Goal: Information Seeking & Learning: Check status

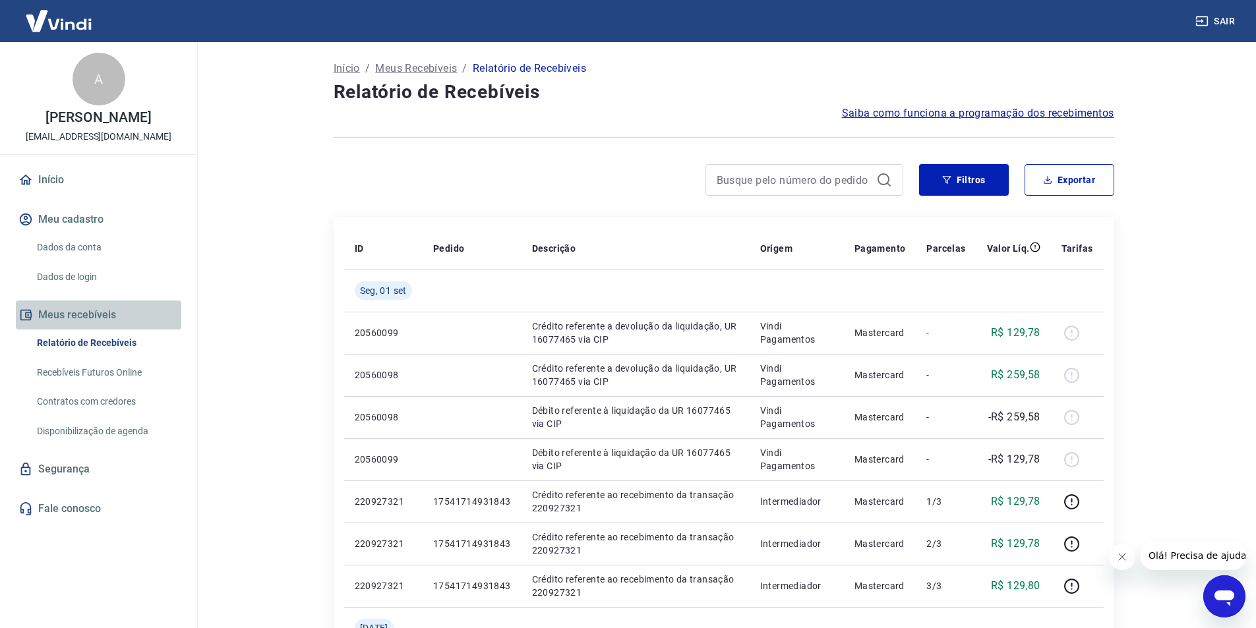
click at [86, 327] on button "Meus recebíveis" at bounding box center [98, 315] width 165 height 29
click at [110, 353] on link "Relatório de Recebíveis" at bounding box center [107, 343] width 150 height 27
click at [348, 69] on p "Início" at bounding box center [347, 69] width 26 height 16
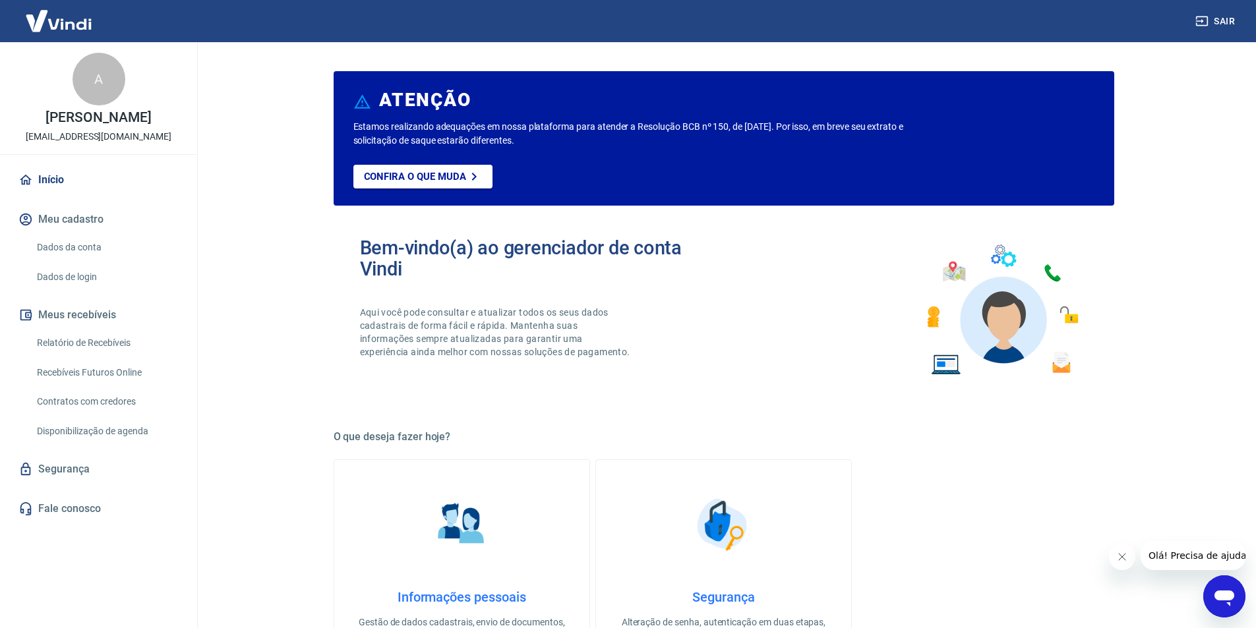
click at [106, 351] on link "Relatório de Recebíveis" at bounding box center [107, 343] width 150 height 27
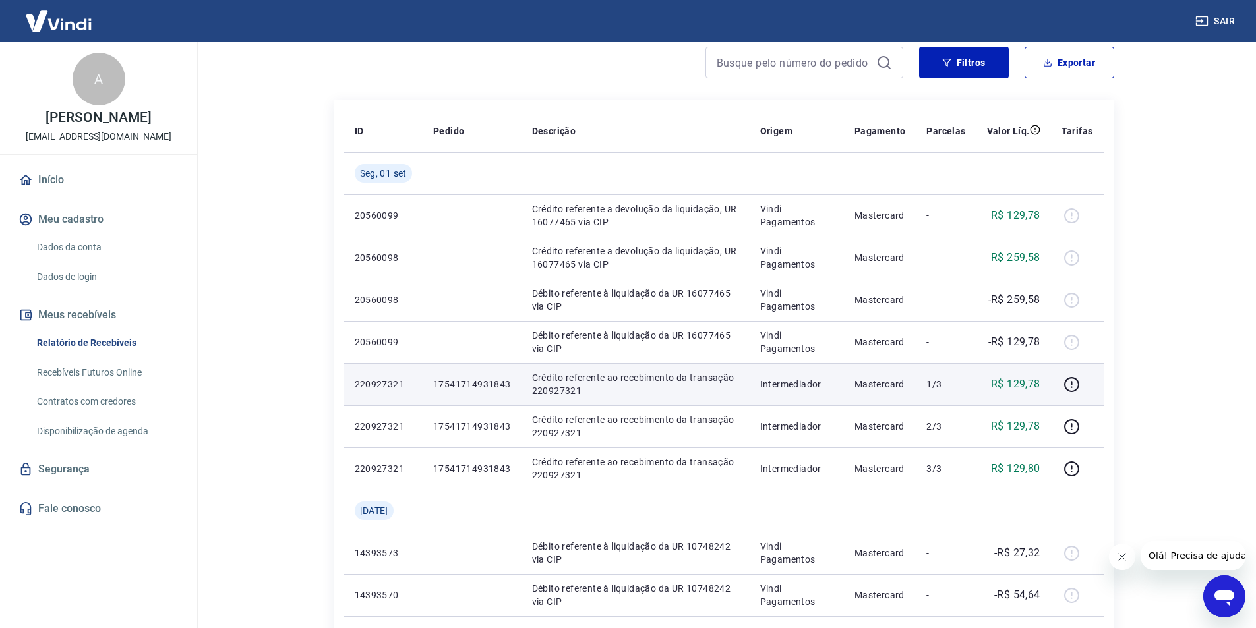
scroll to position [132, 0]
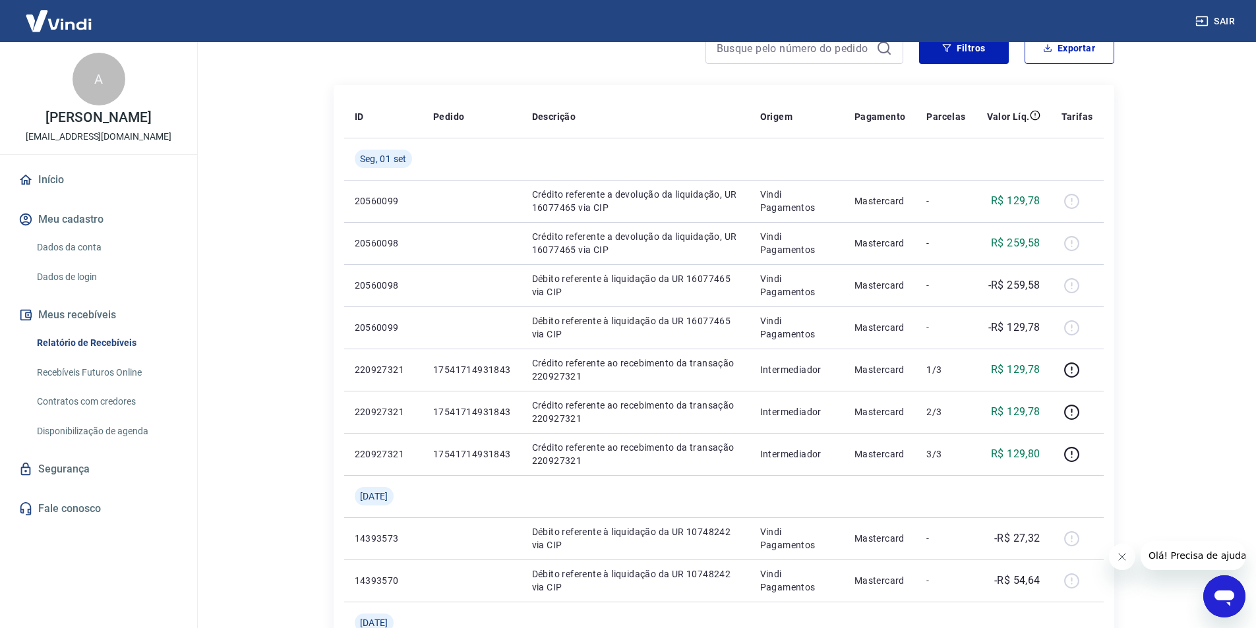
click at [1185, 554] on span "Olá! Precisa de ajuda?" at bounding box center [1199, 556] width 103 height 11
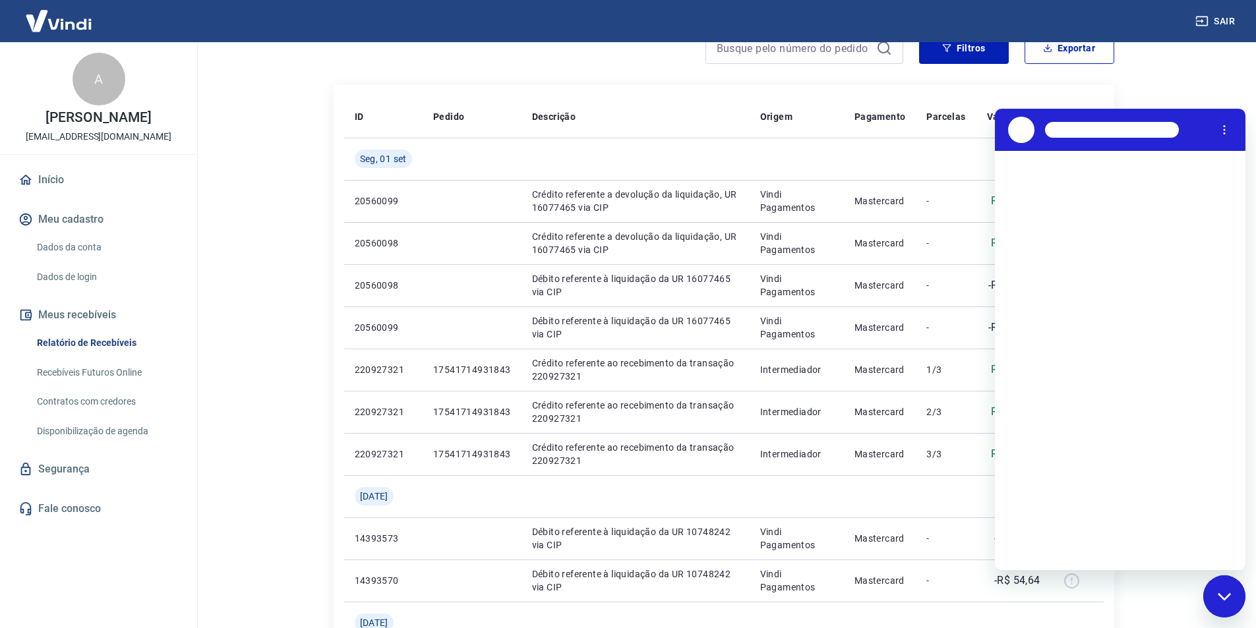
scroll to position [0, 0]
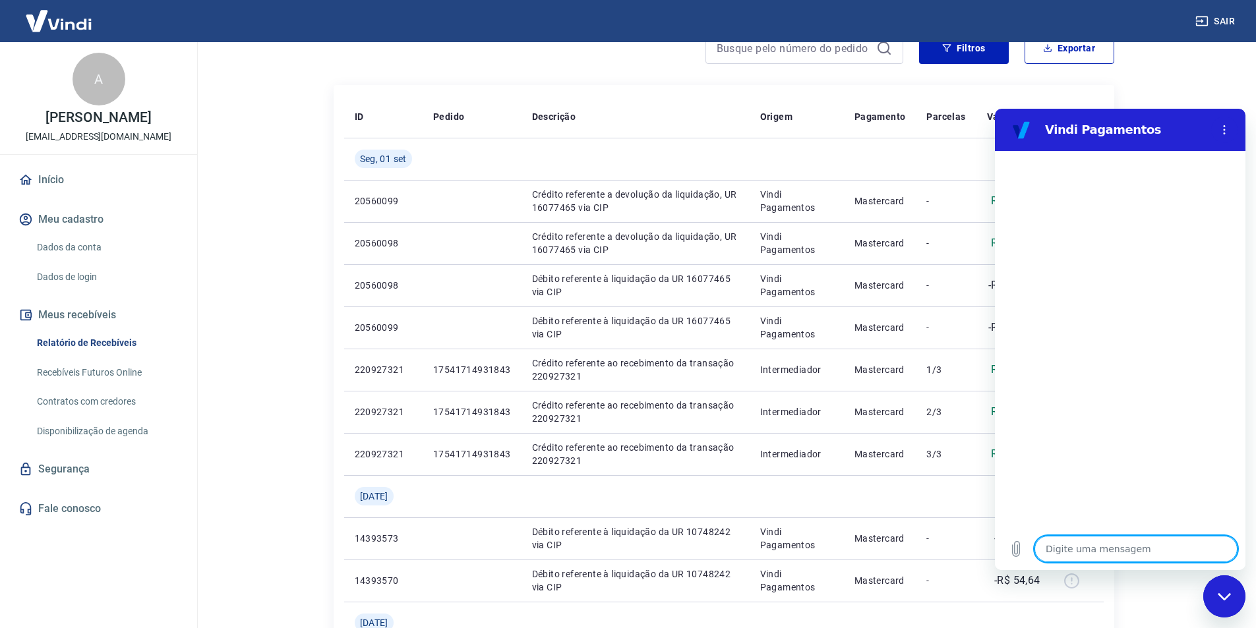
click at [1072, 549] on textarea at bounding box center [1135, 549] width 203 height 26
type textarea "B"
type textarea "x"
type textarea "BO"
type textarea "x"
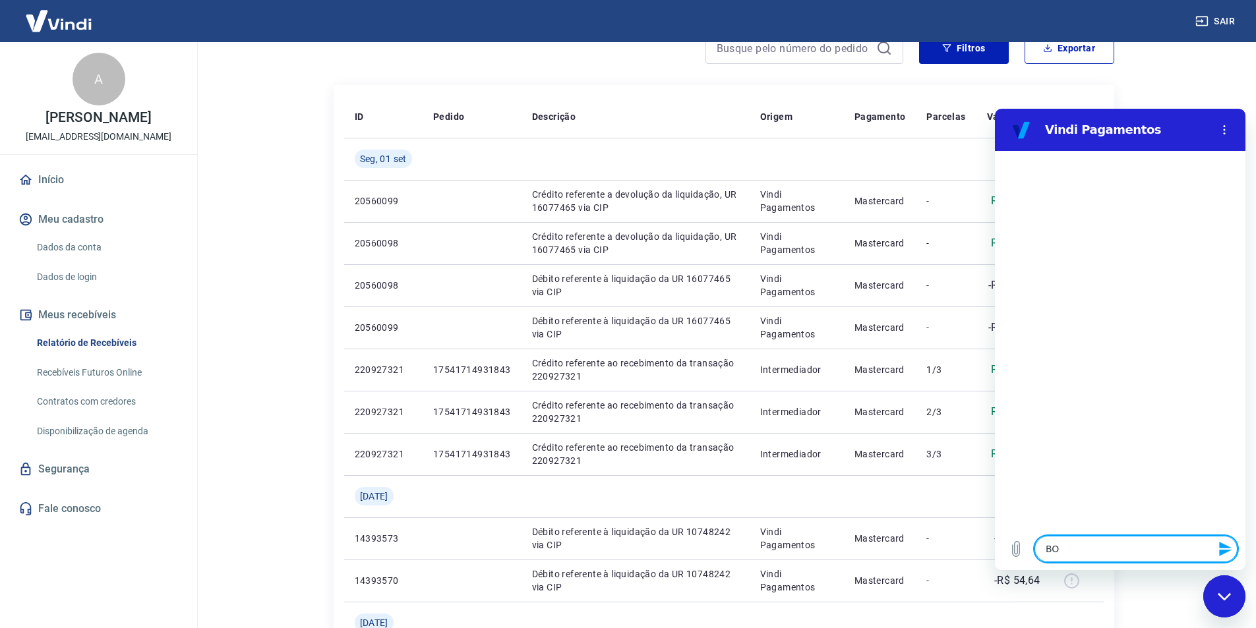
type textarea "BOM"
type textarea "x"
type textarea "BOM"
type textarea "x"
type textarea "BOM D"
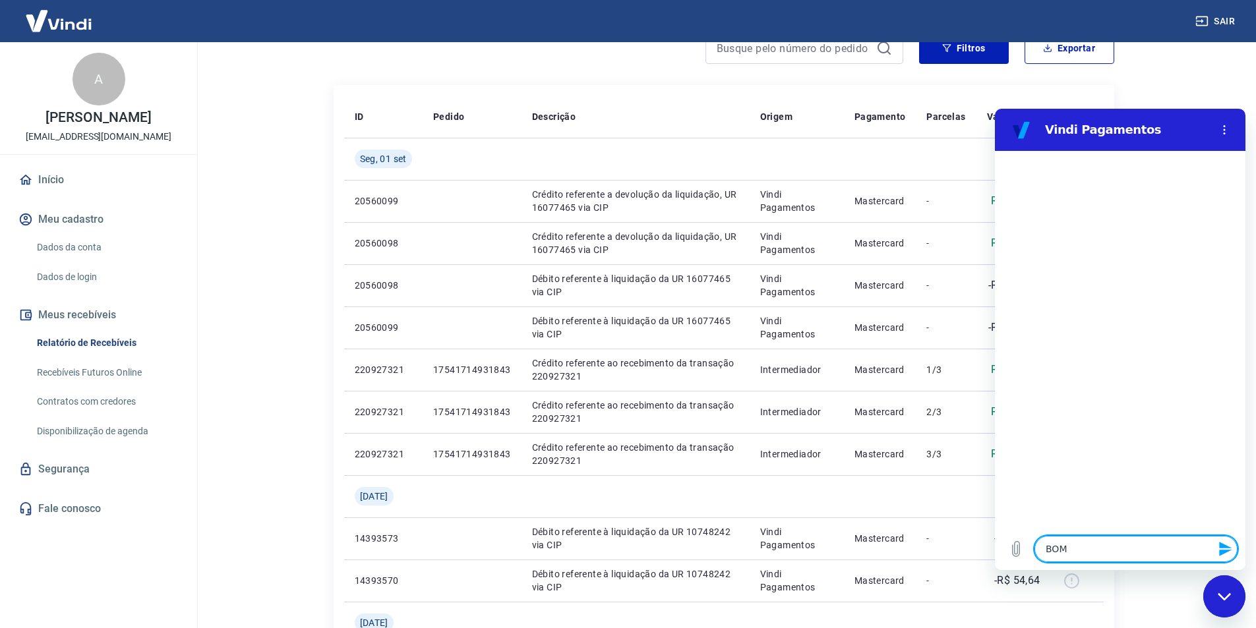
type textarea "x"
type textarea "BOM DI"
type textarea "x"
type textarea "BOM DIA"
type textarea "x"
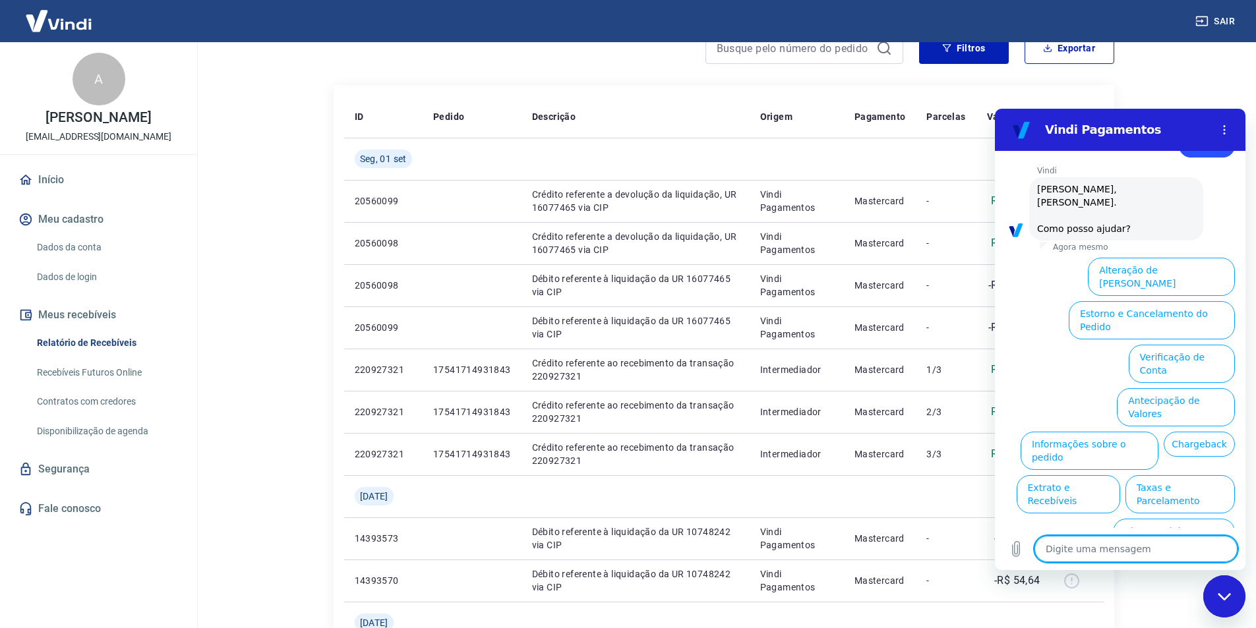
scroll to position [44, 0]
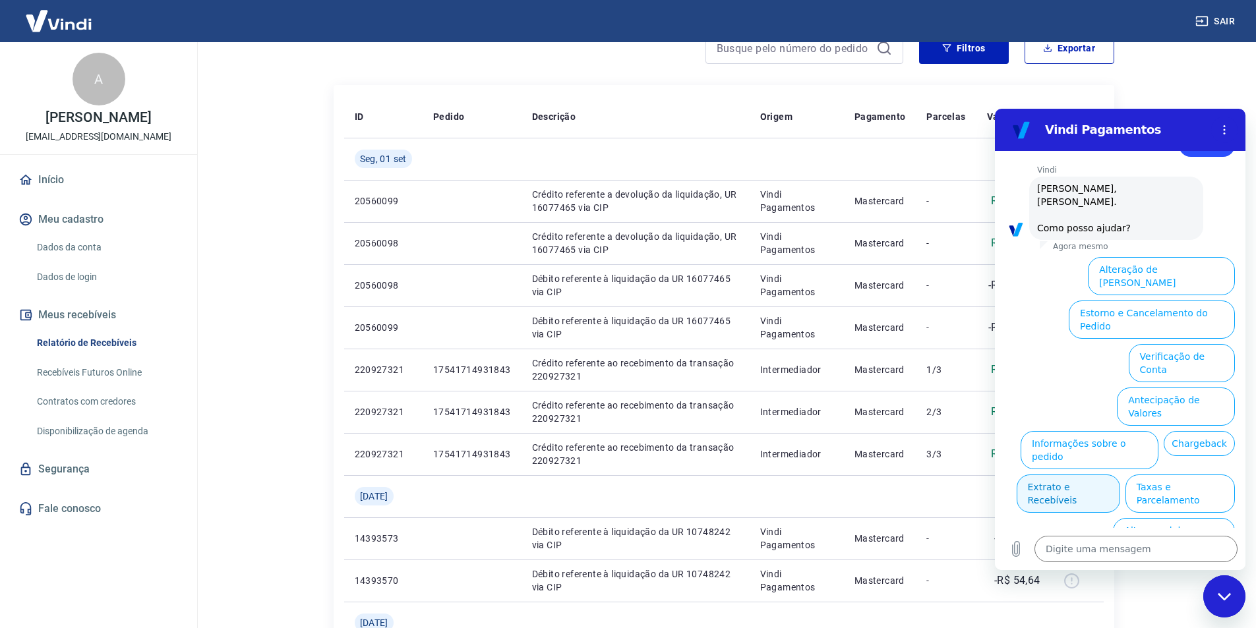
click at [1120, 475] on button "Extrato e Recebíveis" at bounding box center [1069, 494] width 104 height 38
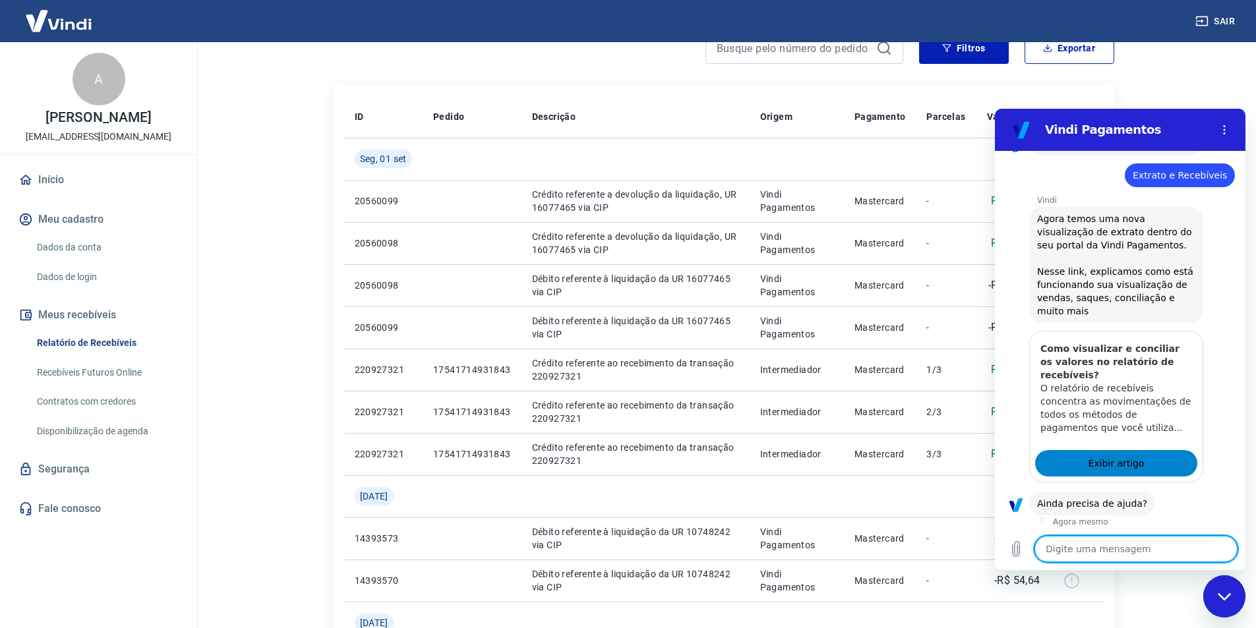
scroll to position [162, 0]
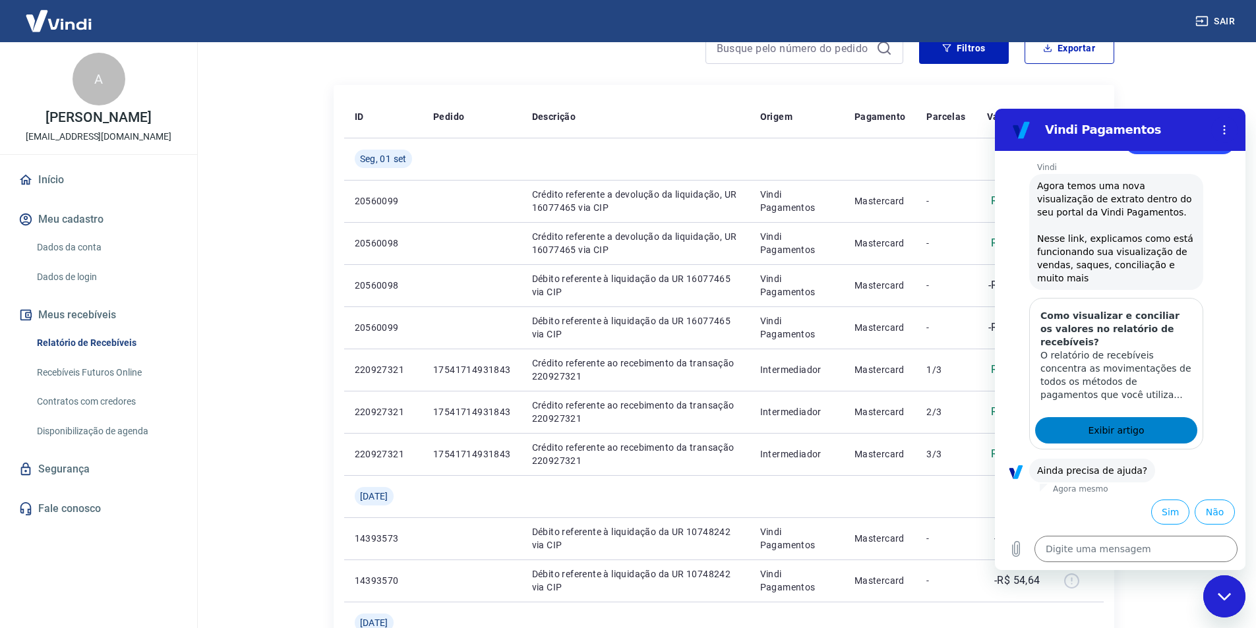
click at [1119, 431] on span "Exibir artigo" at bounding box center [1116, 431] width 56 height 16
click at [1160, 511] on button "Sim" at bounding box center [1170, 512] width 38 height 25
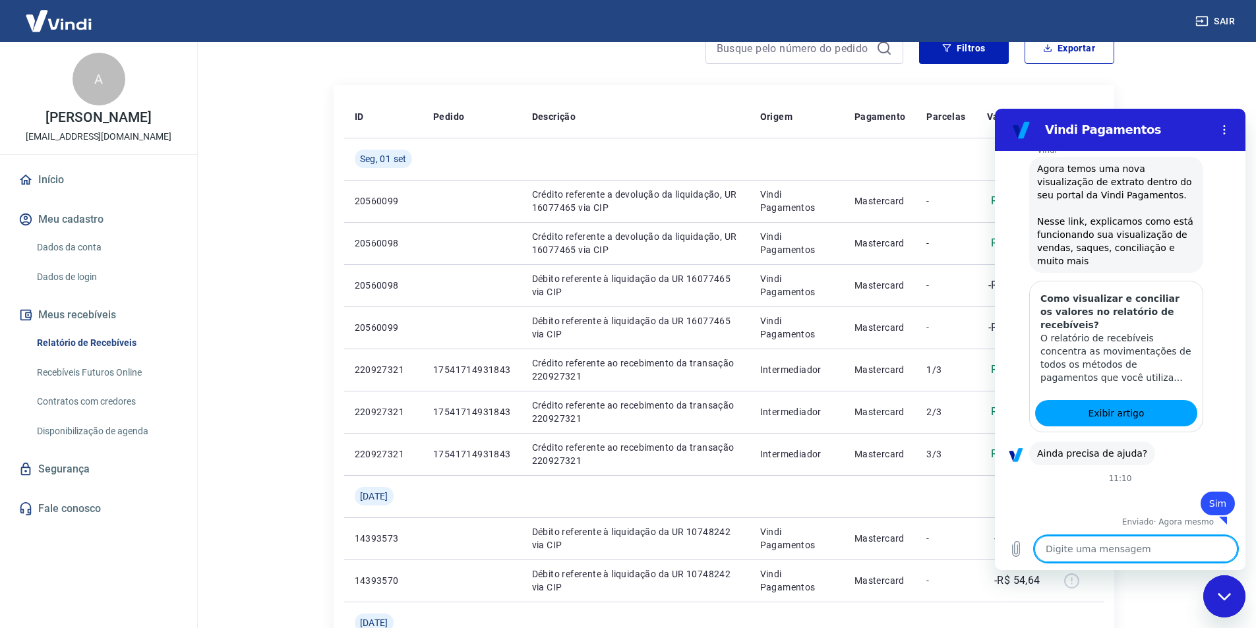
scroll to position [181, 0]
click at [1208, 73] on main "Início / Meus Recebíveis / Relatório de Recebíveis Relatório de Recebíveis Saib…" at bounding box center [723, 203] width 1065 height 586
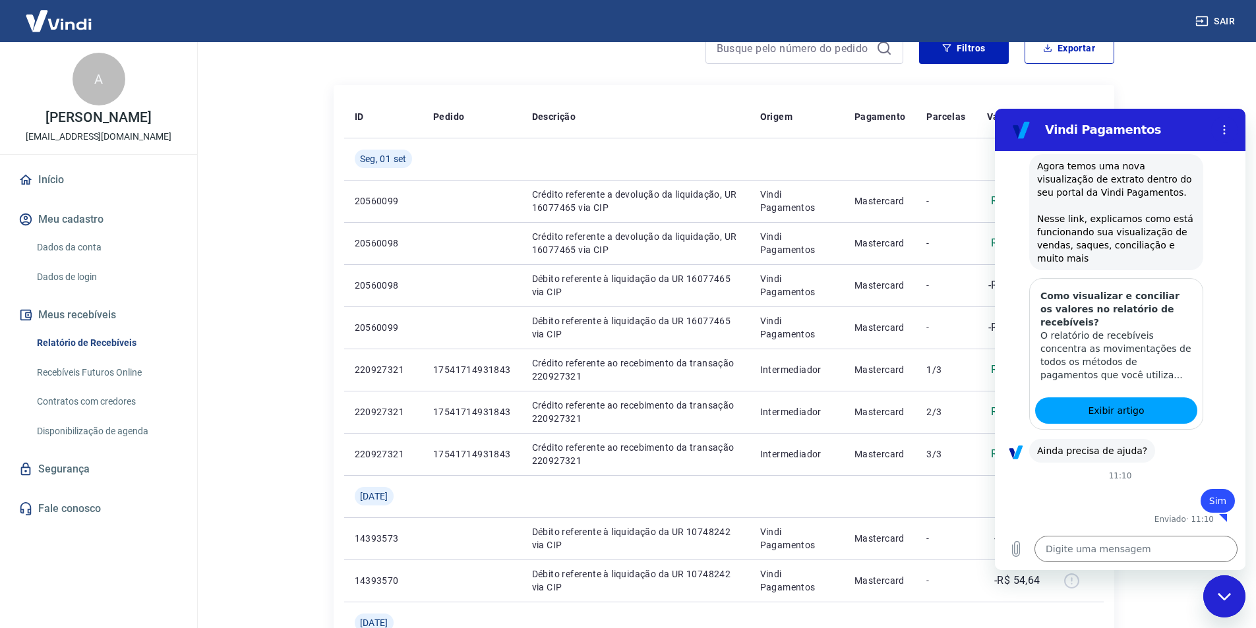
click at [1226, 594] on icon "Fechar janela de mensagens" at bounding box center [1225, 597] width 14 height 9
type textarea "x"
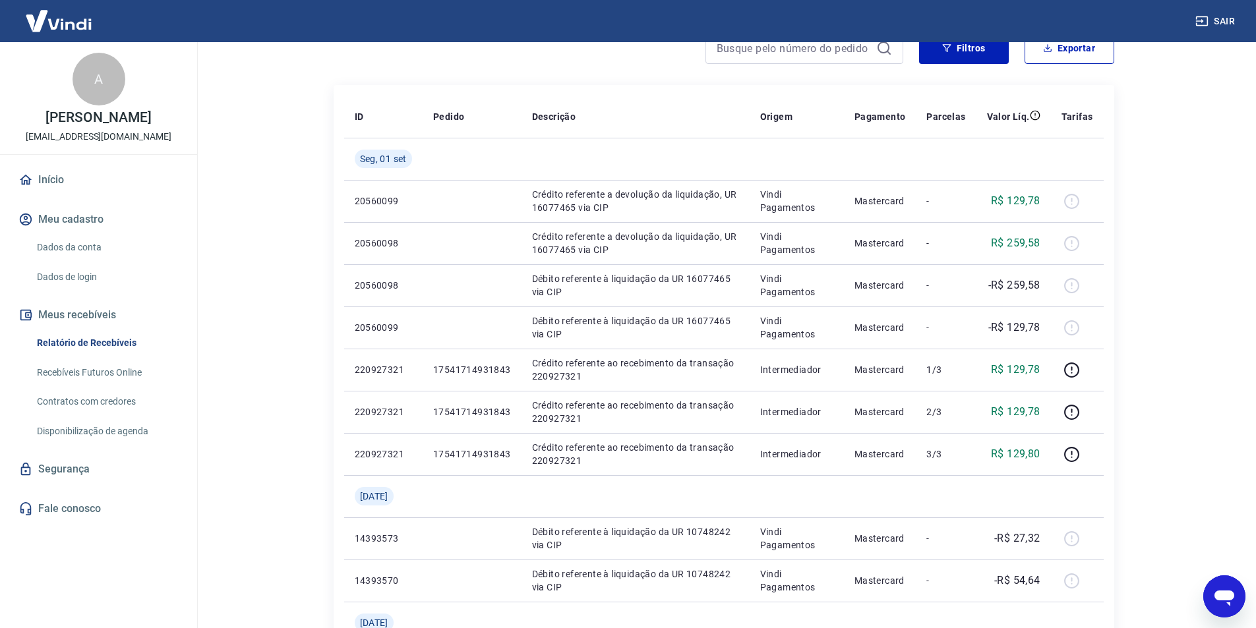
click at [74, 24] on img at bounding box center [59, 21] width 86 height 40
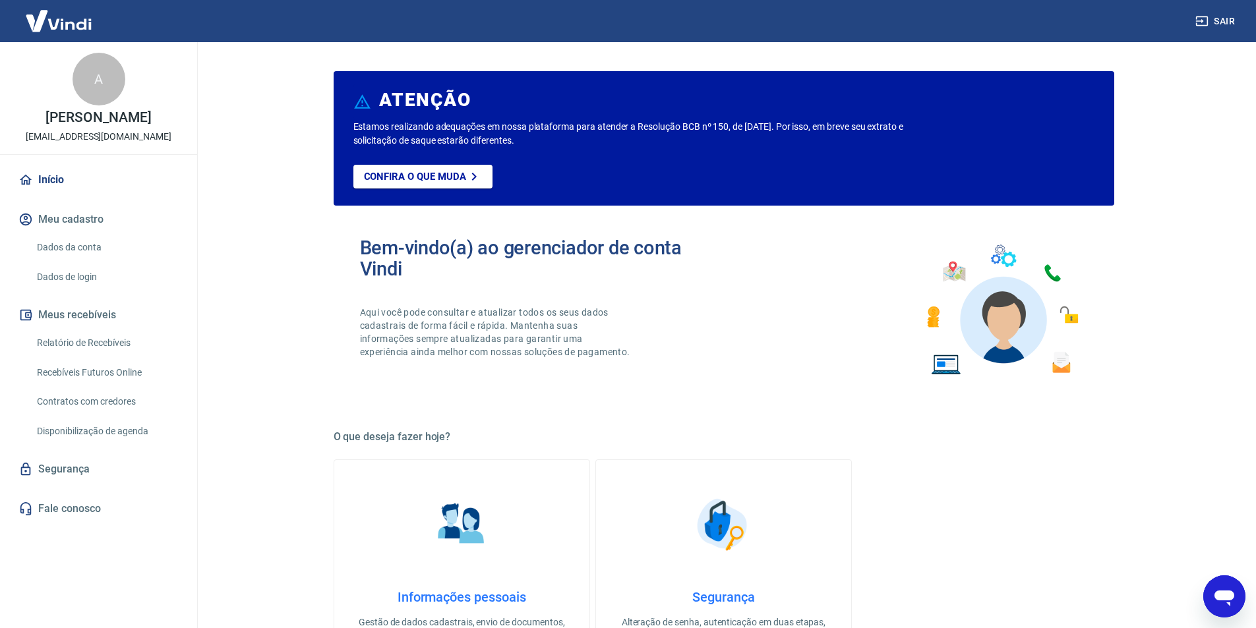
drag, startPoint x: 1230, startPoint y: 103, endPoint x: 1066, endPoint y: 61, distance: 168.9
click at [1227, 103] on main "ATENÇÃO Estamos realizando adequações em nossa plataforma para atender a Resolu…" at bounding box center [723, 335] width 1065 height 586
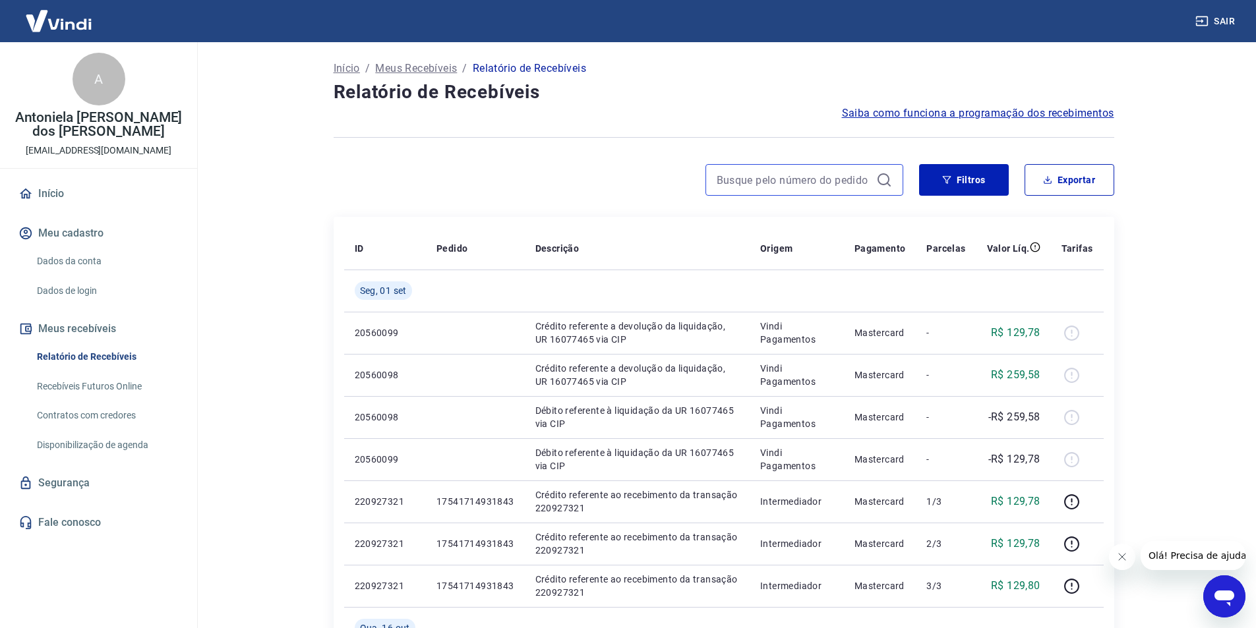
click at [865, 179] on input at bounding box center [794, 180] width 154 height 20
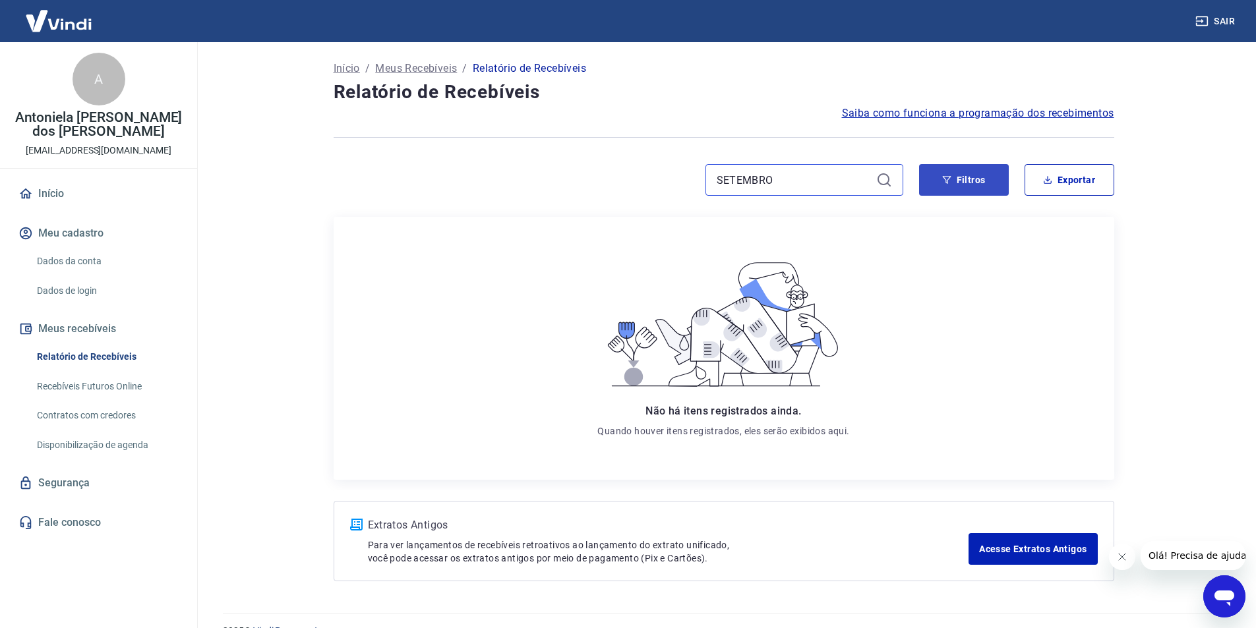
type input "SETEMBRO"
click at [969, 178] on button "Filtros" at bounding box center [964, 180] width 90 height 32
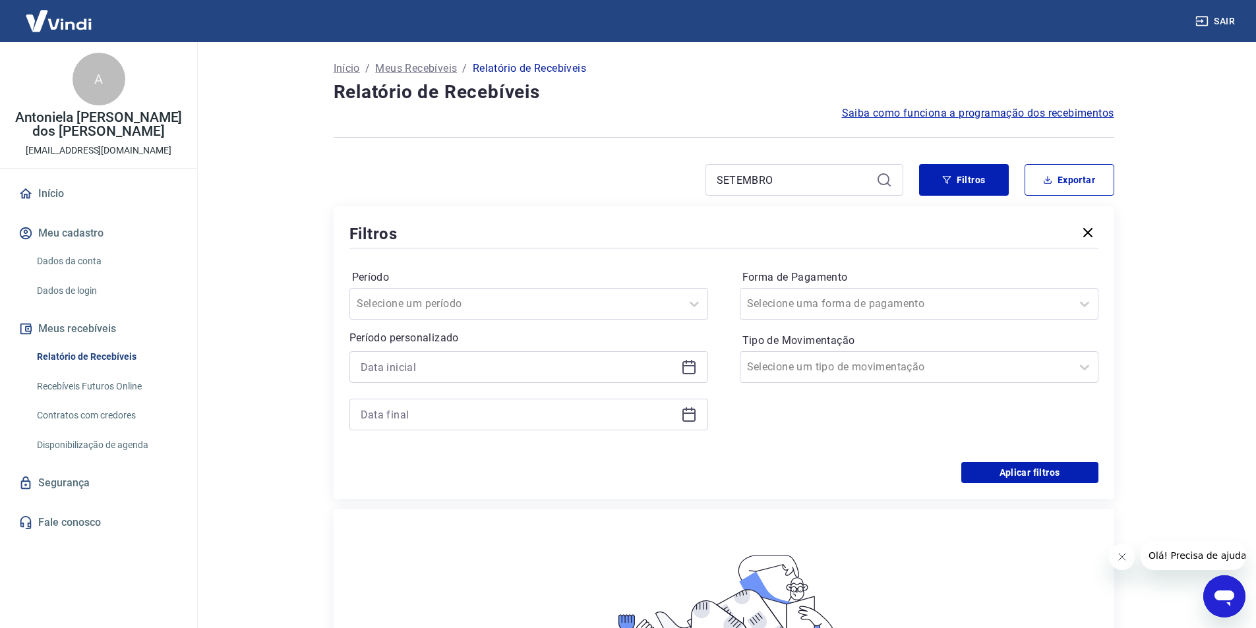
click at [688, 369] on icon at bounding box center [689, 367] width 16 height 16
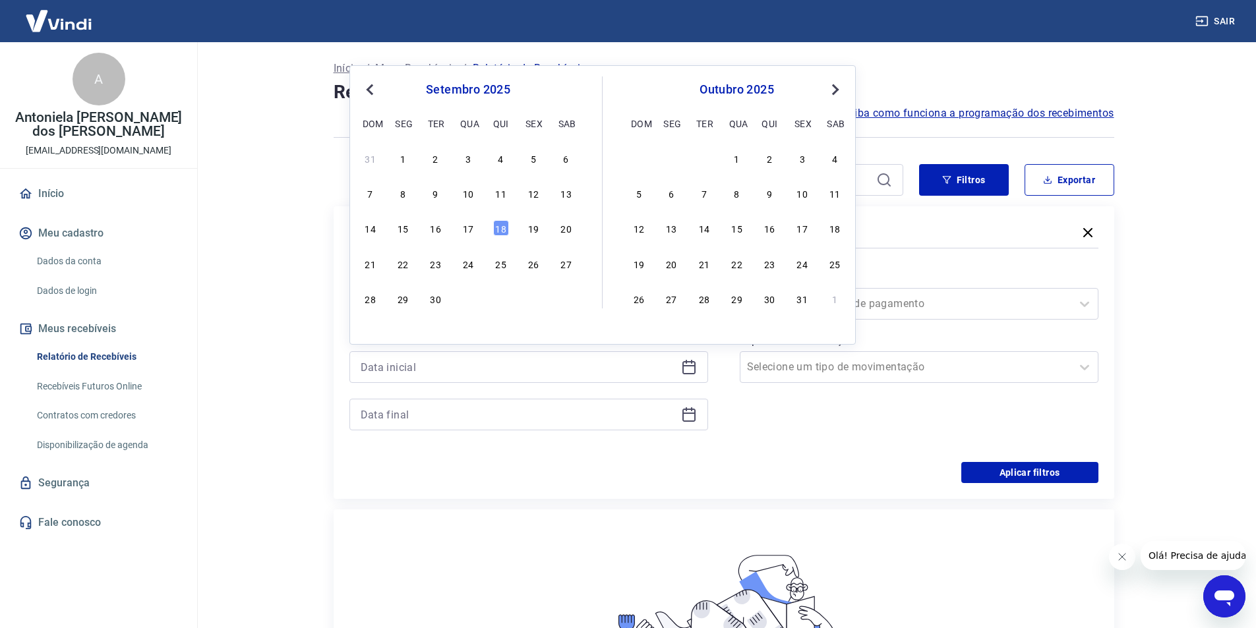
click at [371, 92] on span "Previous Month" at bounding box center [371, 89] width 0 height 15
click at [374, 197] on div "3" at bounding box center [371, 193] width 16 height 16
type input "03/08/2025"
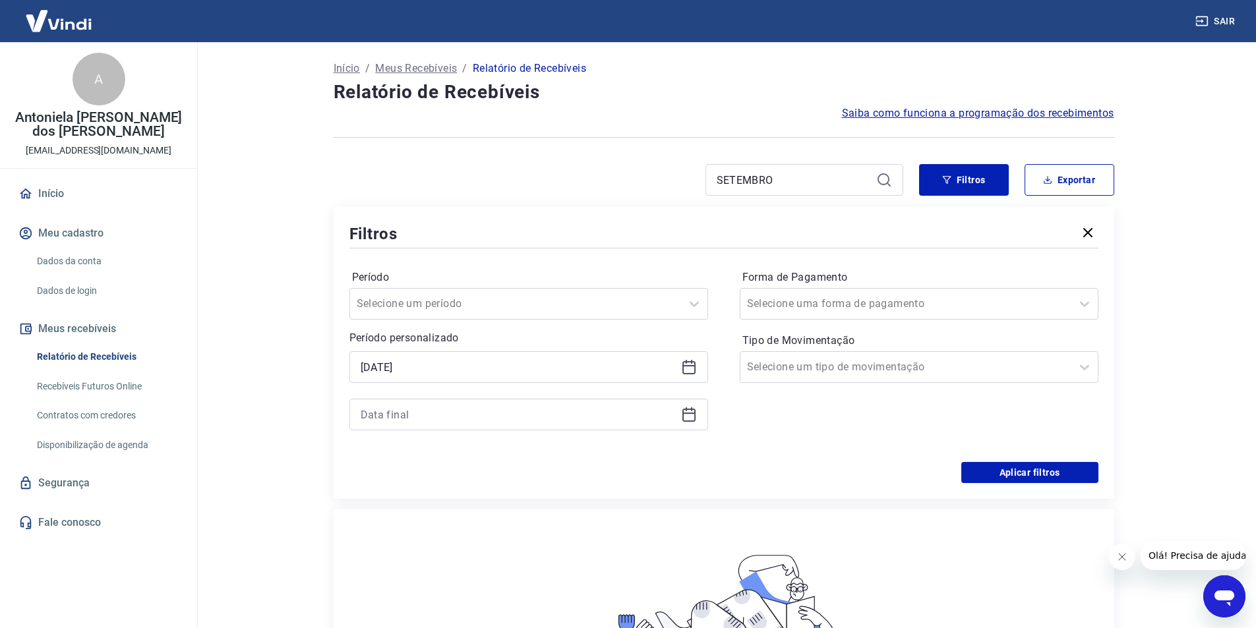
click at [690, 413] on icon at bounding box center [688, 413] width 13 height 1
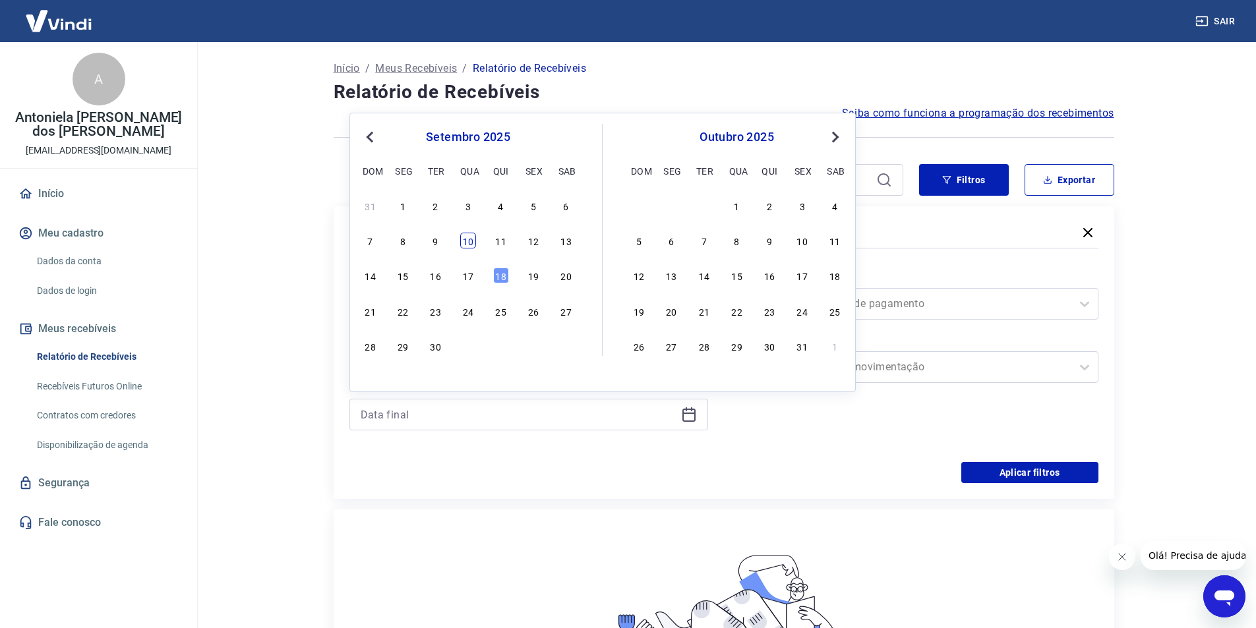
click at [471, 243] on div "10" at bounding box center [468, 241] width 16 height 16
type input "10/09/2025"
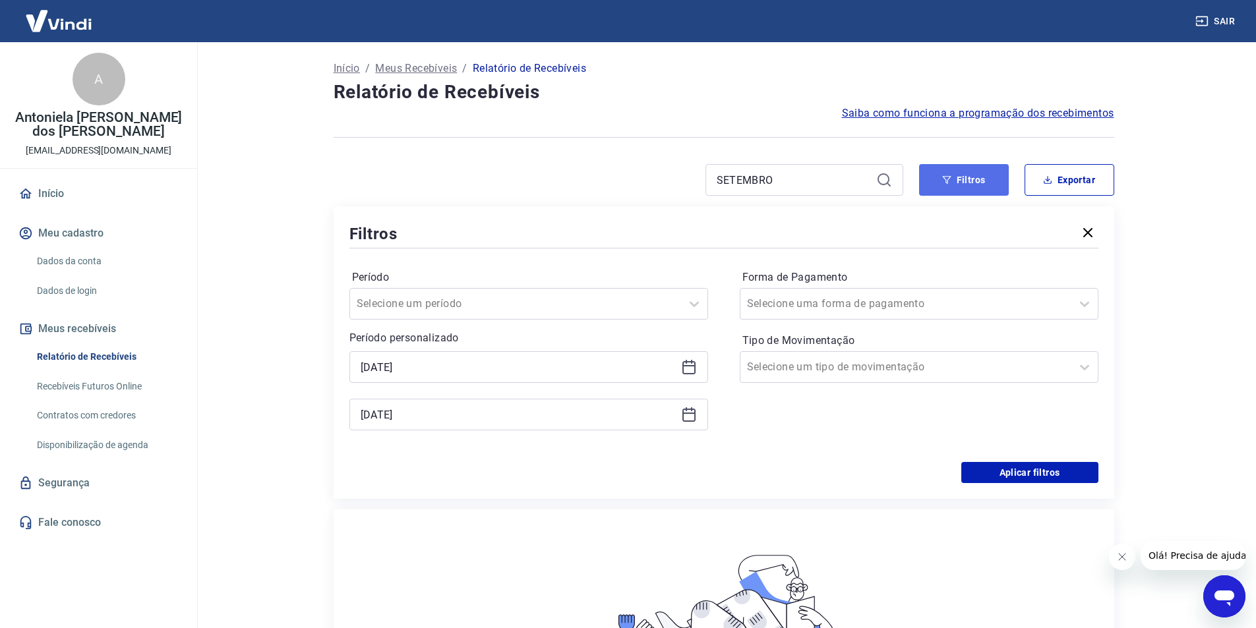
click at [967, 183] on button "Filtros" at bounding box center [964, 180] width 90 height 32
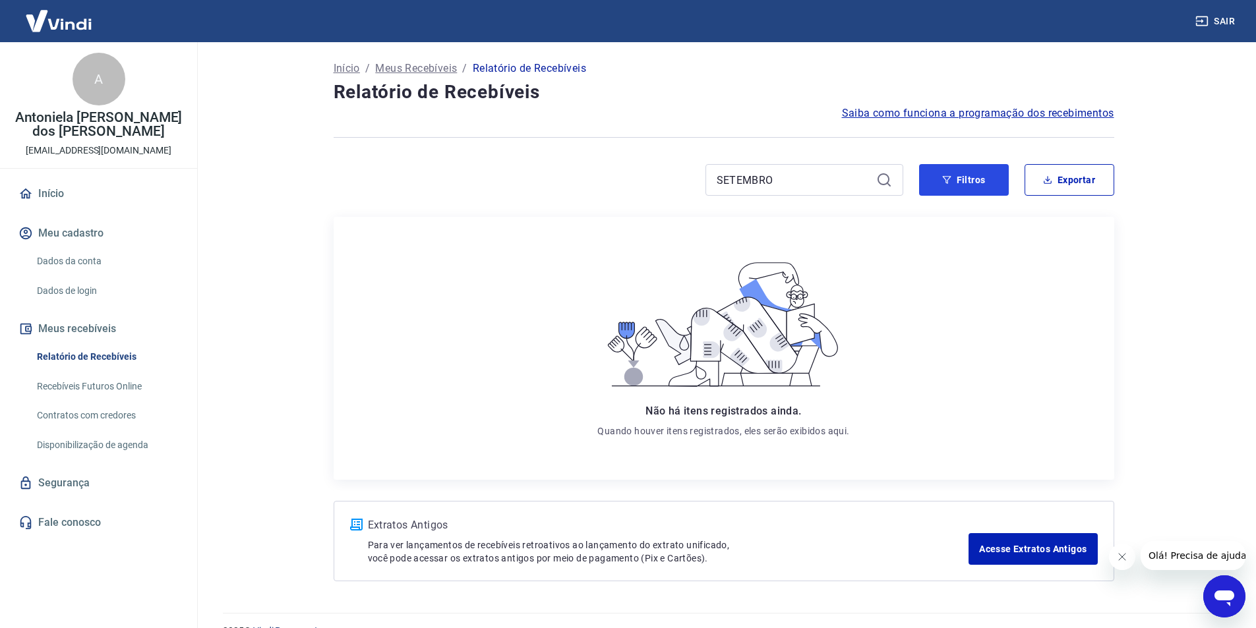
scroll to position [26, 0]
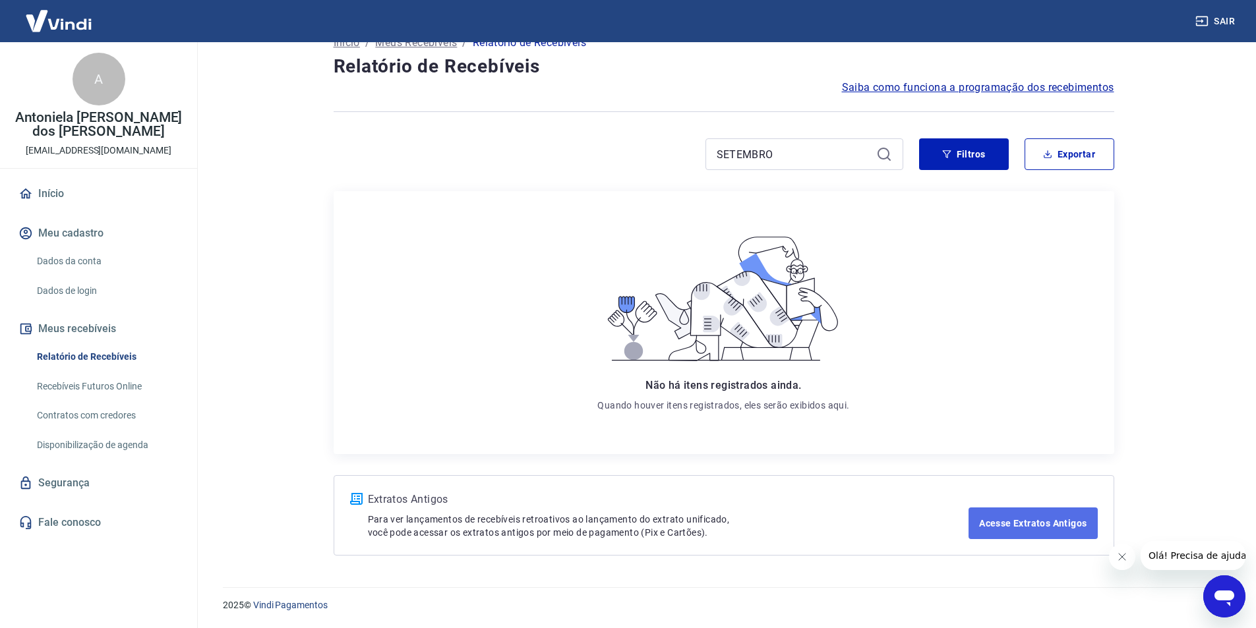
click at [1022, 521] on link "Acesse Extratos Antigos" at bounding box center [1033, 524] width 129 height 32
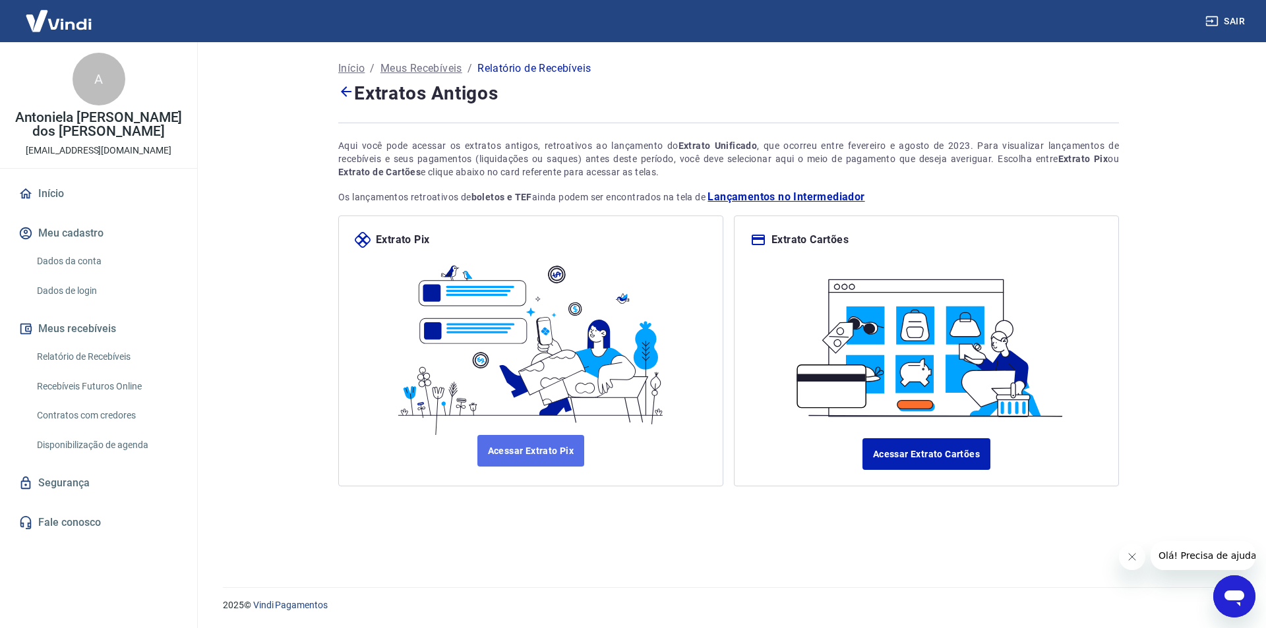
click at [553, 452] on link "Acessar Extrato Pix" at bounding box center [530, 451] width 107 height 32
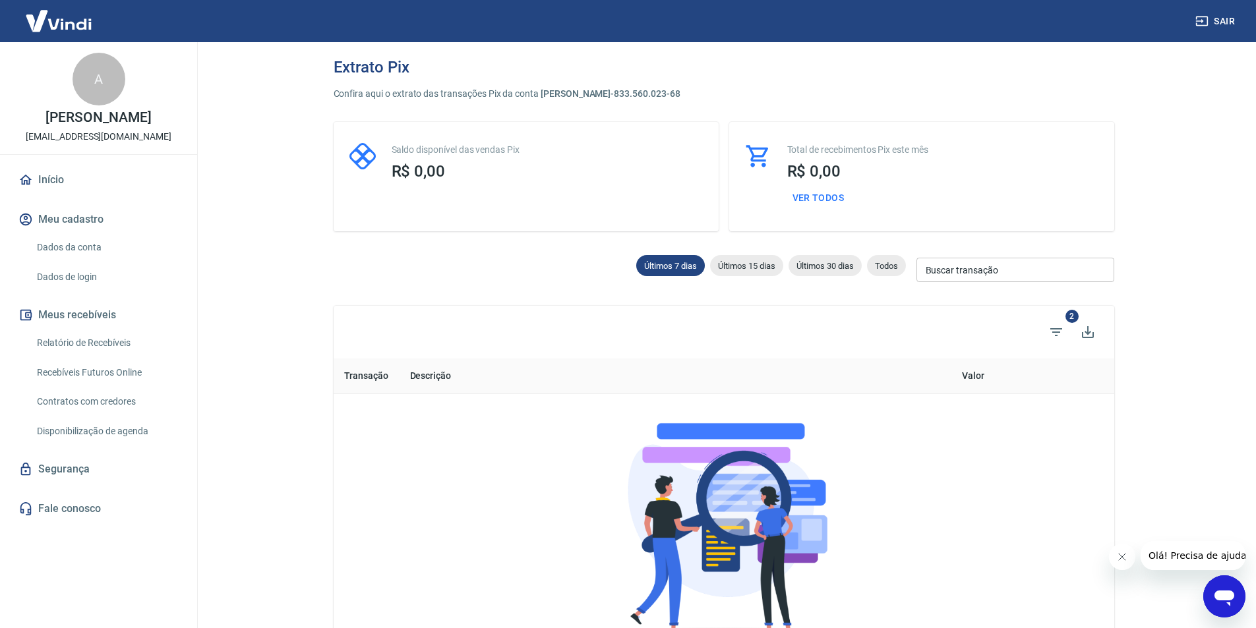
click at [97, 327] on button "Meus recebíveis" at bounding box center [98, 315] width 165 height 29
click at [1223, 595] on icon "Abrir janela de mensagens" at bounding box center [1224, 599] width 20 height 16
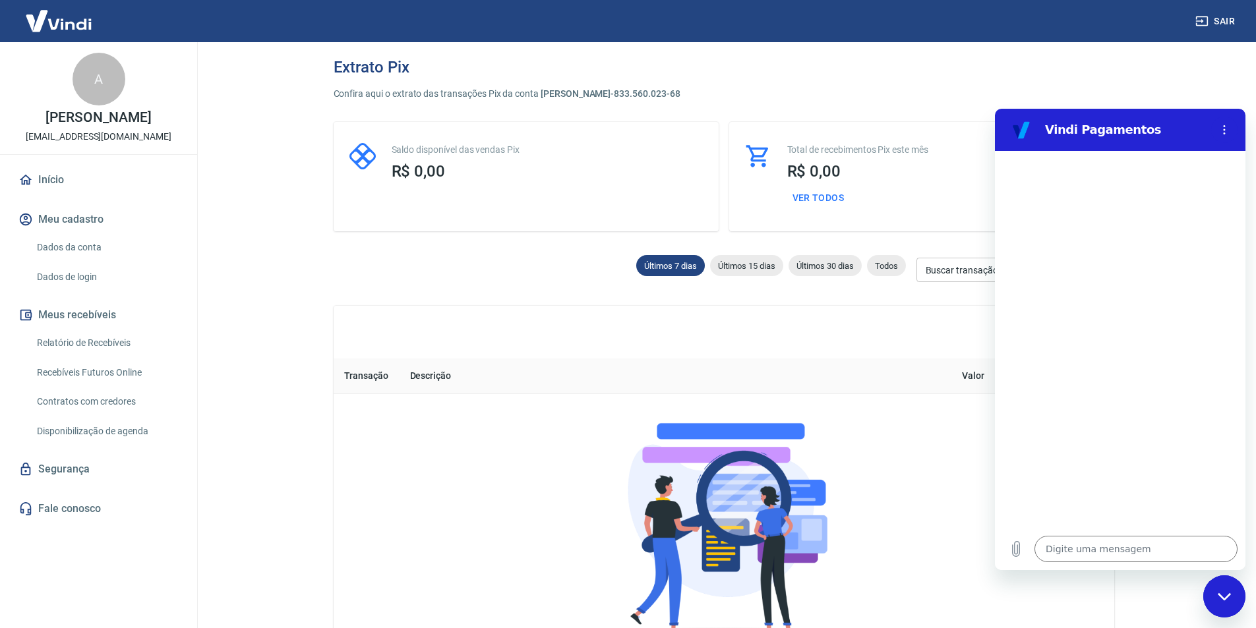
click at [361, 376] on th "Transação" at bounding box center [367, 377] width 66 height 36
click at [239, 335] on main "Extrato Pix Confira aqui o extrato das transações Pix da conta ANTONIELA Marta …" at bounding box center [723, 335] width 1065 height 586
click at [106, 326] on button "Meus recebíveis" at bounding box center [98, 315] width 165 height 29
click at [90, 354] on link "Relatório de Recebíveis" at bounding box center [107, 343] width 150 height 27
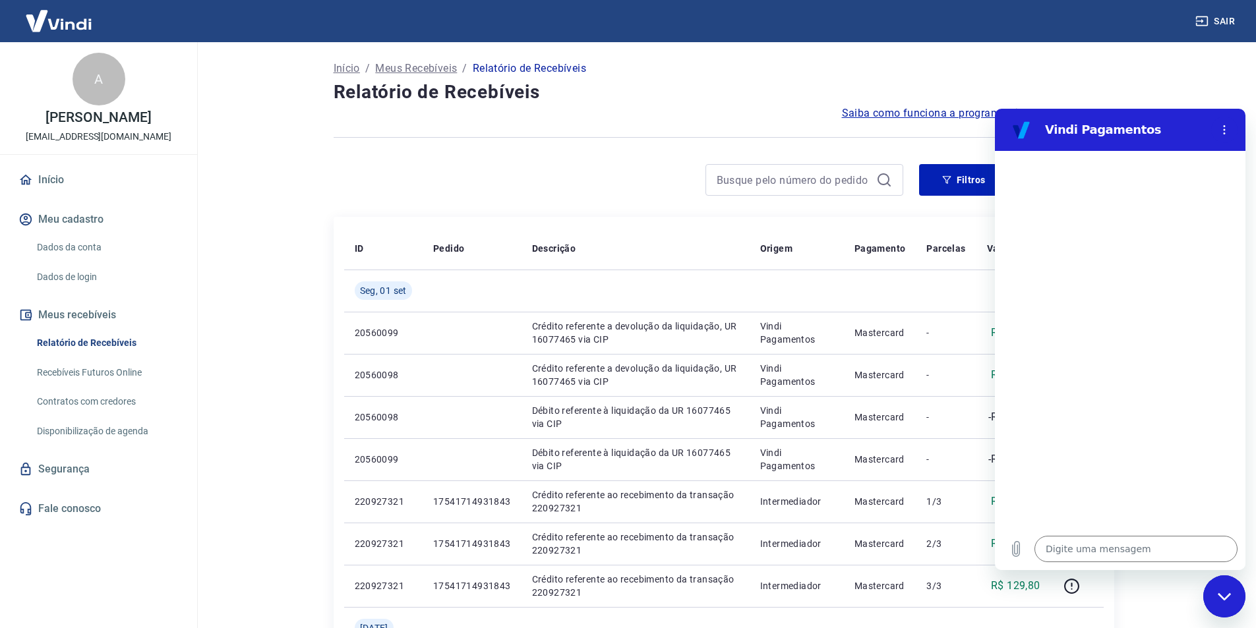
drag, startPoint x: 1135, startPoint y: 59, endPoint x: 1150, endPoint y: 94, distance: 38.1
click at [1226, 590] on div "Fechar janela de mensagens" at bounding box center [1225, 597] width 40 height 40
type textarea "x"
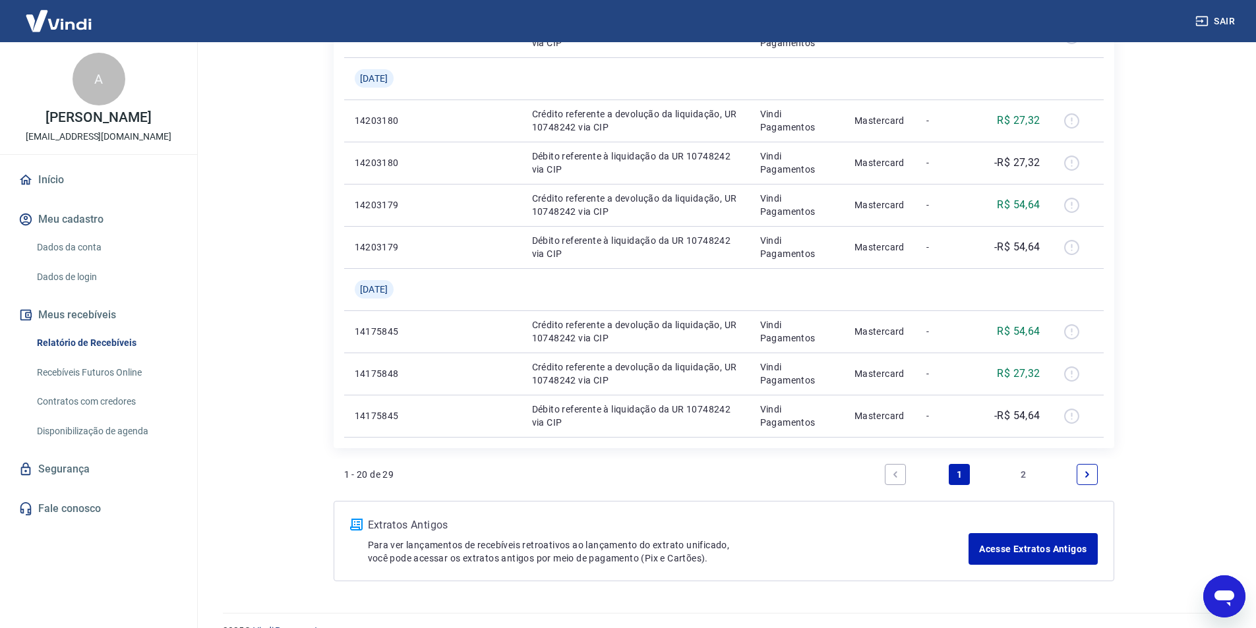
scroll to position [913, 0]
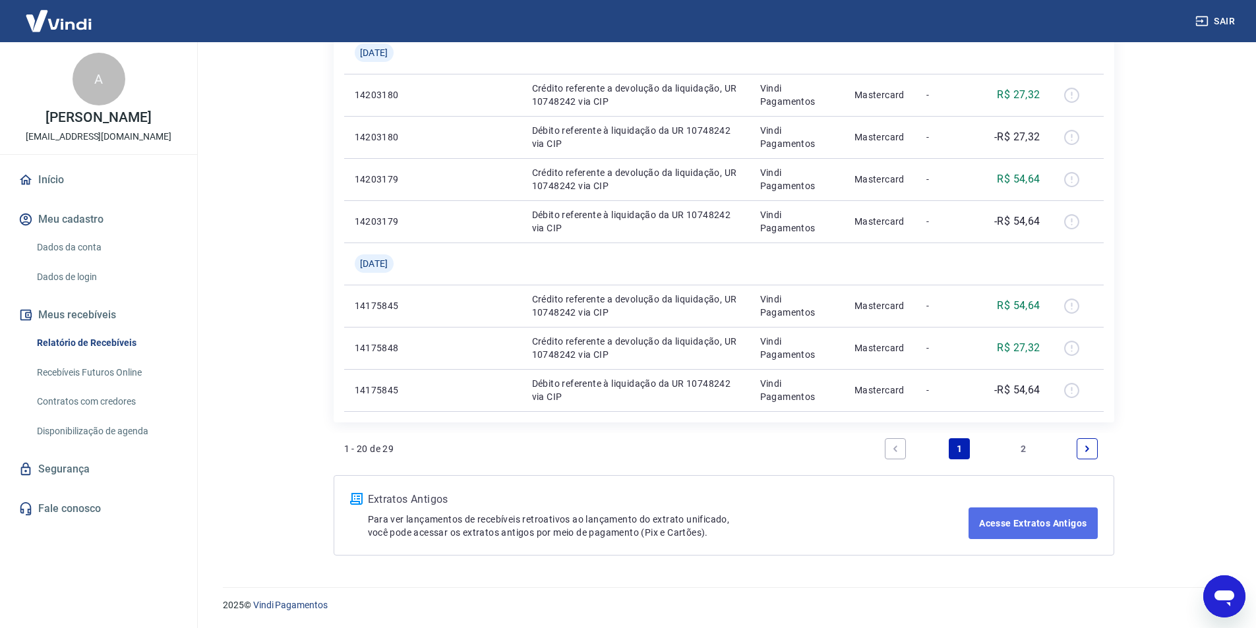
click at [1032, 520] on link "Acesse Extratos Antigos" at bounding box center [1033, 524] width 129 height 32
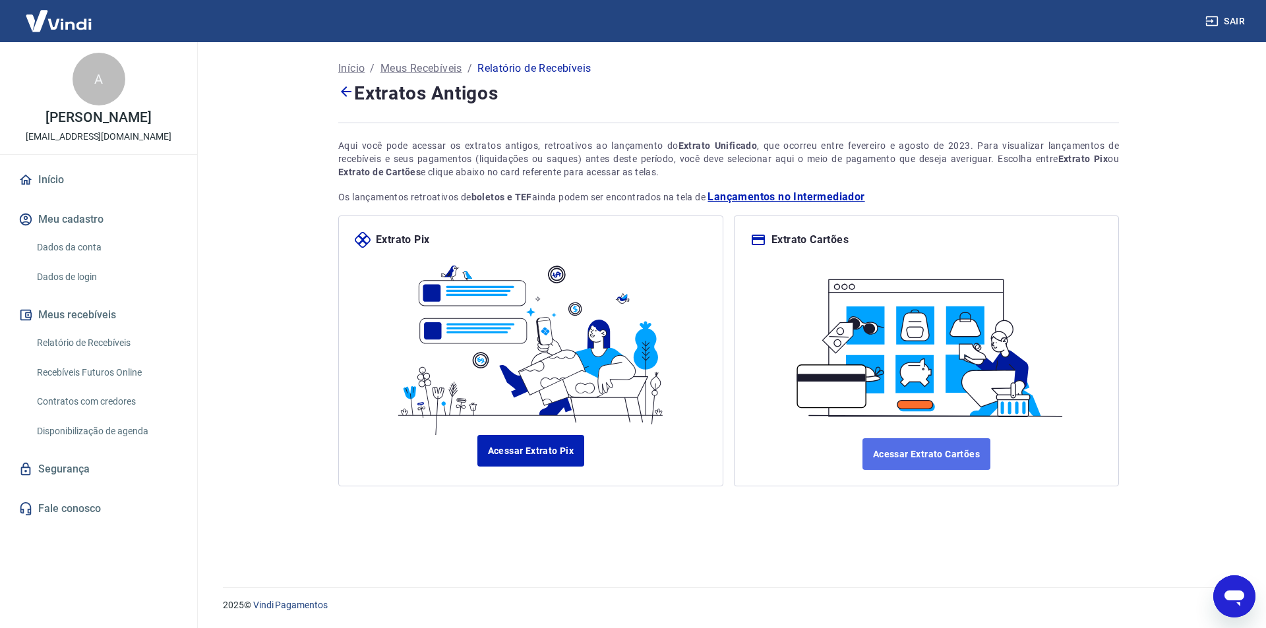
click at [957, 451] on link "Acessar Extrato Cartões" at bounding box center [926, 454] width 128 height 32
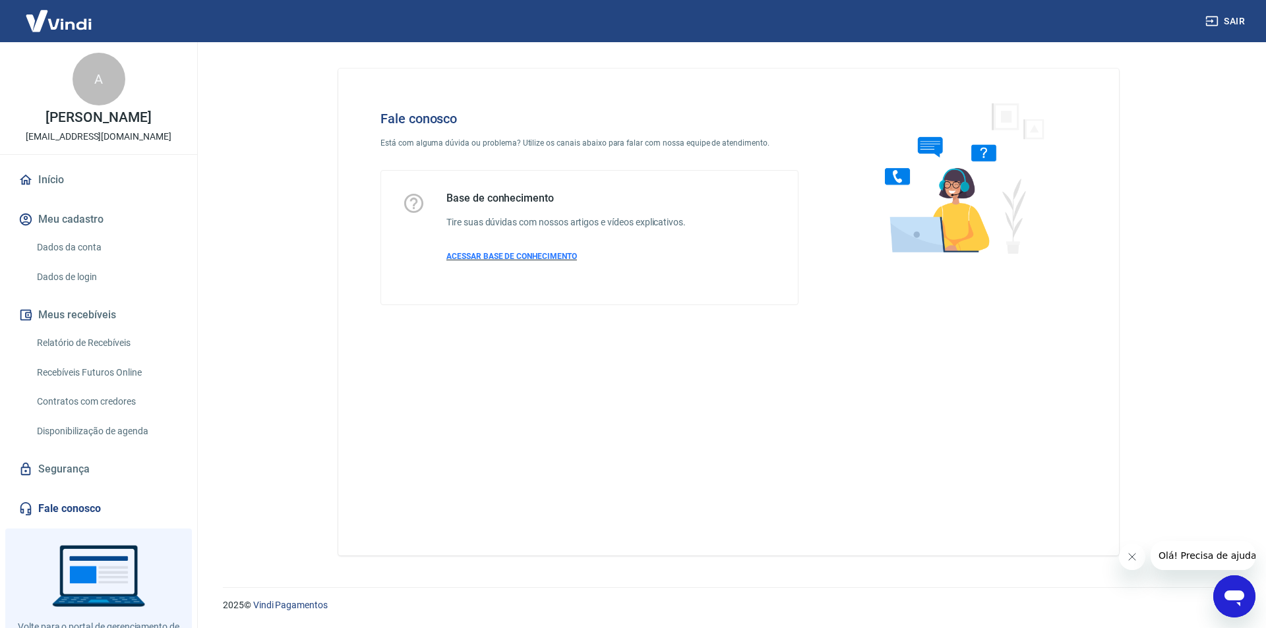
click at [531, 254] on span "ACESSAR BASE DE CONHECIMENTO" at bounding box center [511, 256] width 131 height 9
click at [1236, 592] on icon "Abrir janela de mensagens" at bounding box center [1234, 599] width 20 height 16
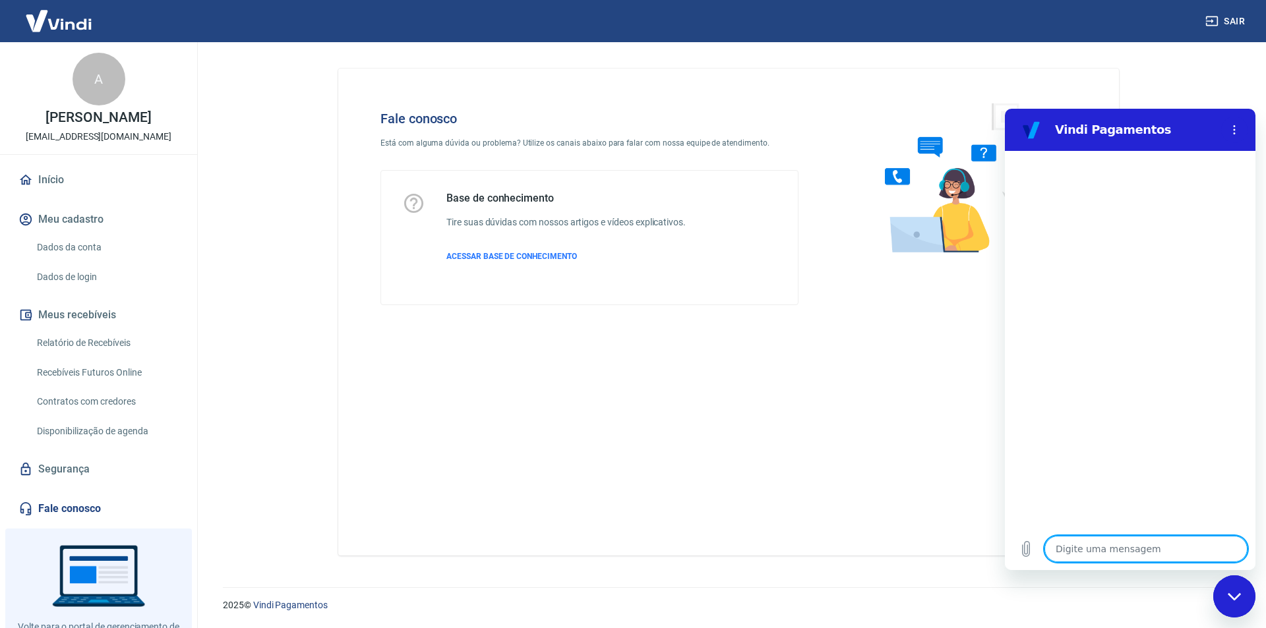
click at [1103, 549] on textarea at bounding box center [1145, 549] width 203 height 26
type textarea "O"
type textarea "x"
type textarea "O"
type textarea "x"
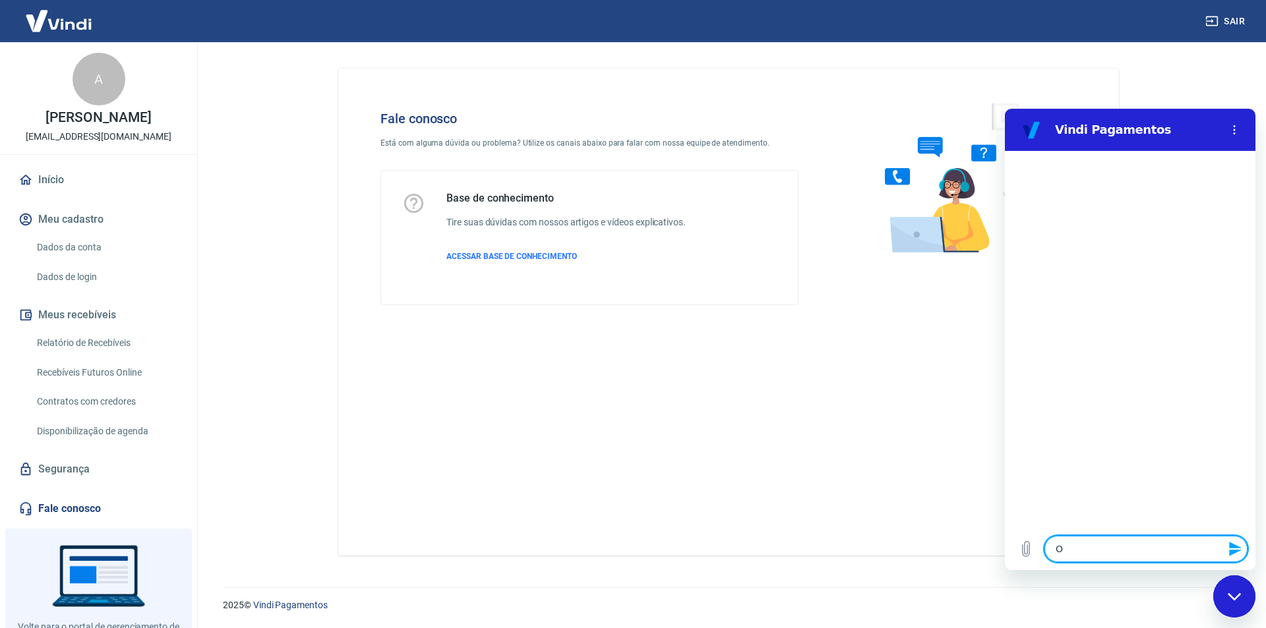
type textarea "O D"
type textarea "x"
type textarea "O DI"
type textarea "x"
type textarea "O DIN"
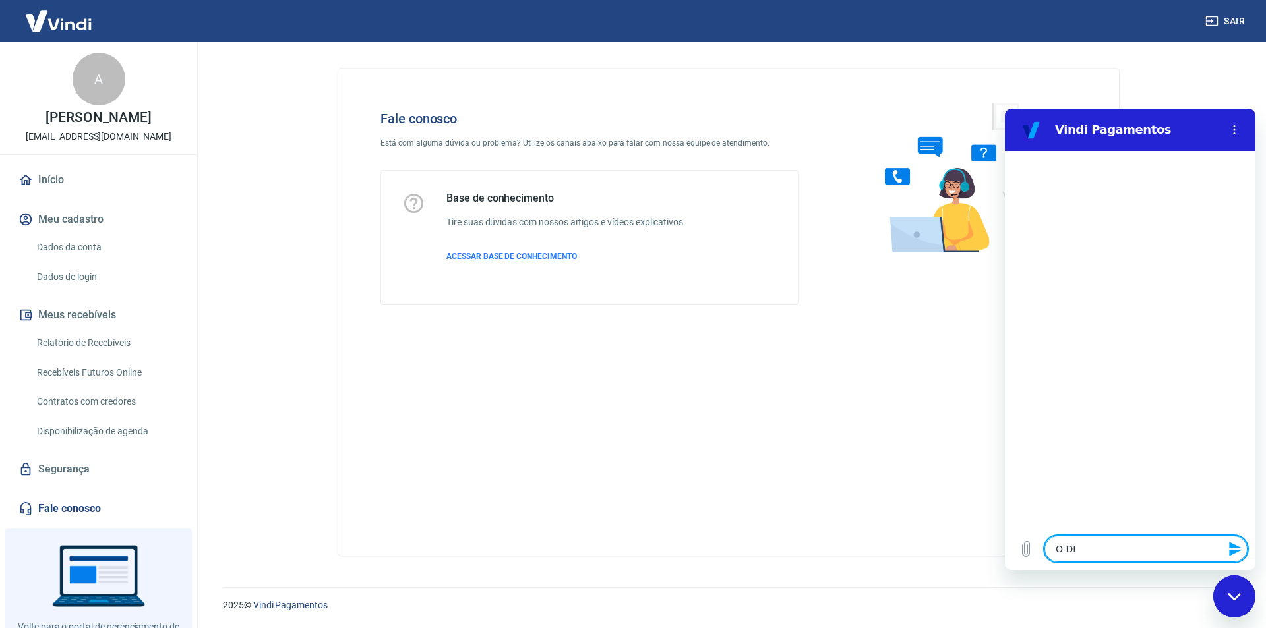
type textarea "x"
type textarea "O DINH"
type textarea "x"
type textarea "O DINHE"
type textarea "x"
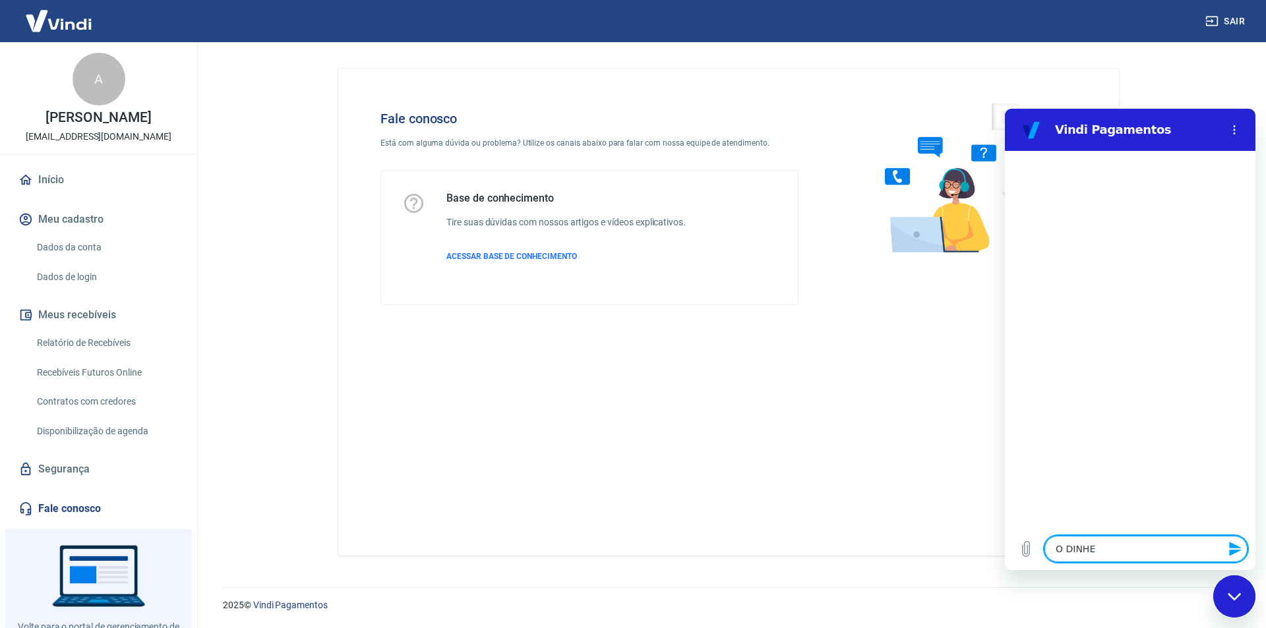
type textarea "O DINHEI"
type textarea "x"
type textarea "O DINHEIR"
type textarea "x"
type textarea "O DINHEIRO"
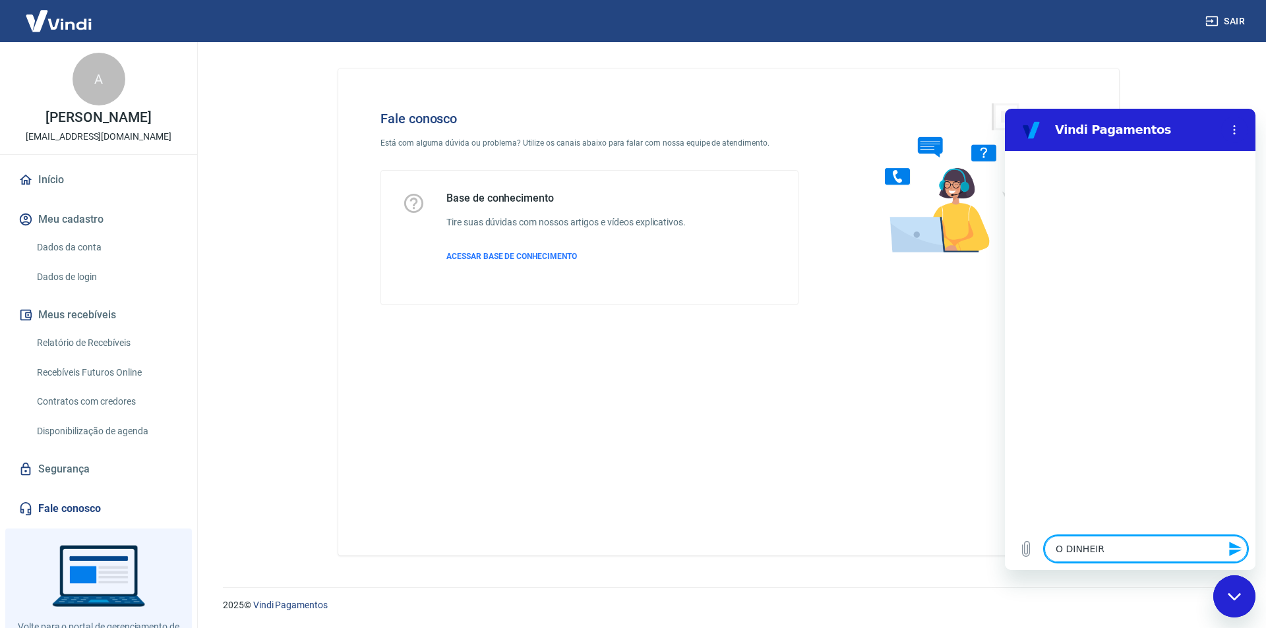
type textarea "x"
type textarea "O DINHEIRO"
type textarea "x"
type textarea "O DINHEIRO N"
type textarea "x"
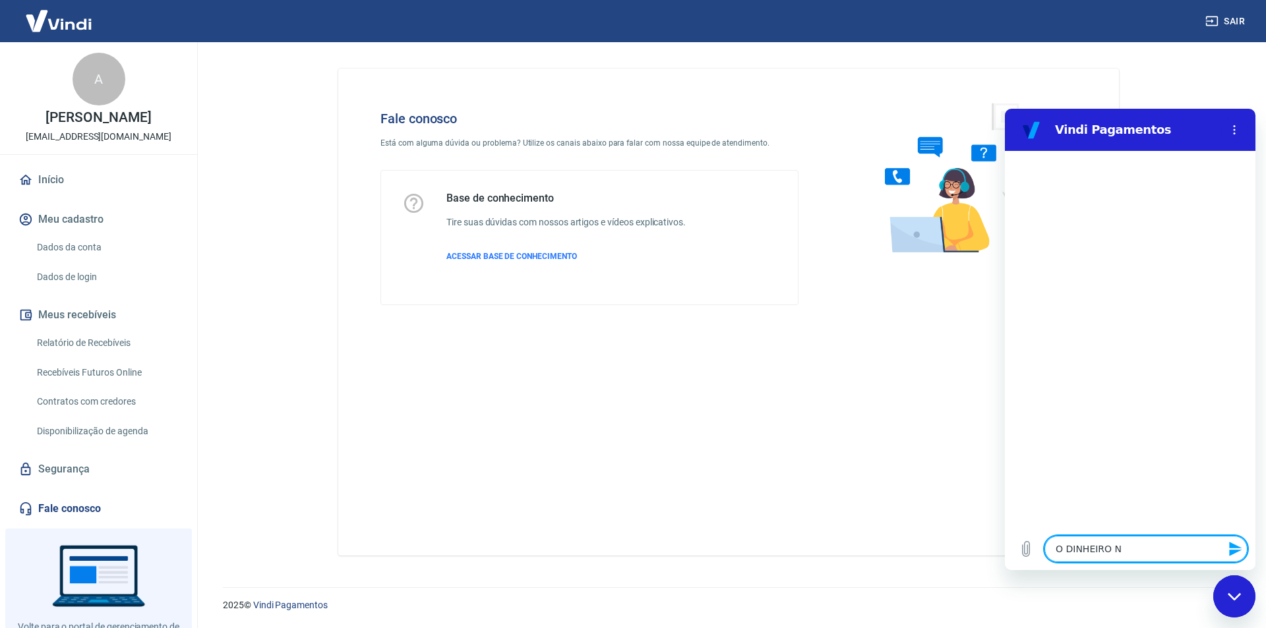
type textarea "O DINHEIRO NA"
type textarea "x"
type textarea "O DINHEIRO NAO"
type textarea "x"
type textarea "O DINHEIRO NA"
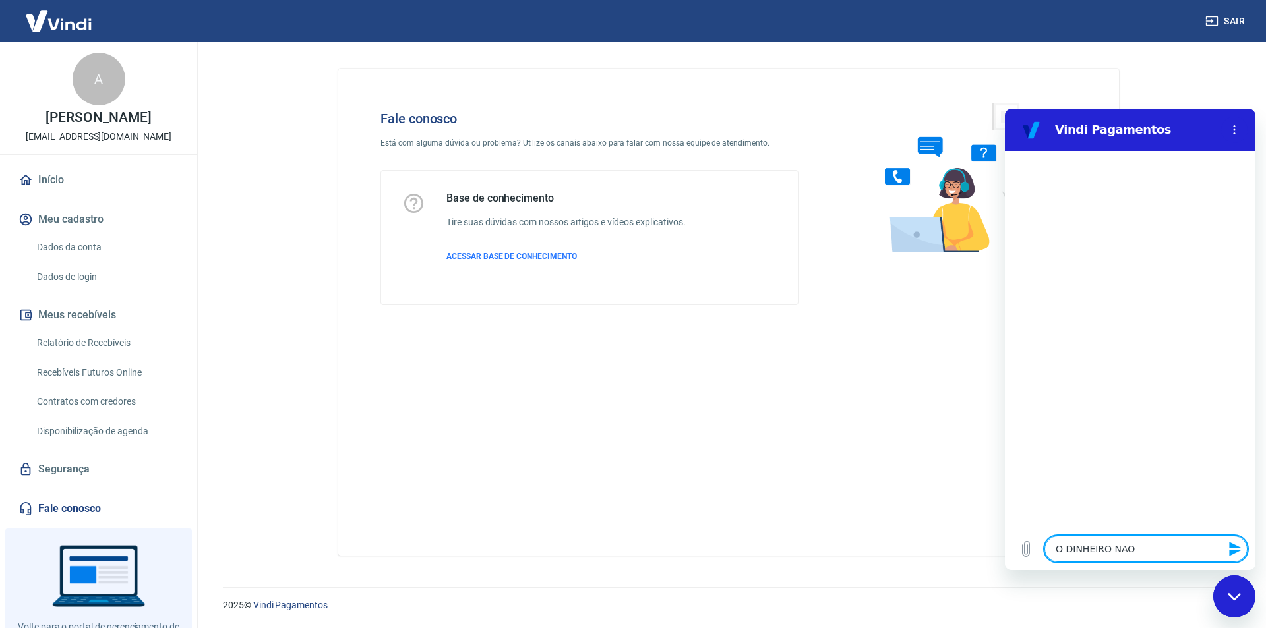
type textarea "x"
type textarea "O DINHEIRO N"
type textarea "x"
type textarea "O DINHEIRO"
type textarea "x"
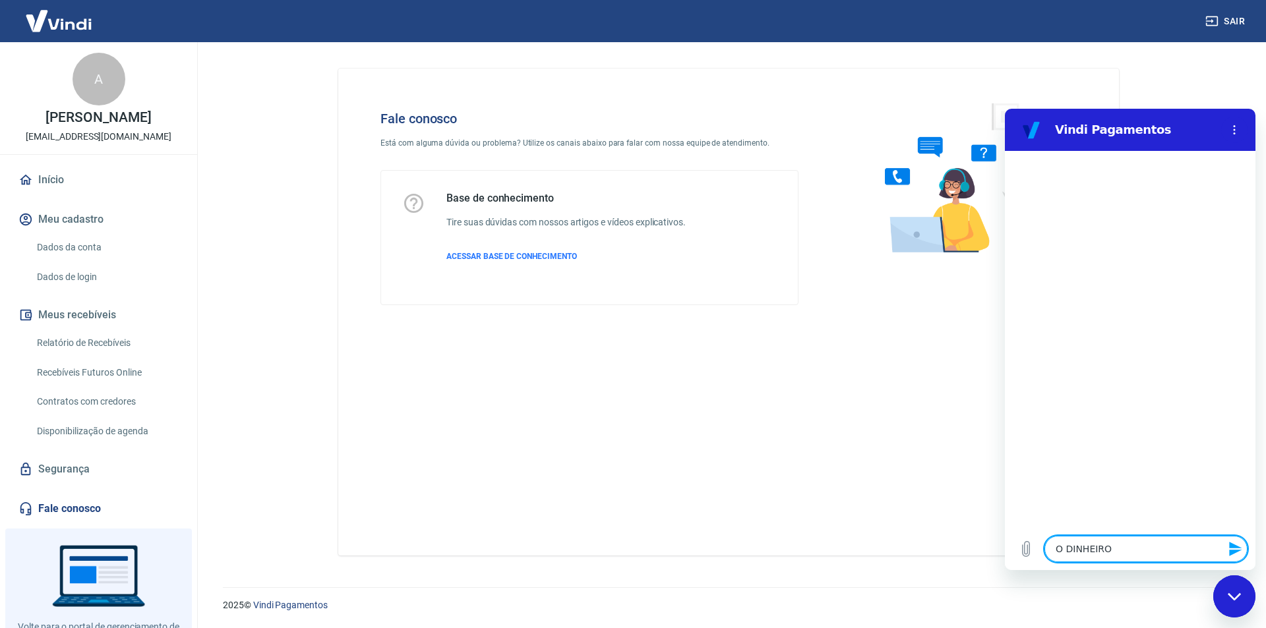
type textarea "O DINHEIRO"
type textarea "x"
type textarea "O DINHEIR"
type textarea "x"
type textarea "O DINHEI"
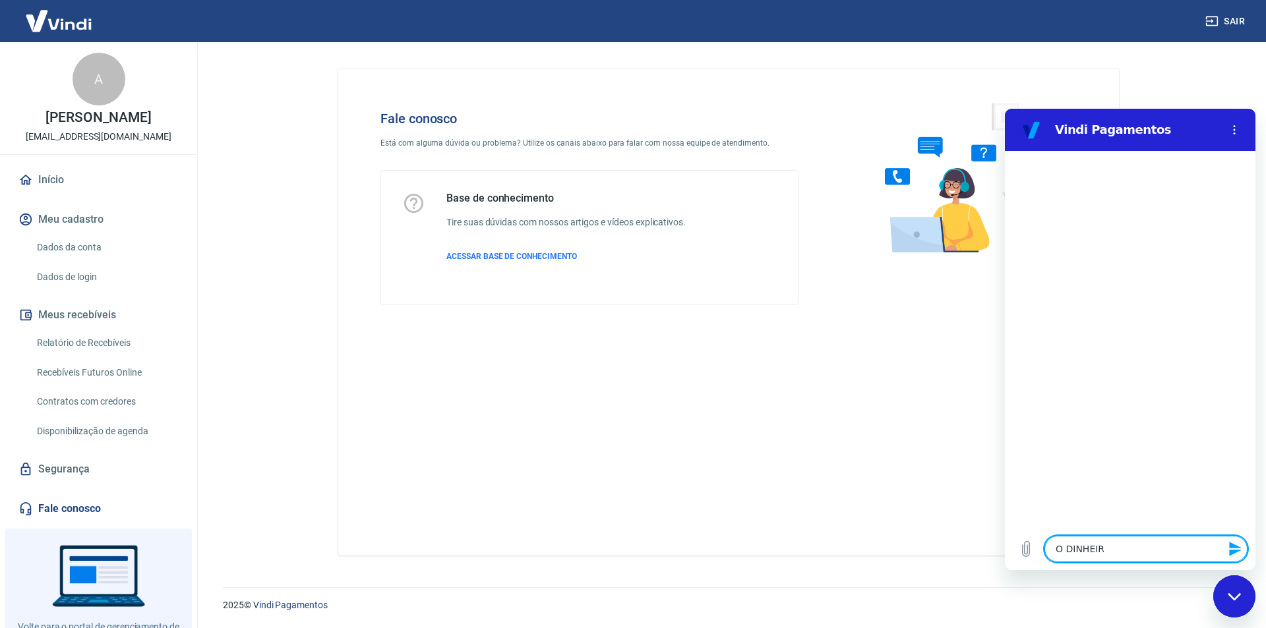
type textarea "x"
type textarea "O DINHE"
type textarea "x"
type textarea "O DINH"
type textarea "x"
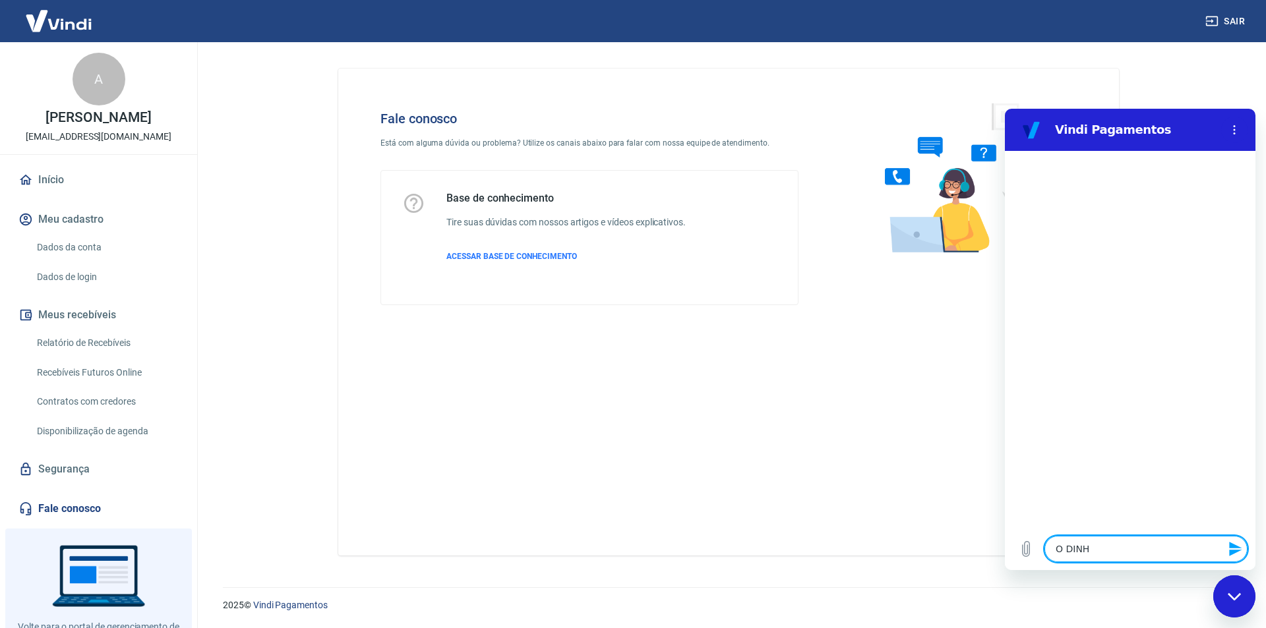
type textarea "O DIN"
type textarea "x"
type textarea "O DI"
type textarea "x"
type textarea "O D"
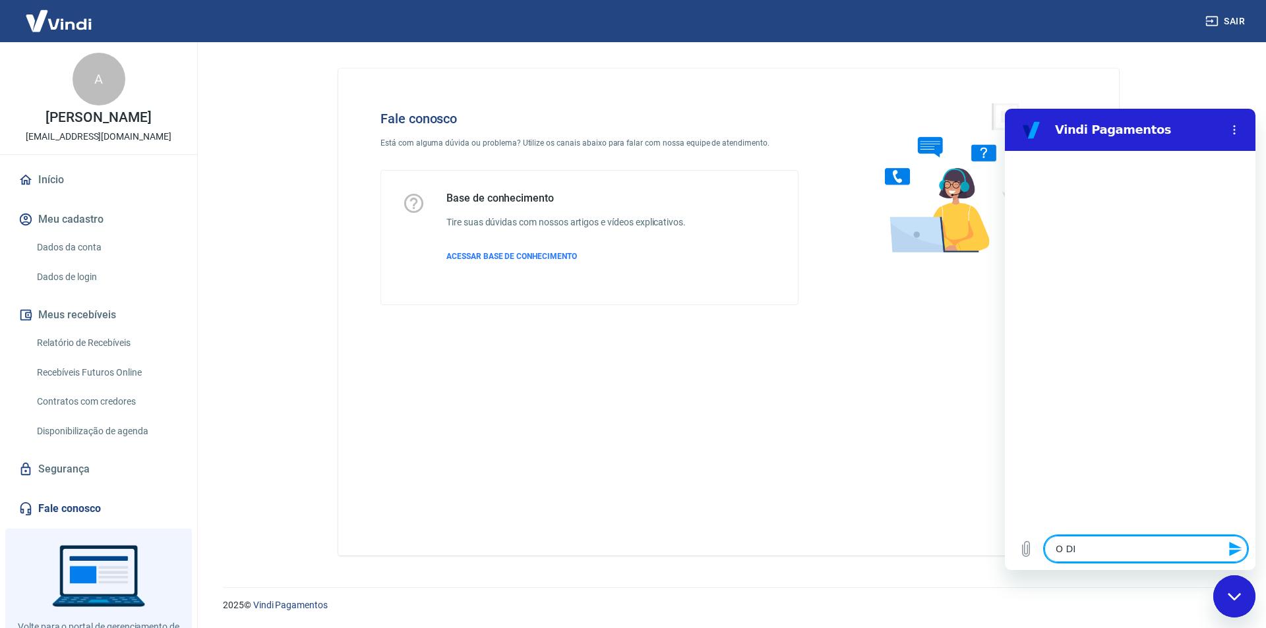
type textarea "x"
type textarea "O"
type textarea "x"
type textarea "O"
type textarea "x"
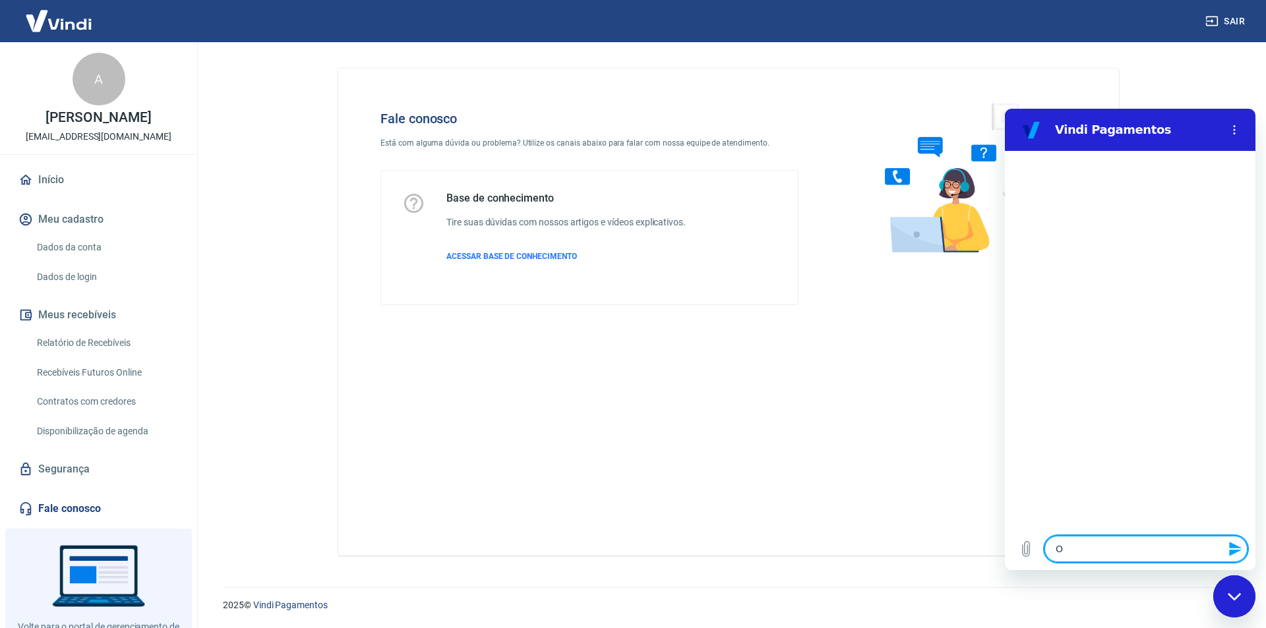
type textarea "x"
type textarea "M"
type textarea "x"
type textarea "MI"
type textarea "x"
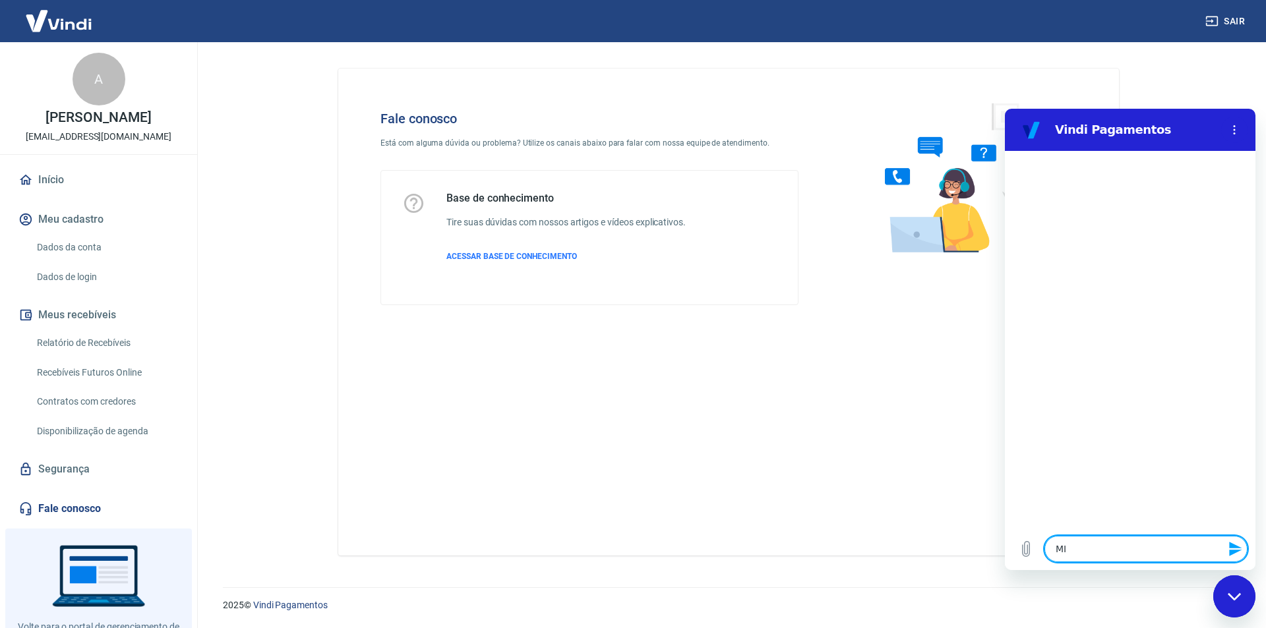
type textarea "MIN"
type textarea "x"
type textarea "MINH"
type textarea "x"
type textarea "MINHA"
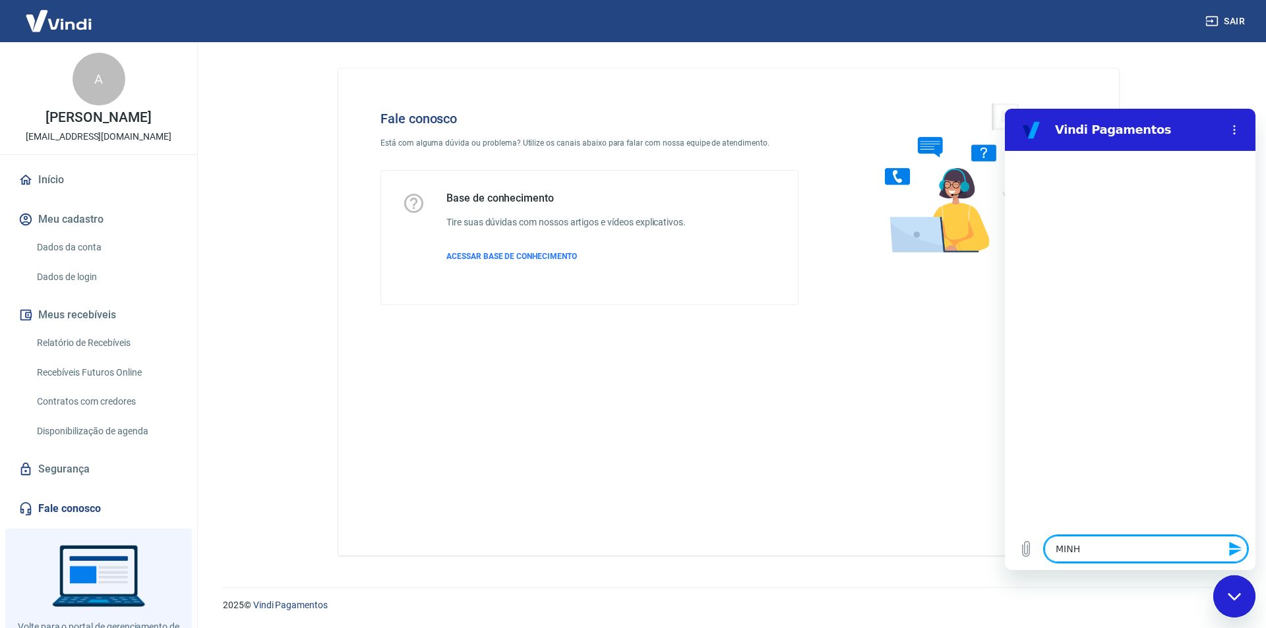
type textarea "x"
type textarea "MINHAS"
type textarea "x"
type textarea "MINHAS"
type textarea "x"
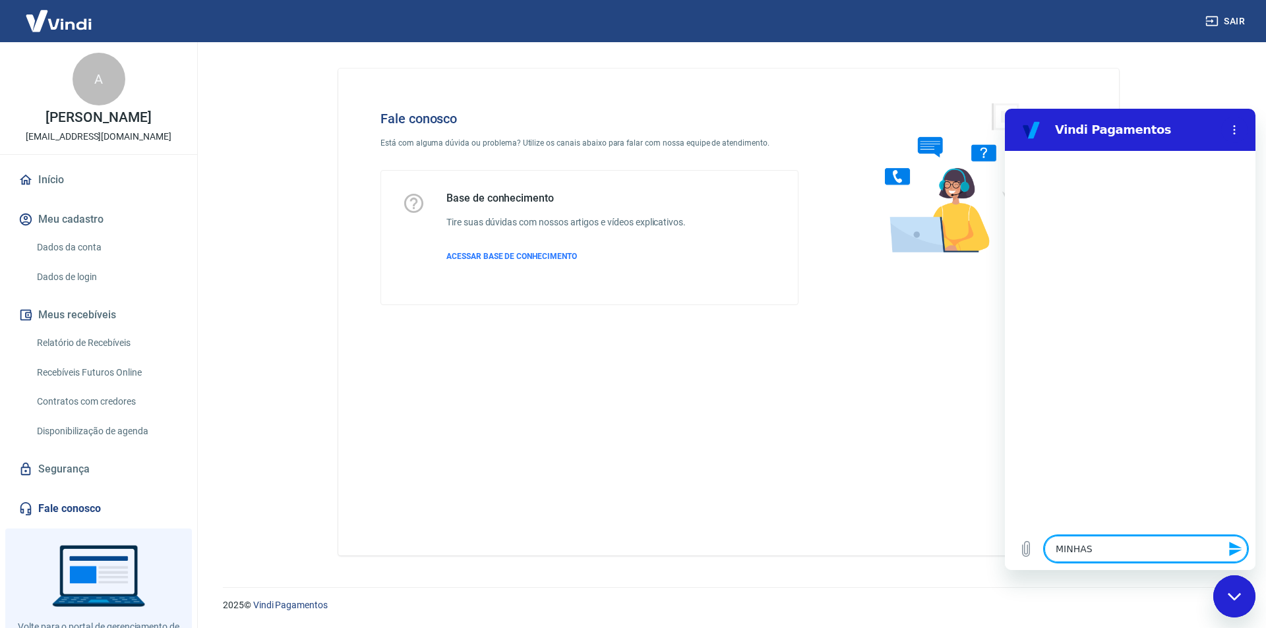
type textarea "MINHAS V"
type textarea "x"
type textarea "MINHAS VE"
type textarea "x"
type textarea "MINHAS VEN"
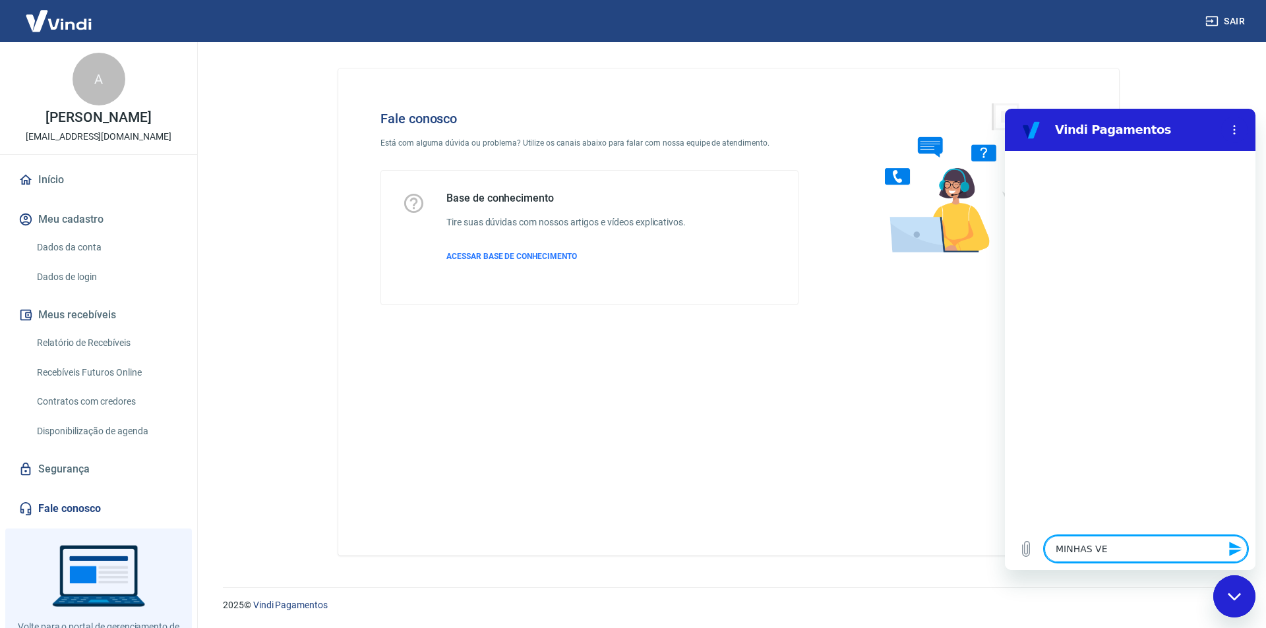
type textarea "x"
type textarea "MINHAS VEND"
type textarea "x"
type textarea "MINHAS VENDA"
type textarea "x"
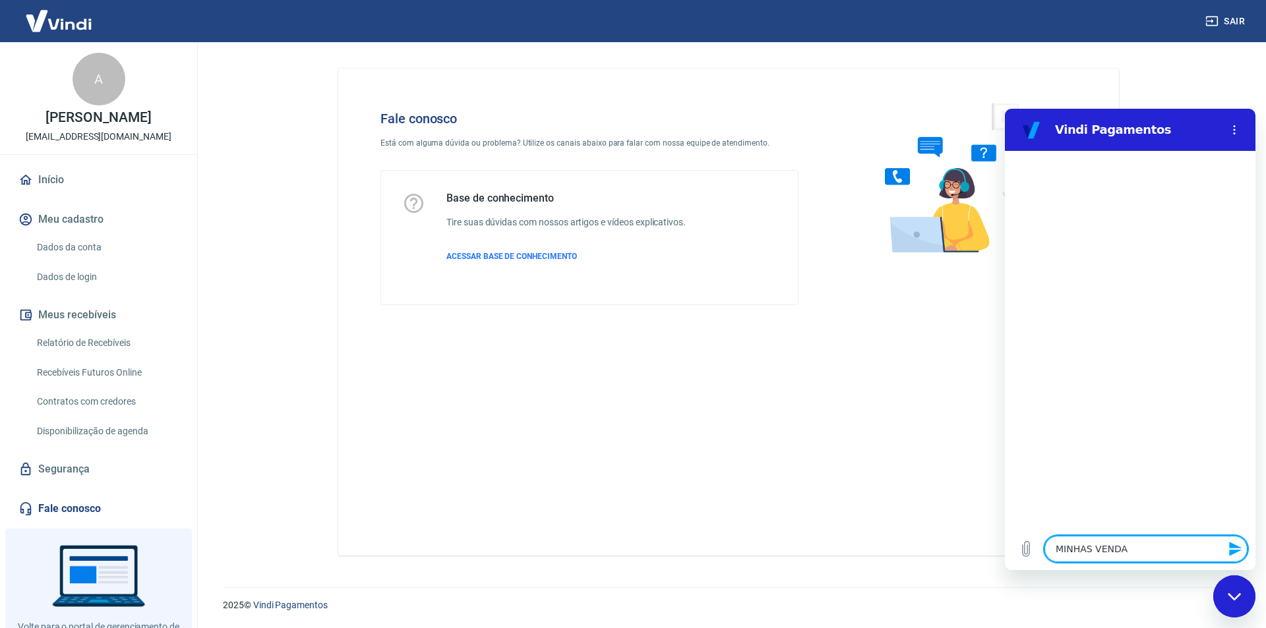
type textarea "MINHAS VENDAS"
type textarea "x"
type textarea "MINHAS VENDAS"
type textarea "x"
type textarea "MINHAS VENDAS N"
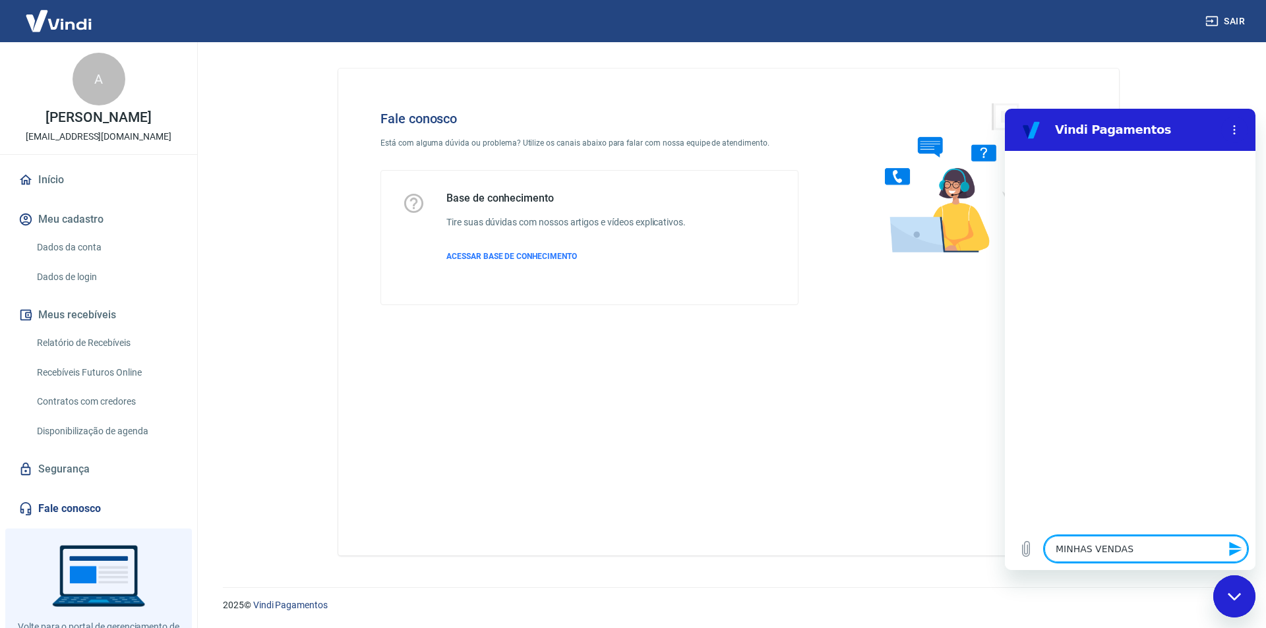
type textarea "x"
type textarea "MINHAS VENDAS NÃ"
type textarea "x"
type textarea "MINHAS VENDAS NÃO"
type textarea "x"
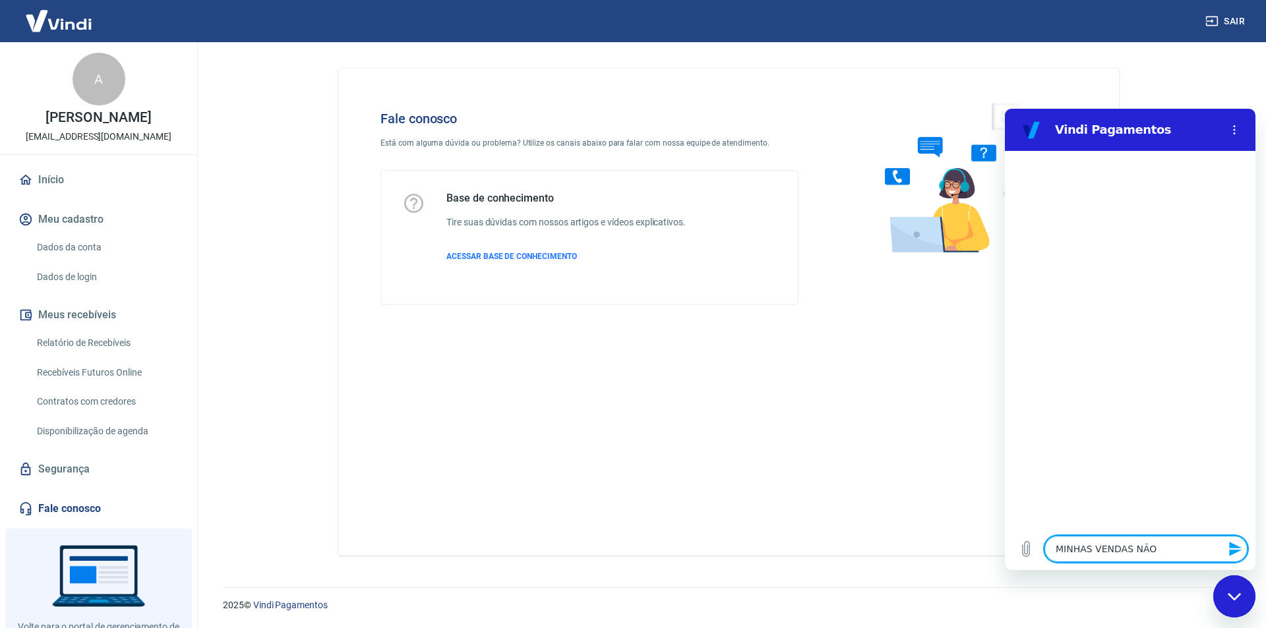
type textarea "MINHAS VENDAS NÃO"
type textarea "x"
type textarea "MINHAS VENDAS NÃO E"
type textarea "x"
type textarea "MINHAS VENDAS NÃO"
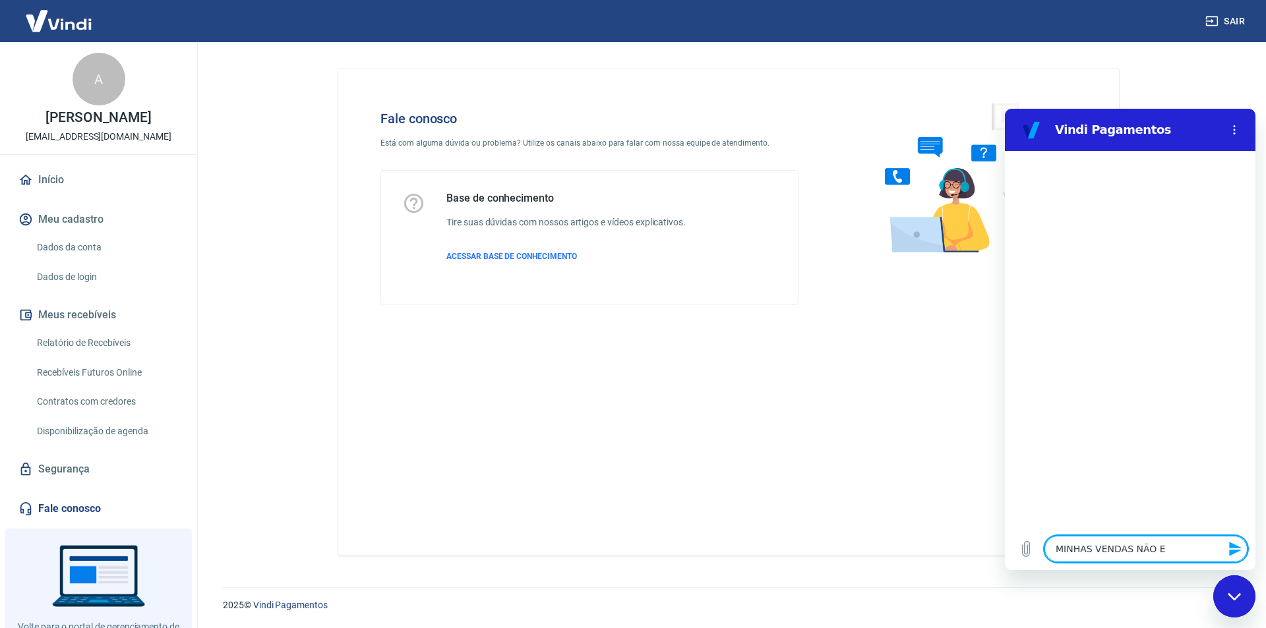
type textarea "x"
type textarea "MINHAS VENDAS NÃO"
type textarea "x"
type textarea "MINHAS VENDAS NÃ"
type textarea "x"
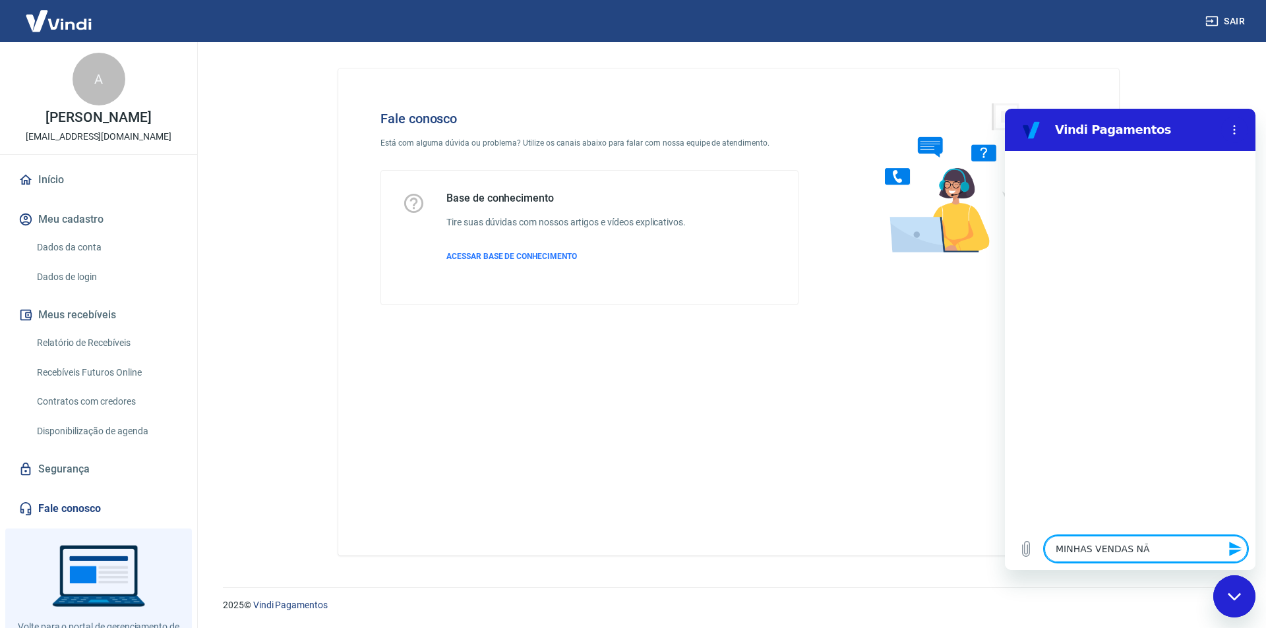
type textarea "MINHAS VENDAS N"
type textarea "x"
type textarea "MINHAS VENDAS"
type textarea "x"
type textarea "MINHAS VENDAS"
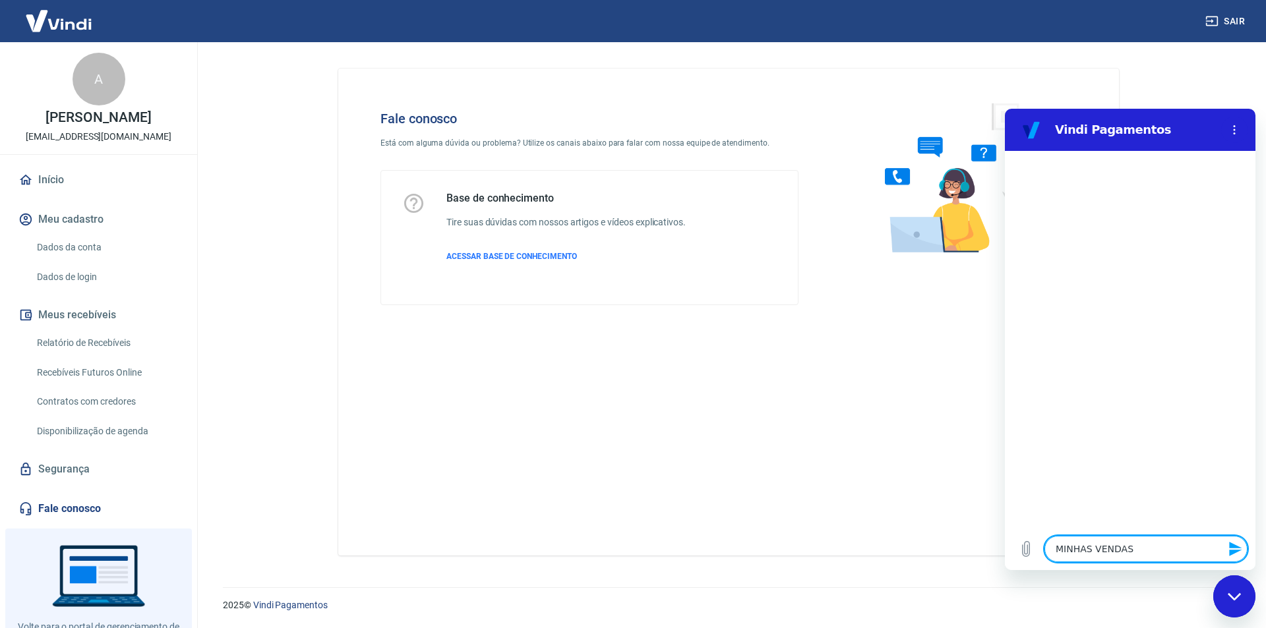
type textarea "x"
type textarea "MINHAS VENDA"
type textarea "x"
type textarea "MINHAS VEND"
type textarea "x"
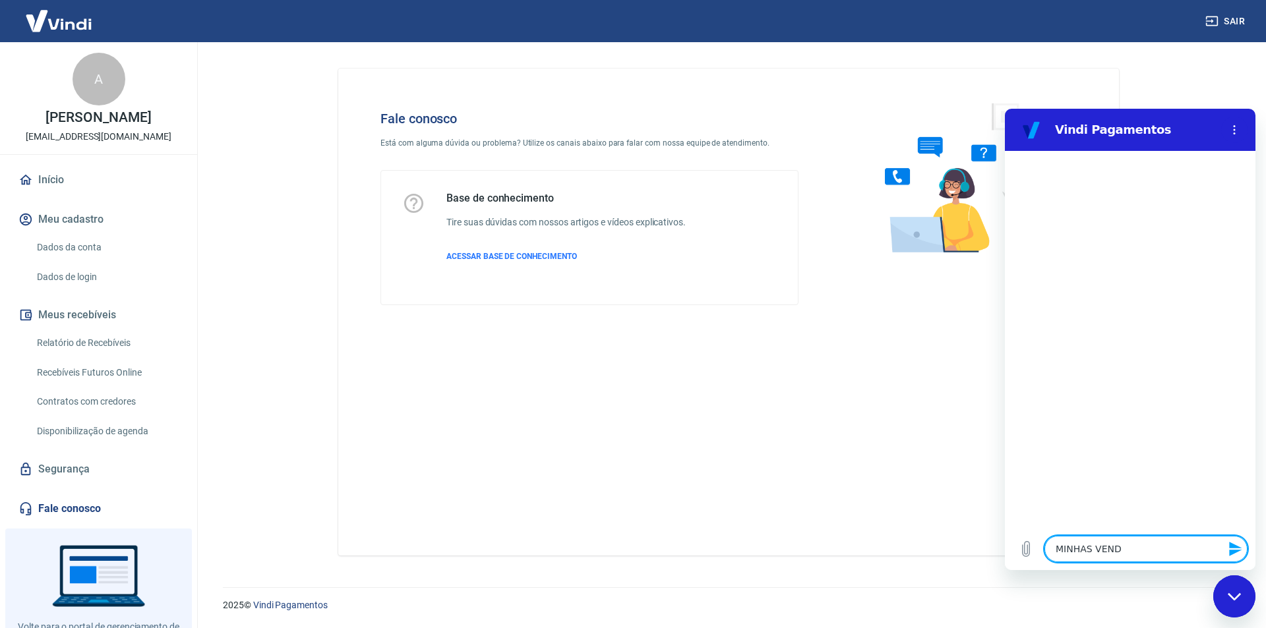
type textarea "MINHAS VEN"
type textarea "x"
type textarea "MINHAS VE"
type textarea "x"
type textarea "MINHAS V"
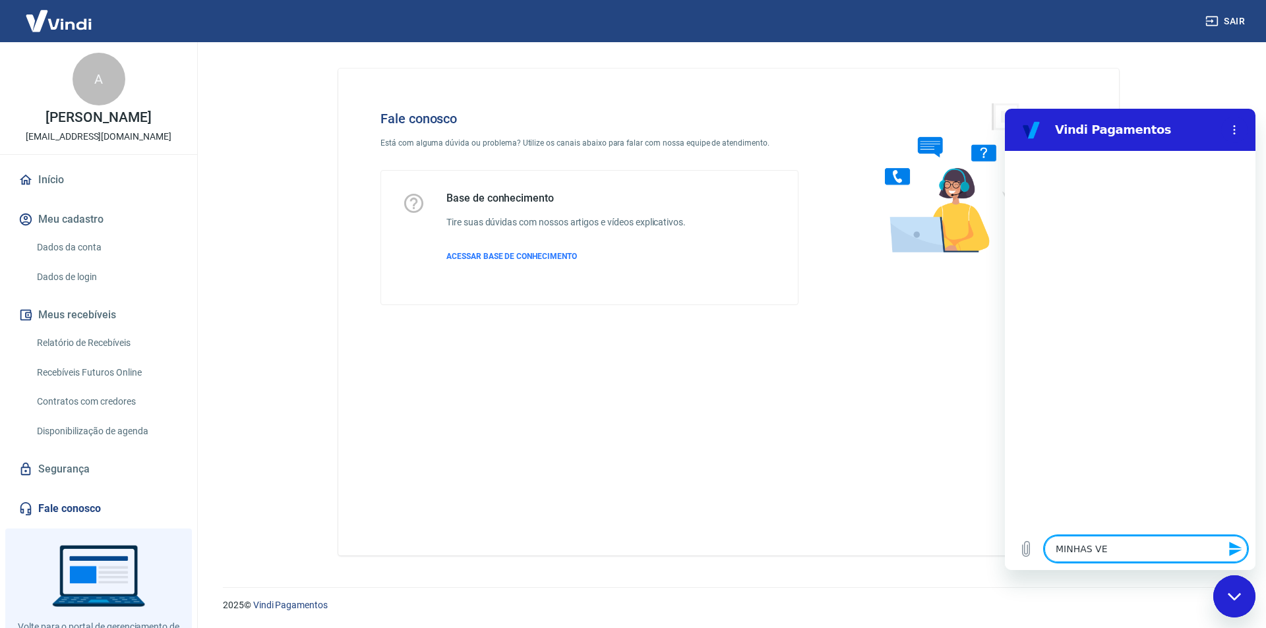
type textarea "x"
type textarea "MINHAS"
type textarea "x"
type textarea "MINHAS"
type textarea "x"
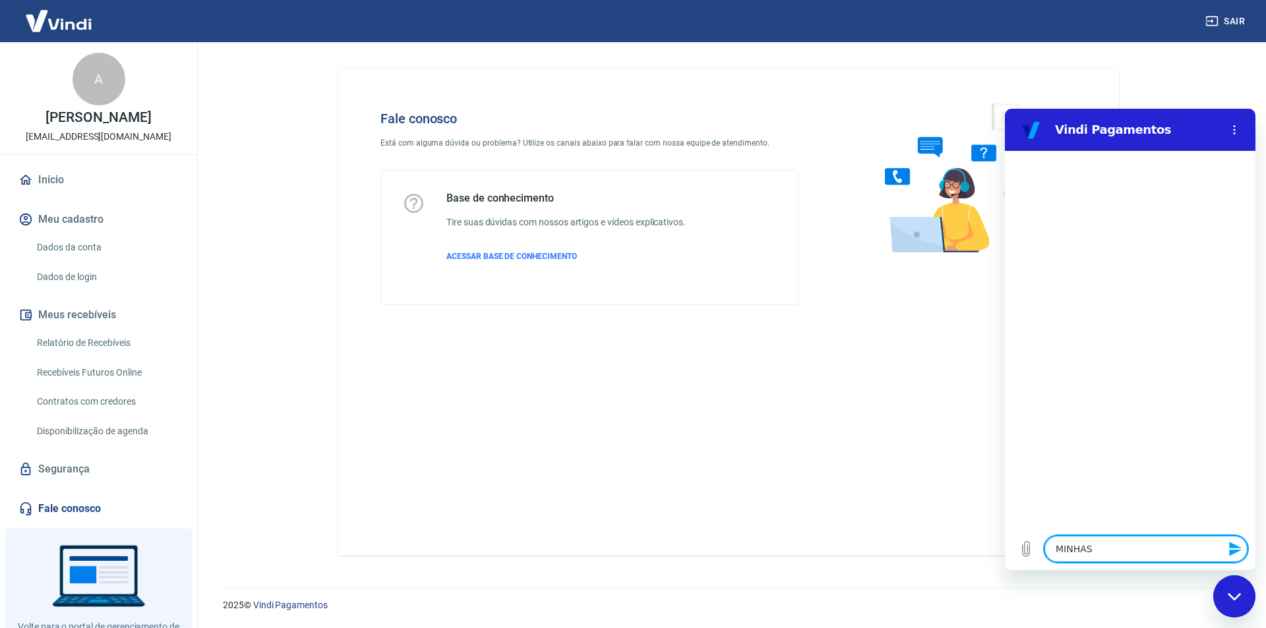
type textarea "MINHA"
type textarea "x"
type textarea "MINH"
type textarea "x"
type textarea "MIN"
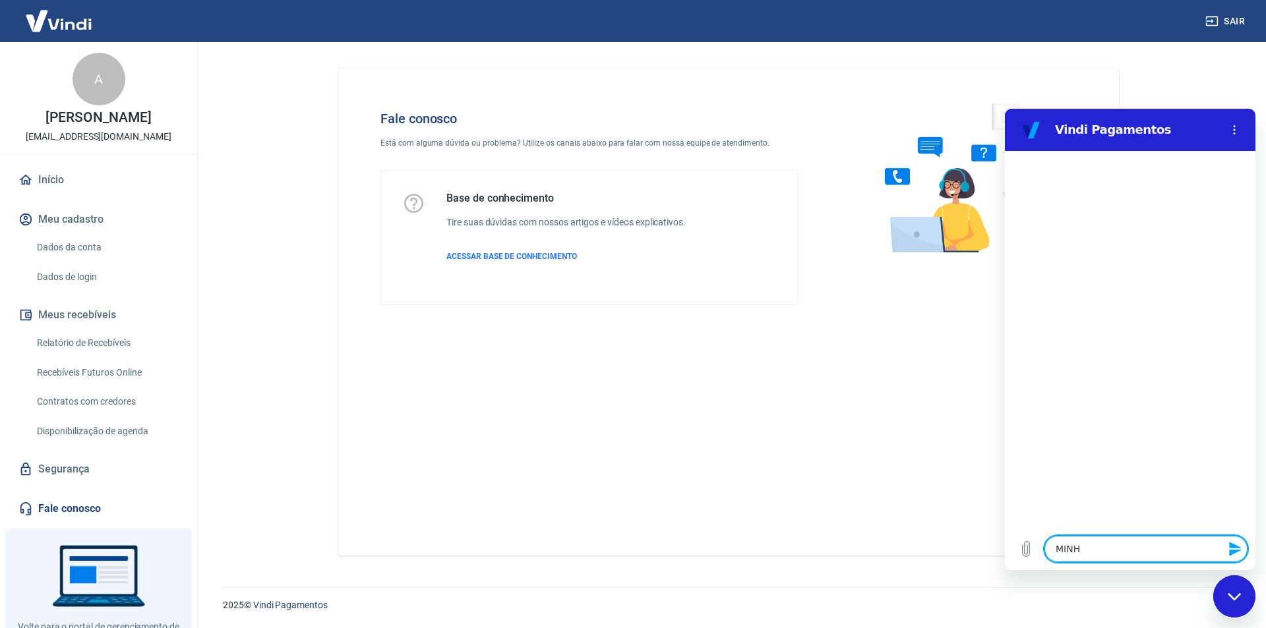
type textarea "x"
type textarea "MI"
type textarea "x"
type textarea "M"
type textarea "x"
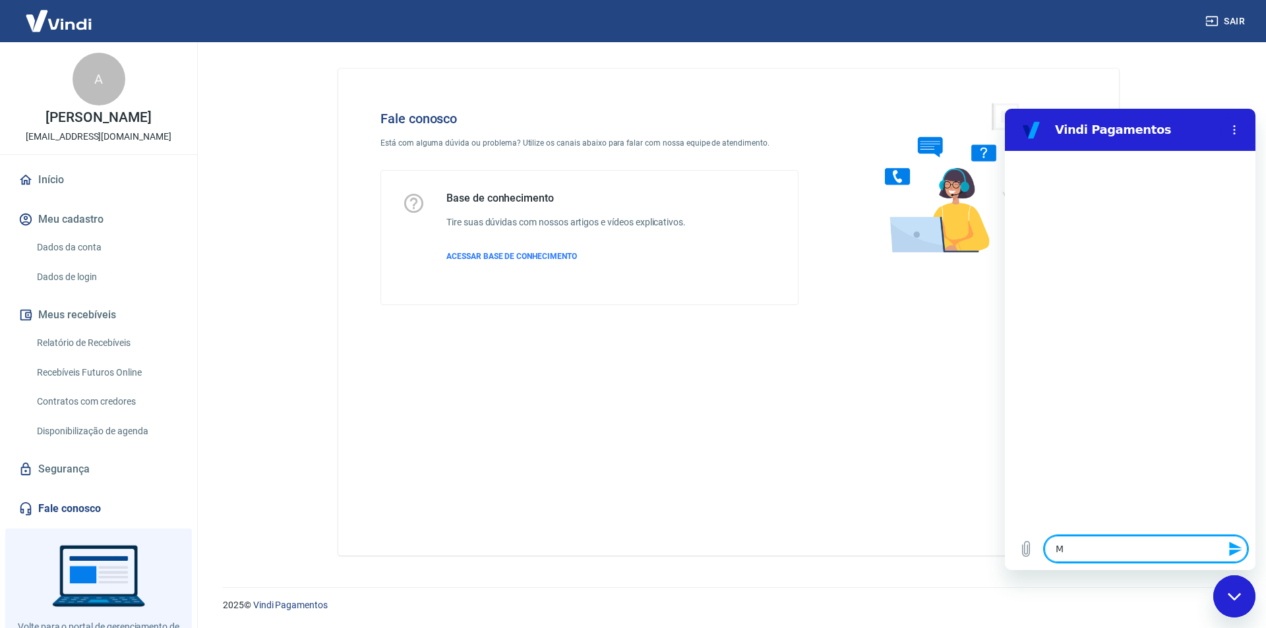
type textarea "x"
type textarea "N"
type textarea "x"
type textarea "NÃ"
type textarea "x"
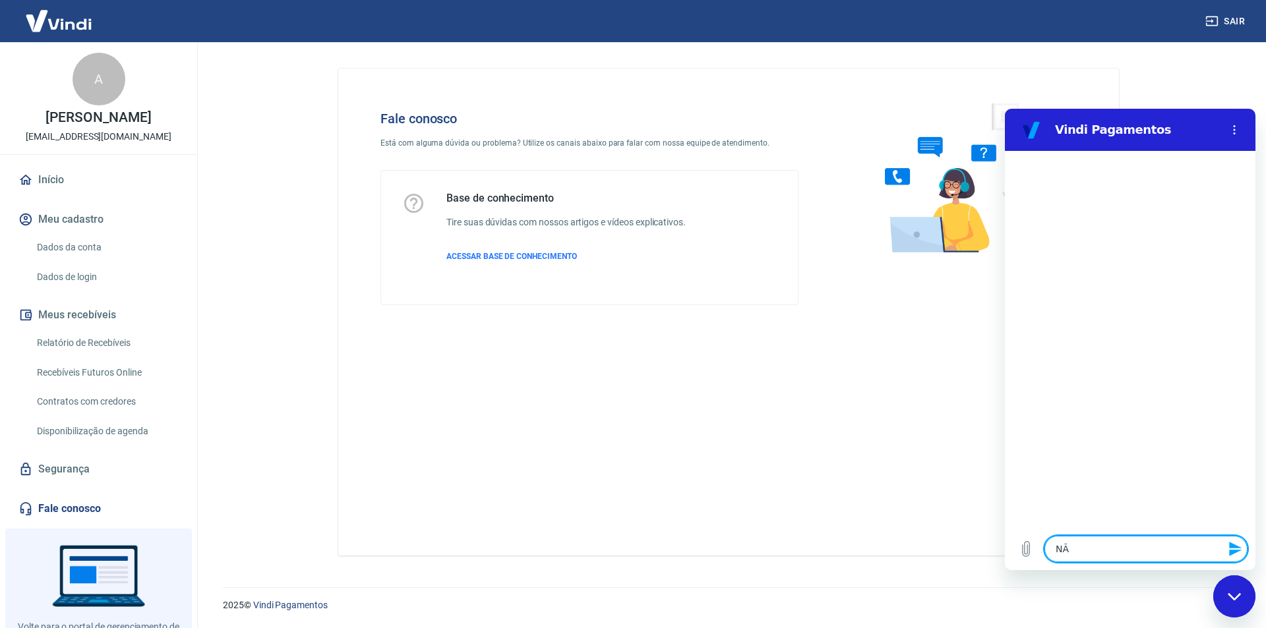
type textarea "NÃO"
type textarea "x"
type textarea "NÃO"
type textarea "x"
type textarea "NÃO E"
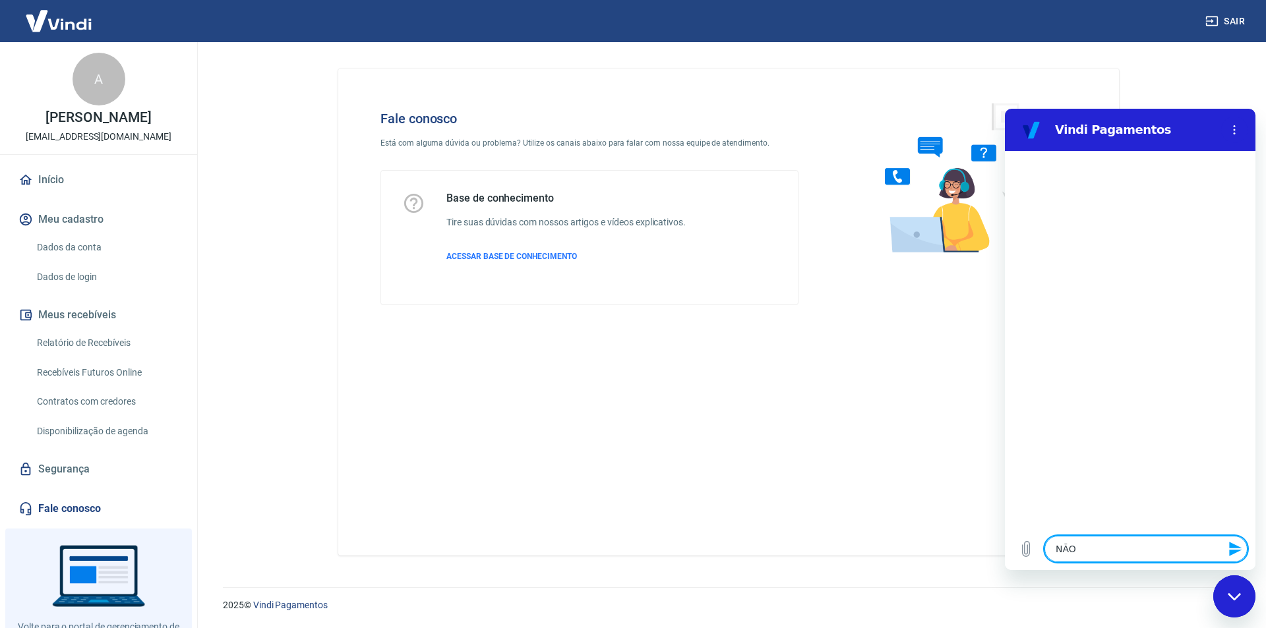
type textarea "x"
type textarea "NÃO ES"
type textarea "x"
type textarea "NÃO EST"
type textarea "x"
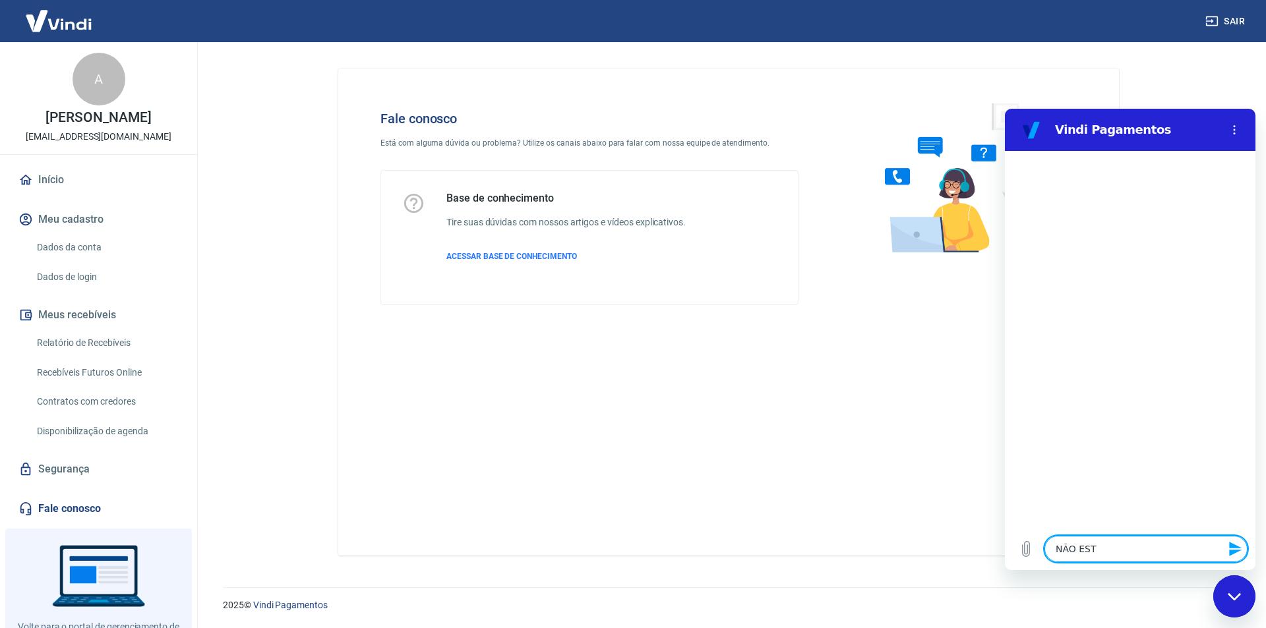
type textarea "NÃO ESTO"
type textarea "x"
type textarea "NÃO ESTOU"
type textarea "x"
type textarea "NÃO ESTOU"
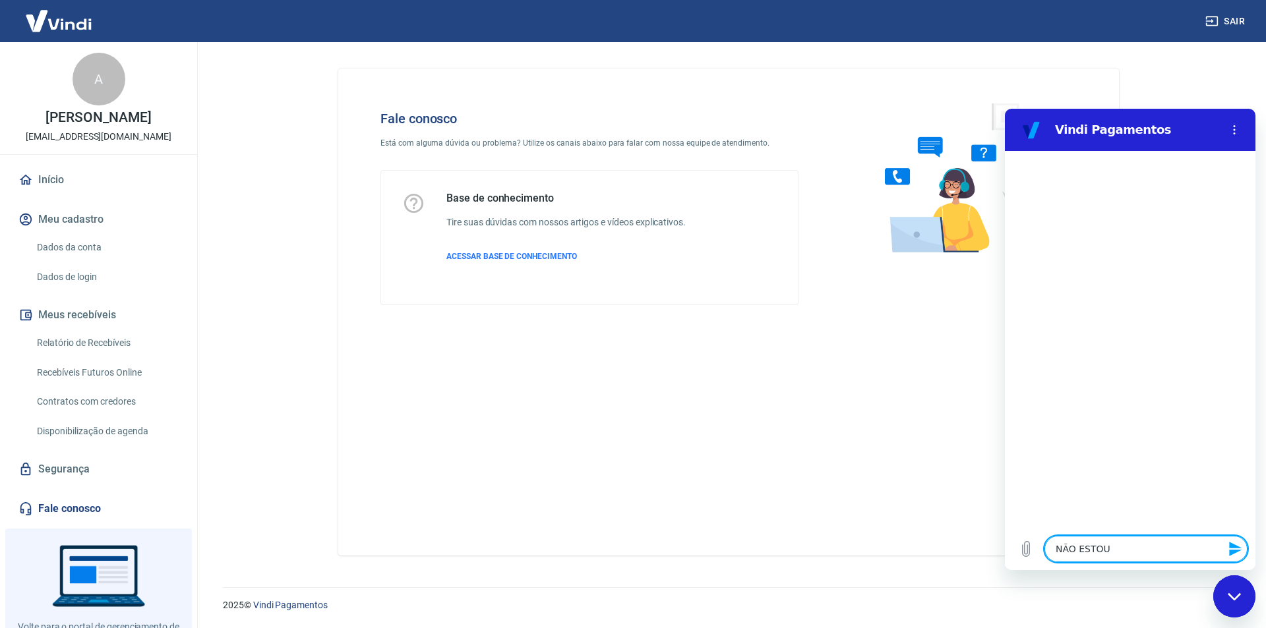
type textarea "x"
type textarea "NÃO ESTOU R"
type textarea "x"
type textarea "NÃO ESTOU RE"
type textarea "x"
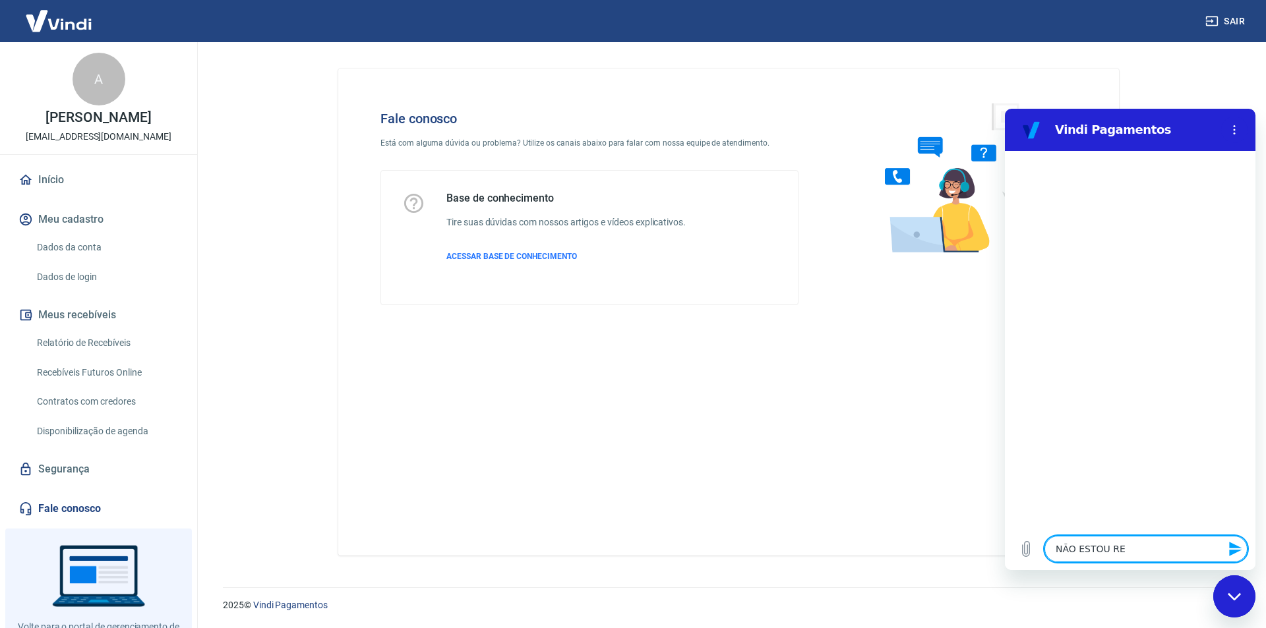
type textarea "NÃO ESTOU REC"
type textarea "x"
type textarea "NÃO ESTOU RECE"
type textarea "x"
type textarea "NÃO ESTOU RECEB"
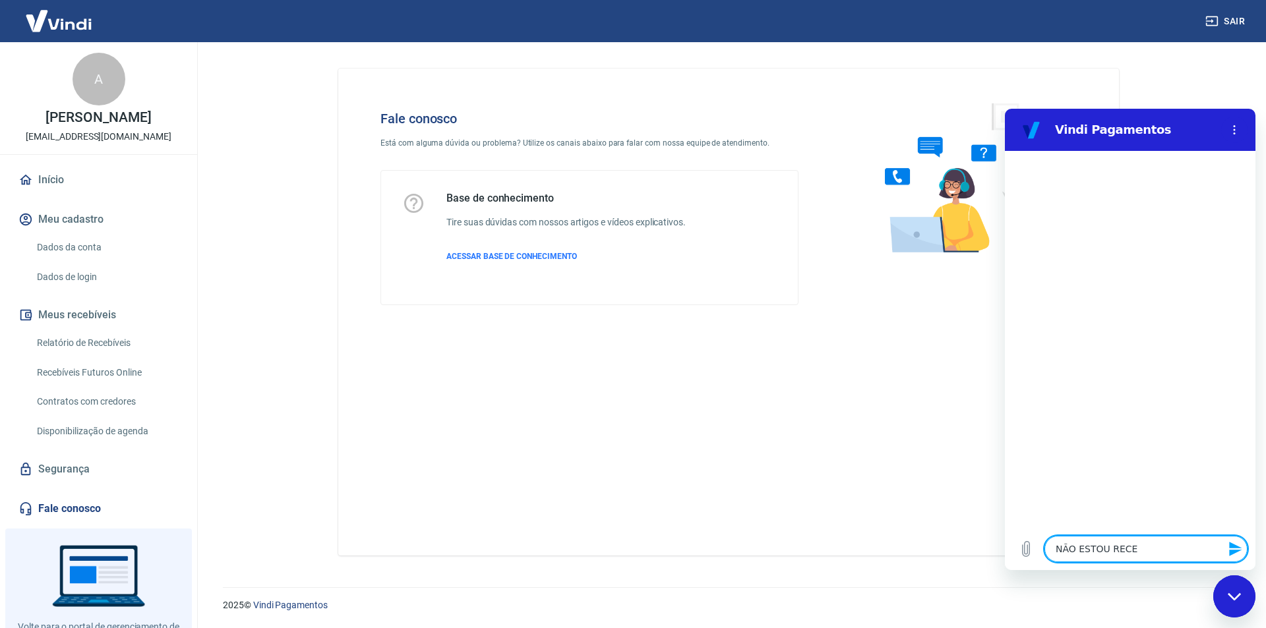
type textarea "x"
type textarea "NÃO ESTOU RECEBE"
type textarea "x"
type textarea "NÃO ESTOU RECEBEN"
type textarea "x"
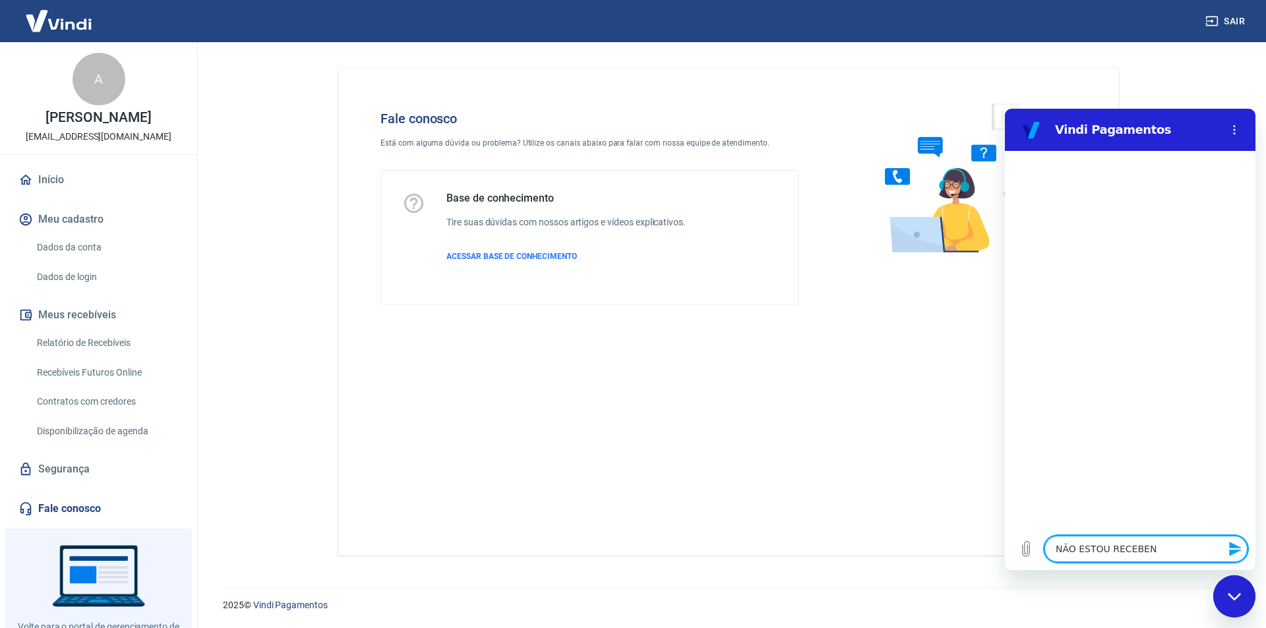
type textarea "NÃO ESTOU RECEBEND"
type textarea "x"
type textarea "NÃO ESTOU RECEBENDO"
type textarea "x"
type textarea "NÃO ESTOU RECEBENDO"
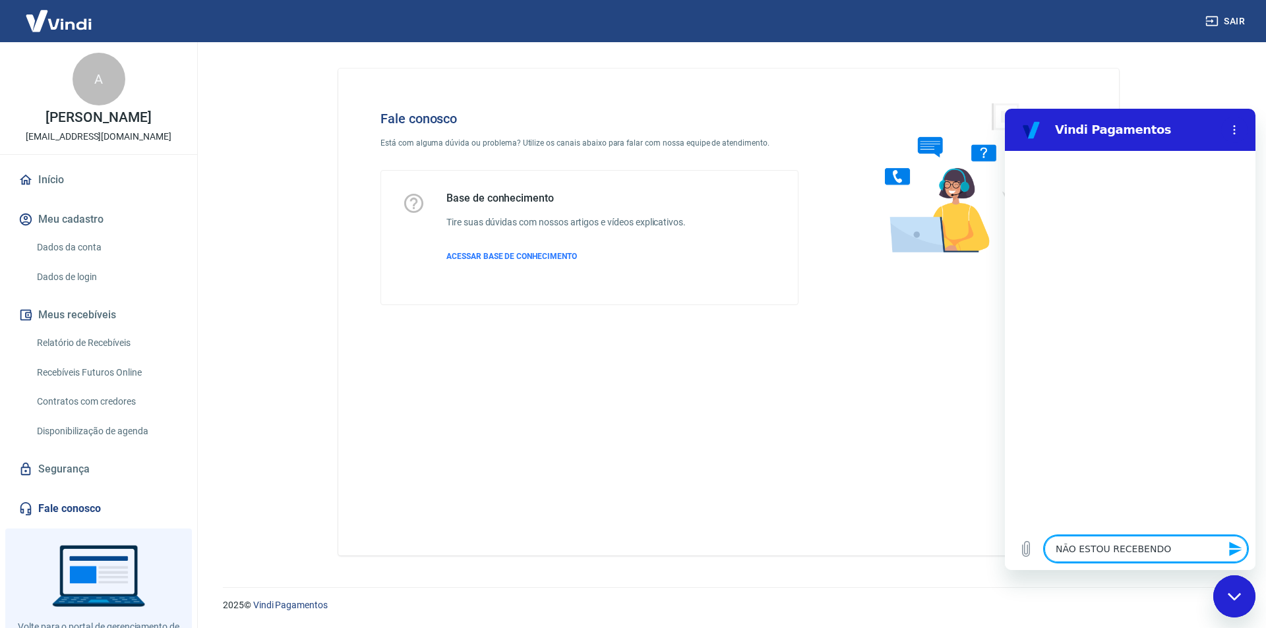
type textarea "x"
type textarea "NÃO ESTOU RECEBENDO O"
type textarea "x"
type textarea "NÃO ESTOU RECEBENDO OS"
type textarea "x"
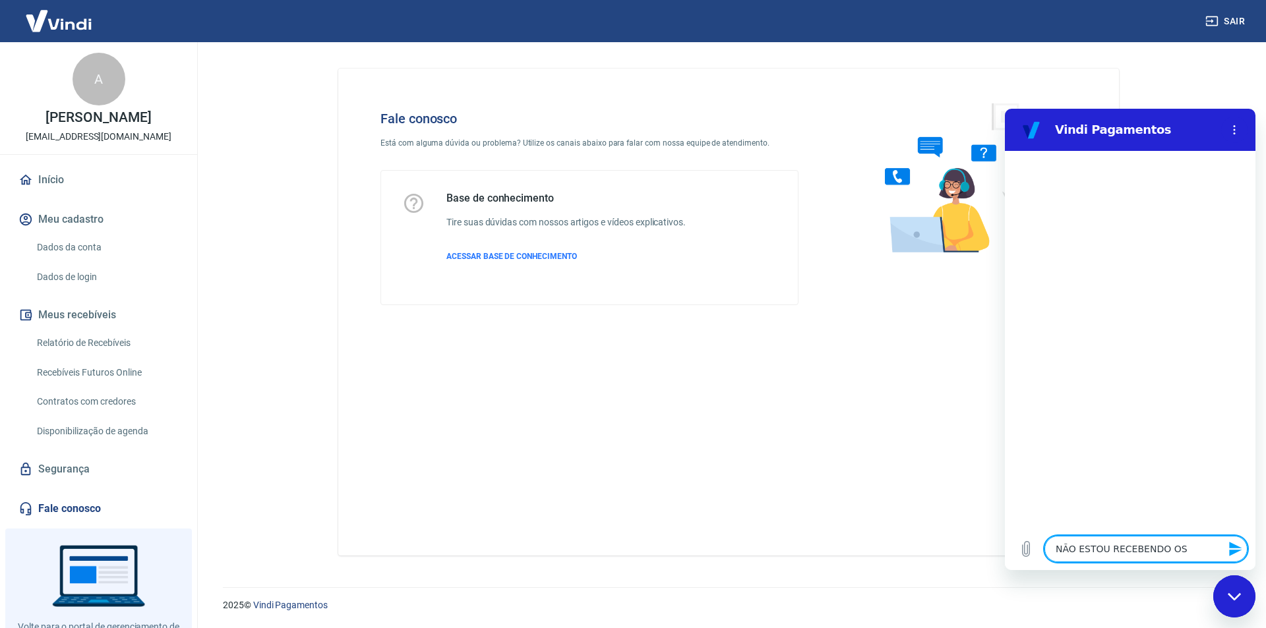
type textarea "NÃO ESTOU RECEBENDO OS"
type textarea "x"
type textarea "NÃO ESTOU RECEBENDO OS V"
type textarea "x"
type textarea "NÃO ESTOU RECEBENDO OS VA"
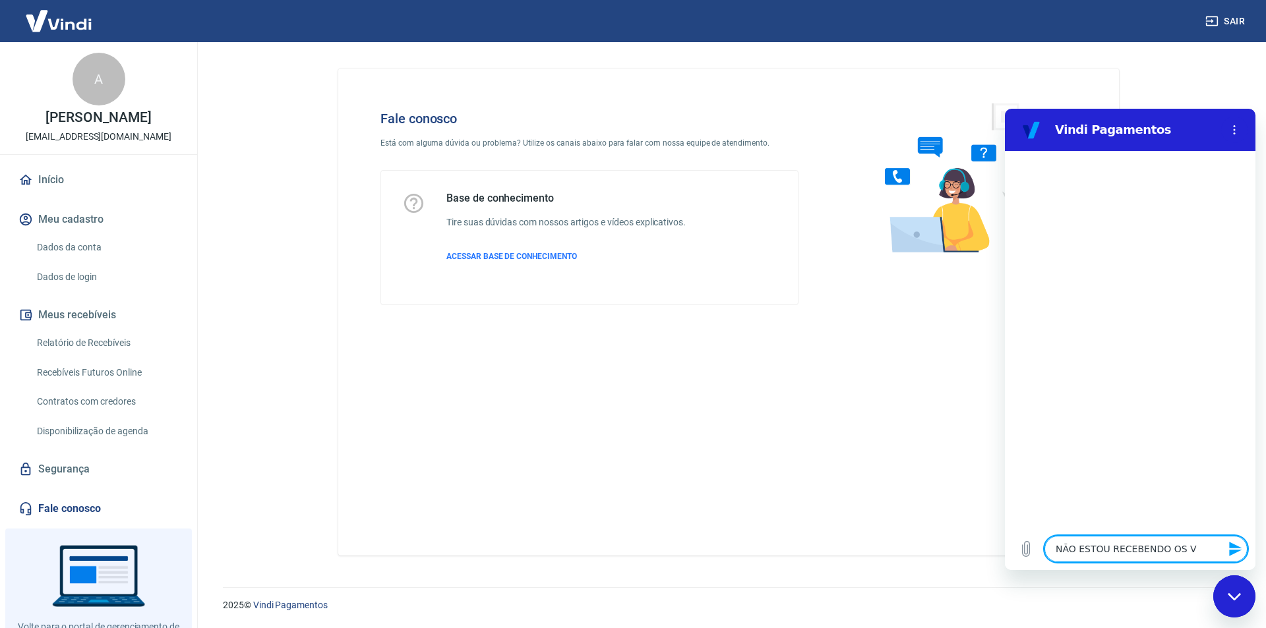
type textarea "x"
type textarea "NÃO ESTOU RECEBENDO OS VAL"
type textarea "x"
type textarea "NÃO ESTOU RECEBENDO OS VALO"
type textarea "x"
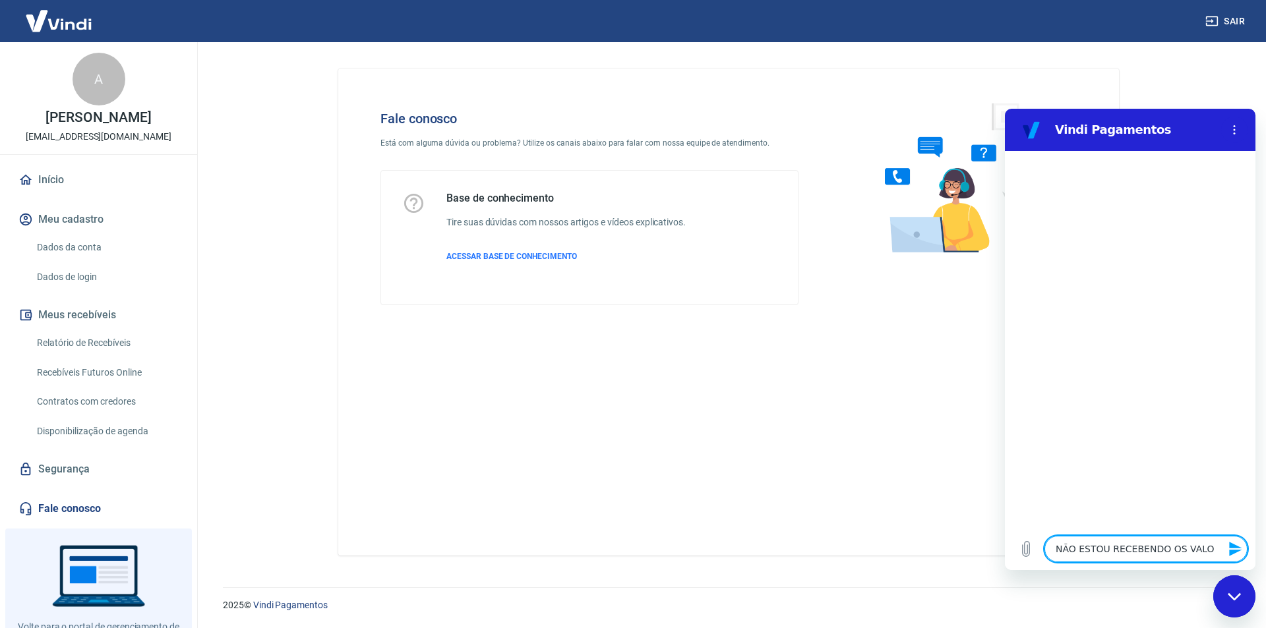
type textarea "NÃO ESTOU RECEBENDO OS VALOR"
type textarea "x"
type textarea "NÃO ESTOU RECEBENDO OS VALORE"
type textarea "x"
type textarea "NÃO ESTOU RECEBENDO OS VALORES"
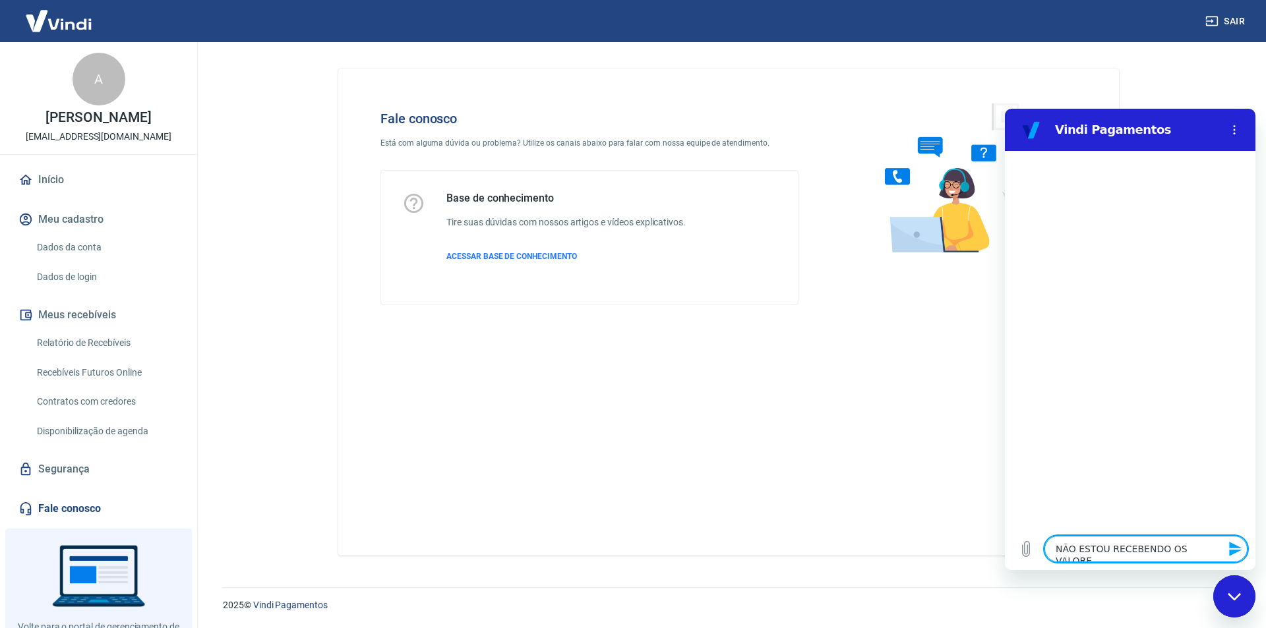
type textarea "x"
type textarea "NÃO ESTOU RECEBENDO OS VALORES"
type textarea "x"
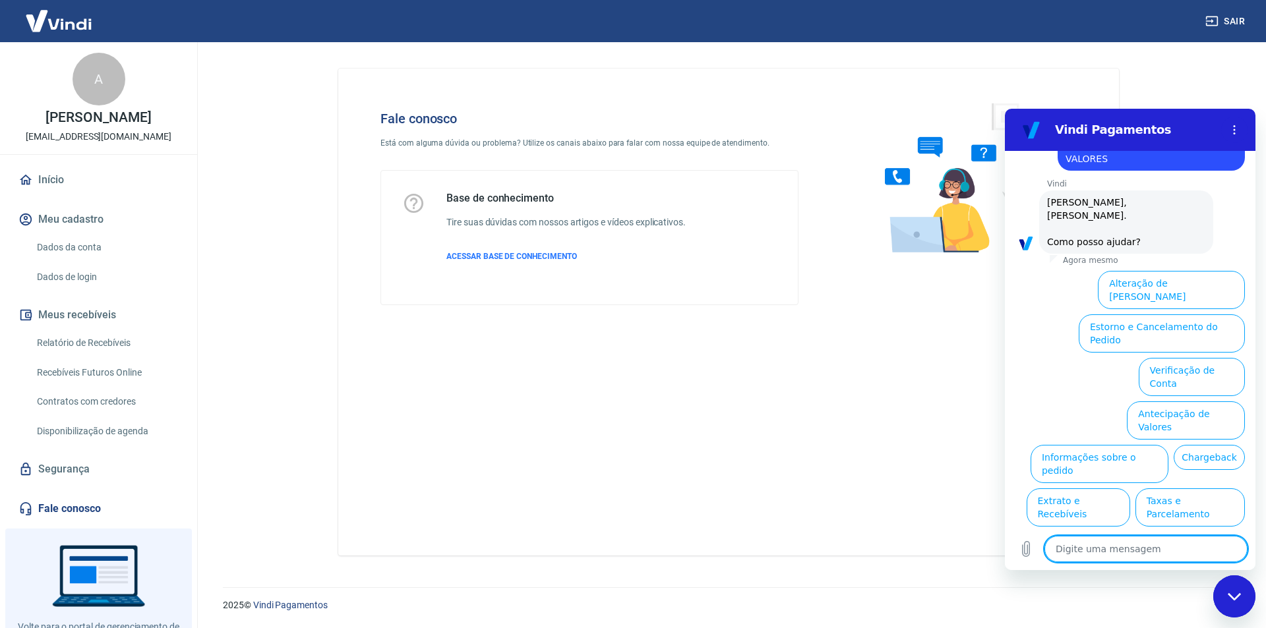
scroll to position [44, 0]
click at [1125, 548] on textarea at bounding box center [1145, 549] width 203 height 26
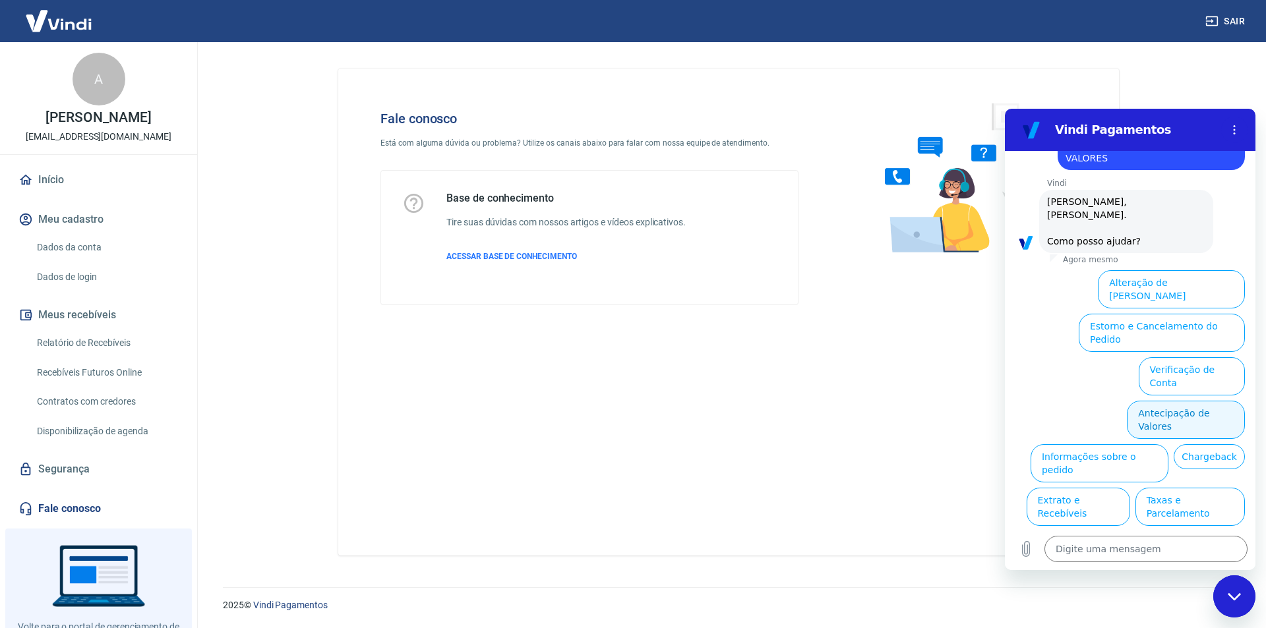
click at [1194, 401] on button "Antecipação de Valores" at bounding box center [1186, 420] width 118 height 38
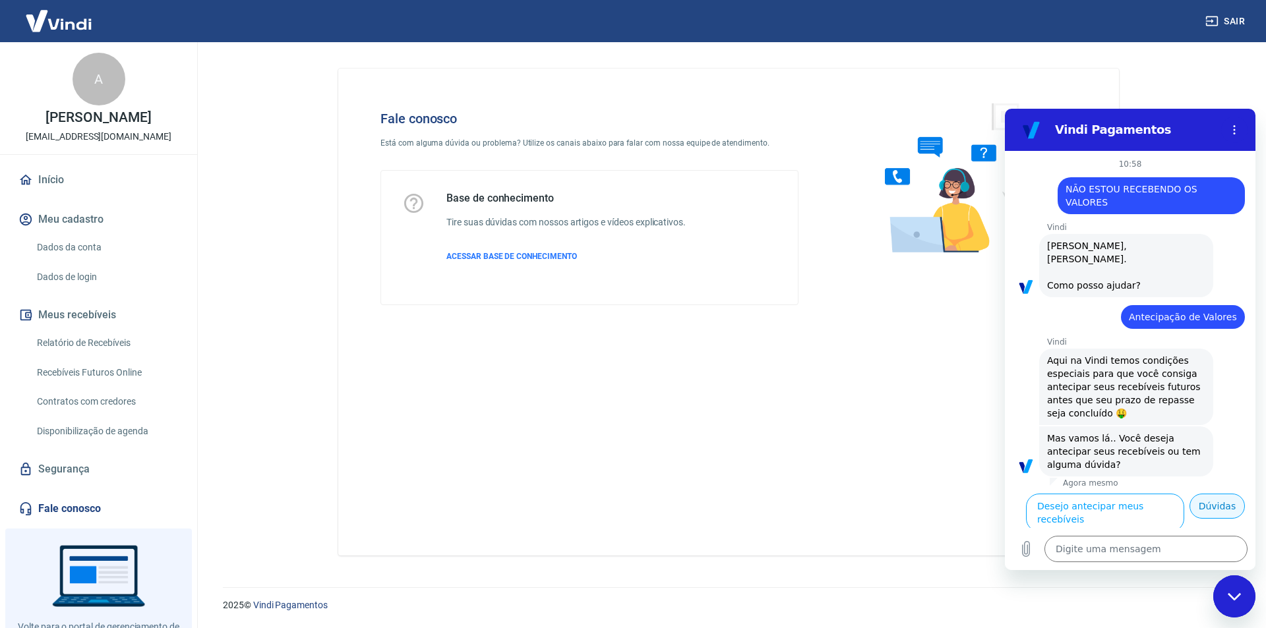
click at [1211, 494] on button "Dúvidas" at bounding box center [1216, 506] width 55 height 25
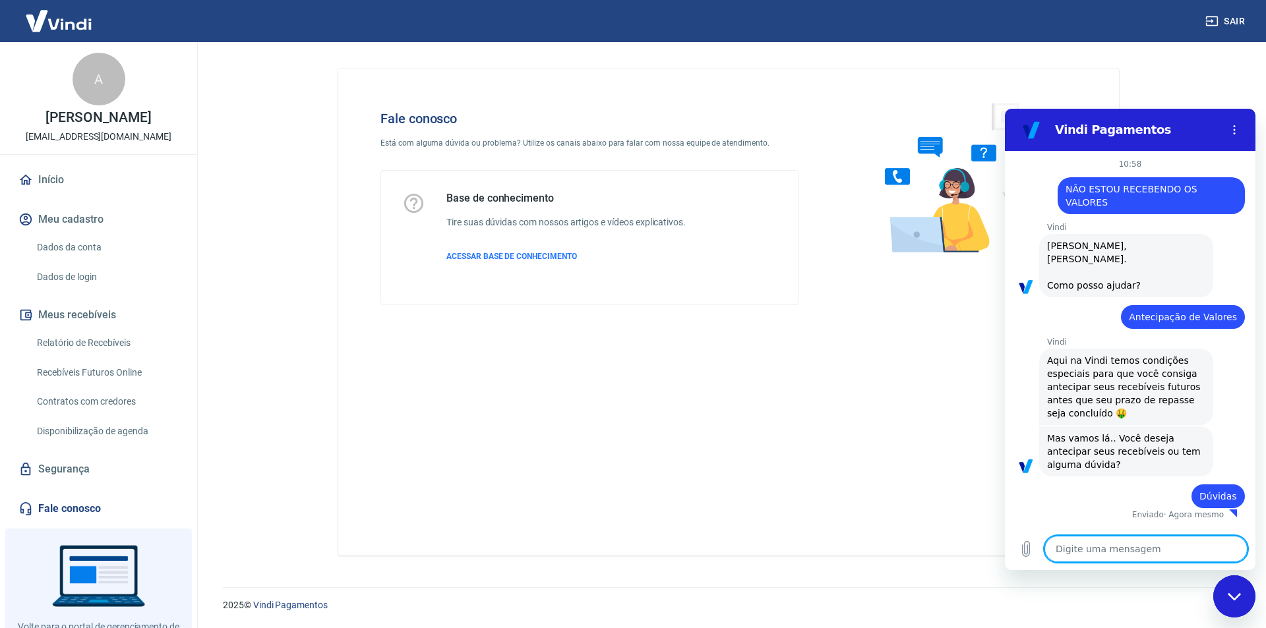
type textarea "x"
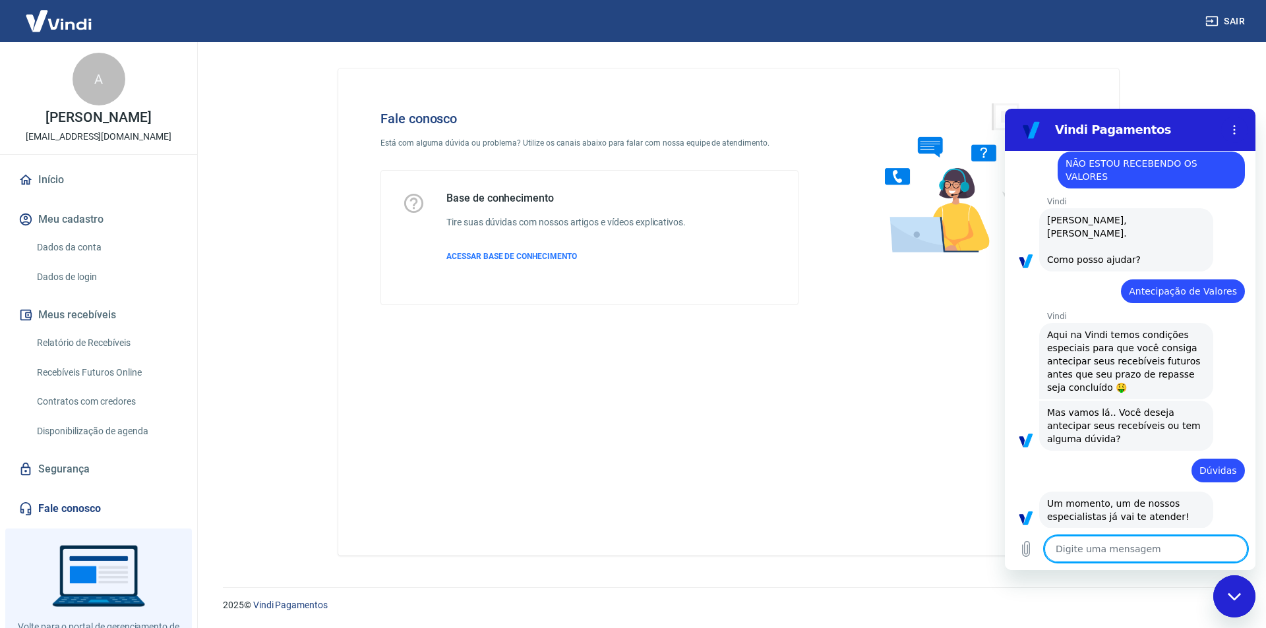
scroll to position [28, 0]
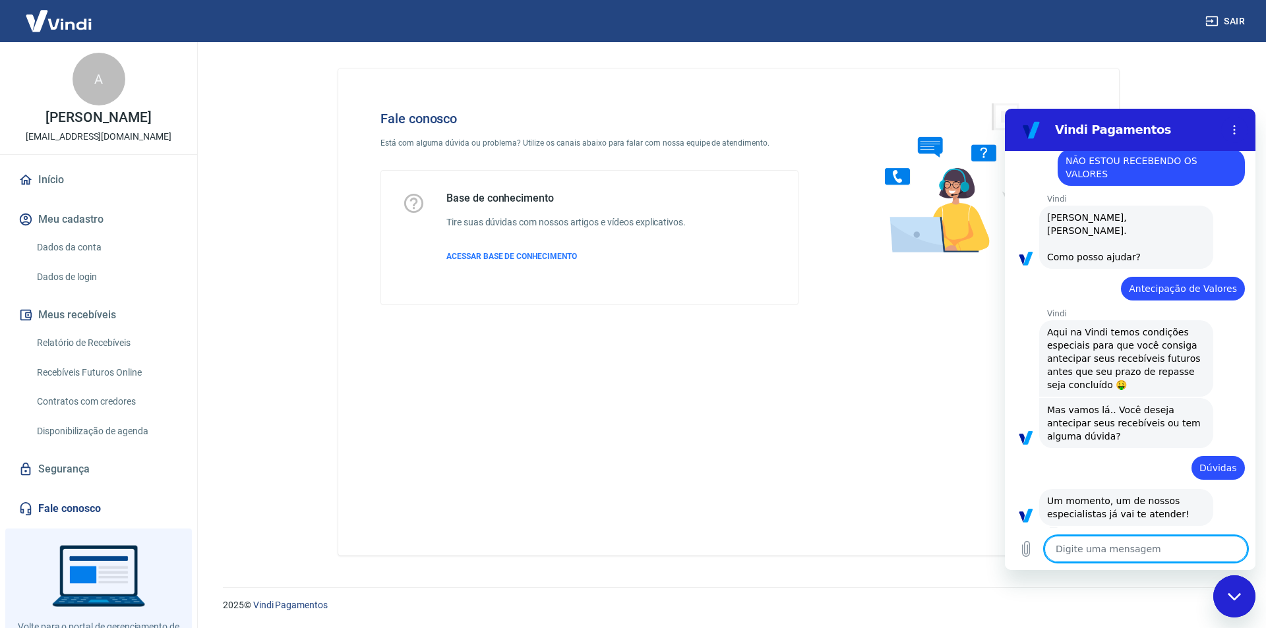
type textarea "B"
type textarea "x"
type textarea "BO"
type textarea "x"
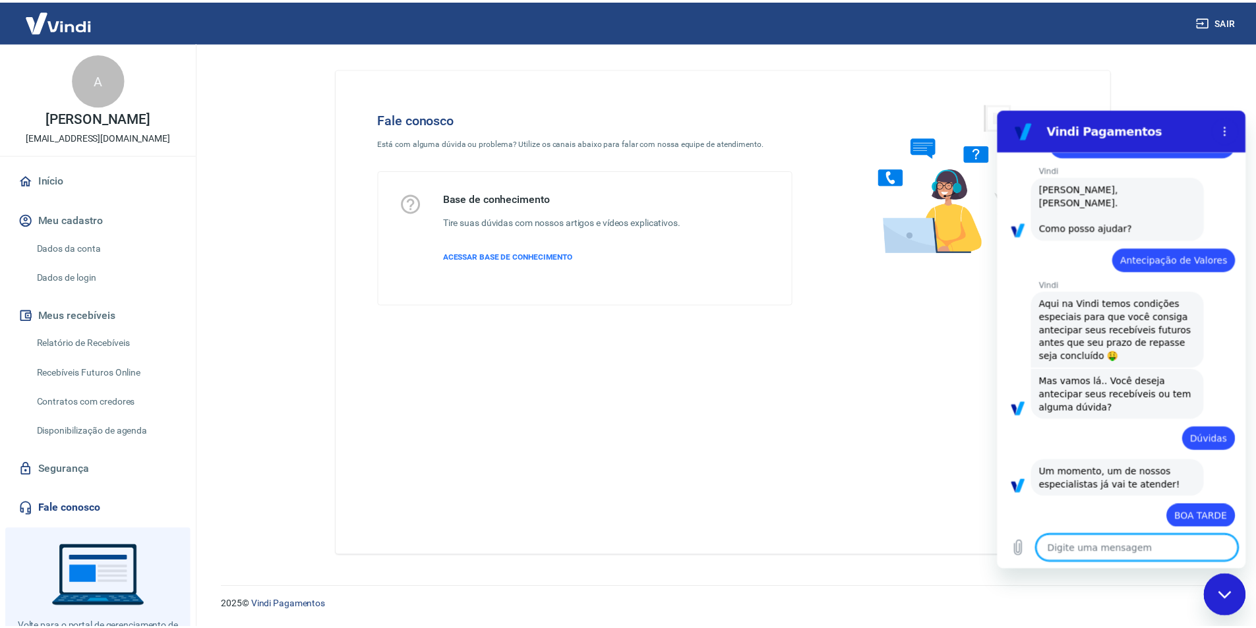
scroll to position [60, 0]
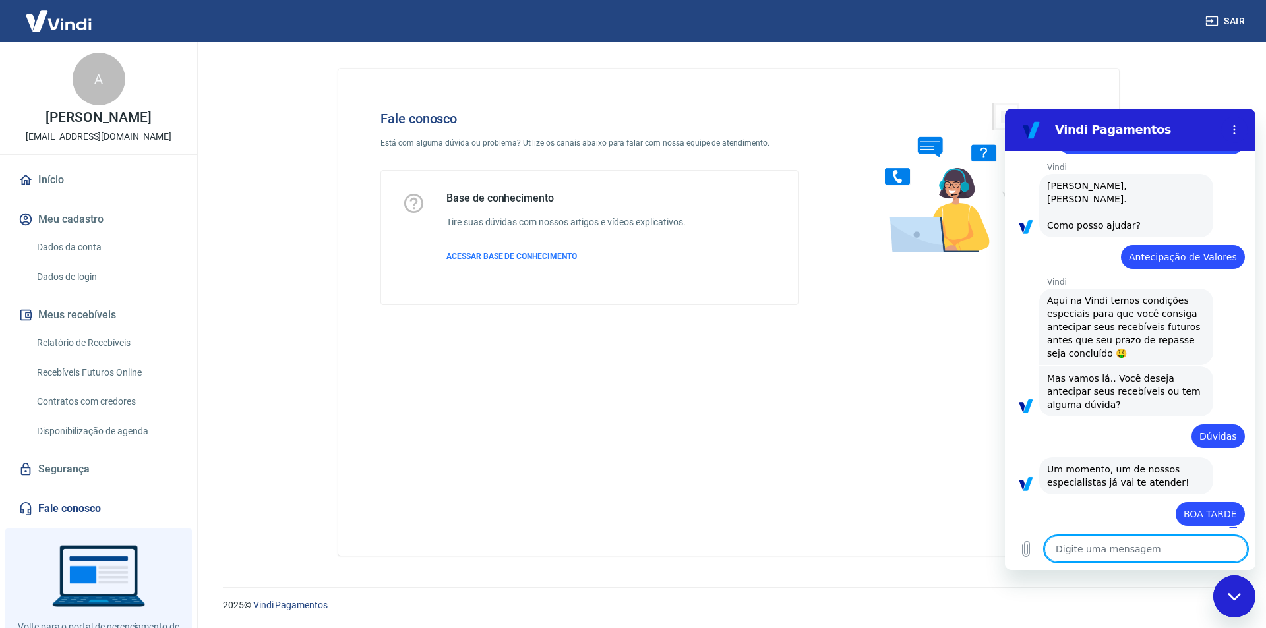
click at [65, 521] on link "Fale conosco" at bounding box center [98, 508] width 165 height 29
click at [53, 194] on link "Início" at bounding box center [98, 179] width 165 height 29
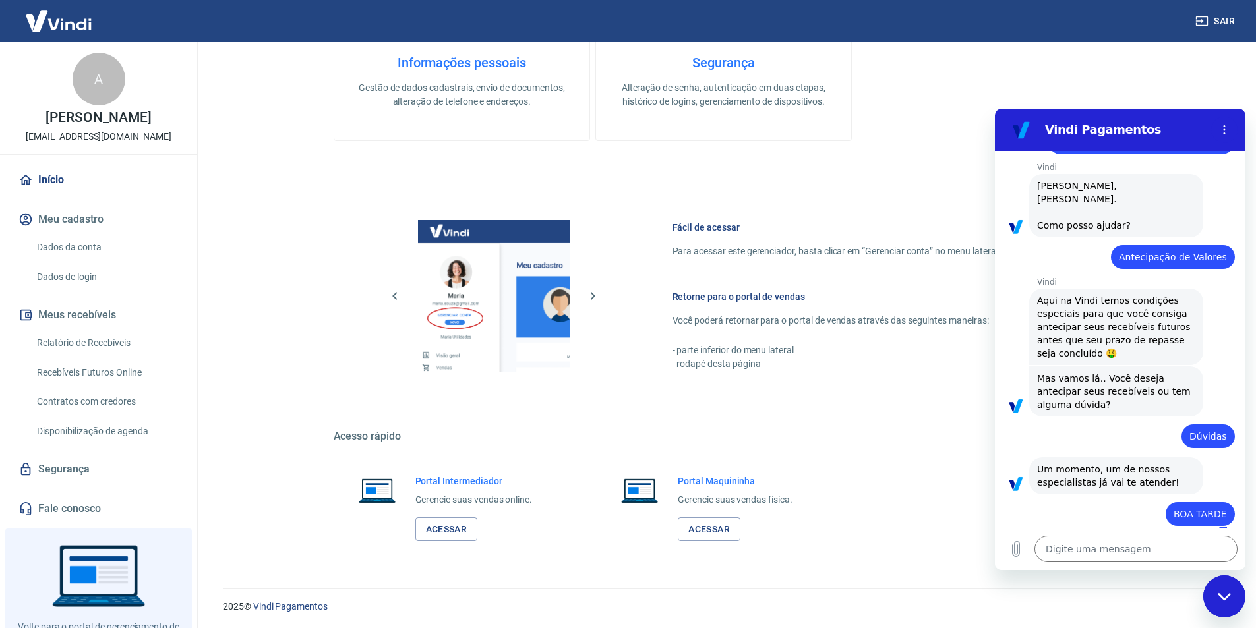
scroll to position [536, 0]
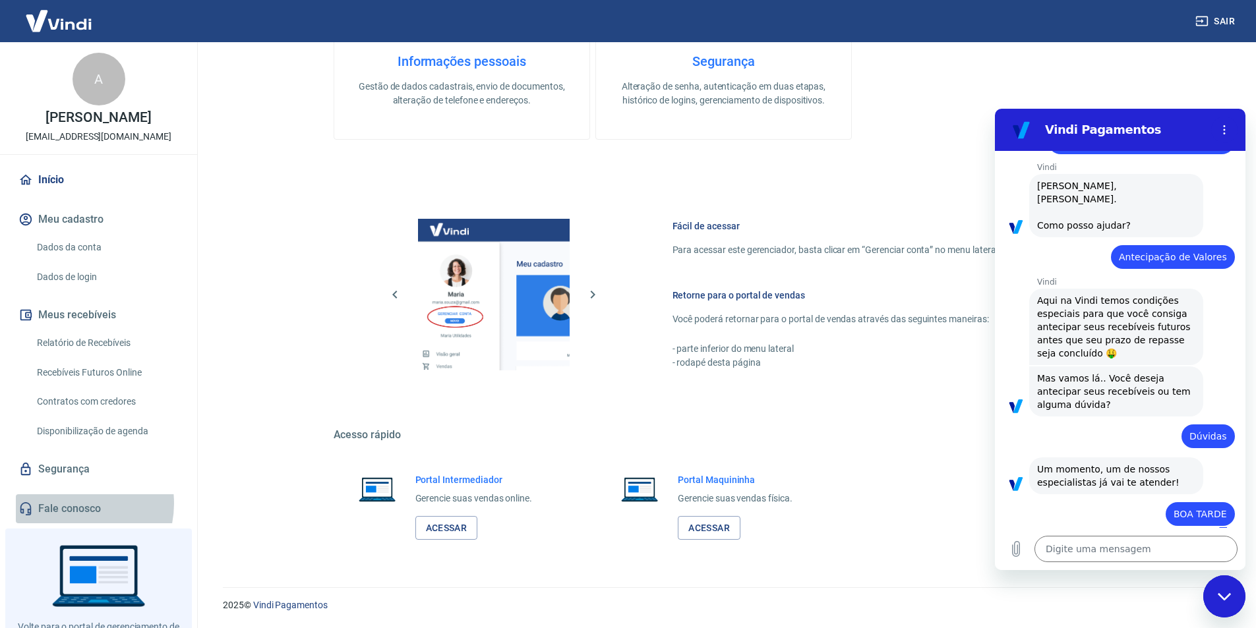
click at [70, 518] on link "Fale conosco" at bounding box center [98, 508] width 165 height 29
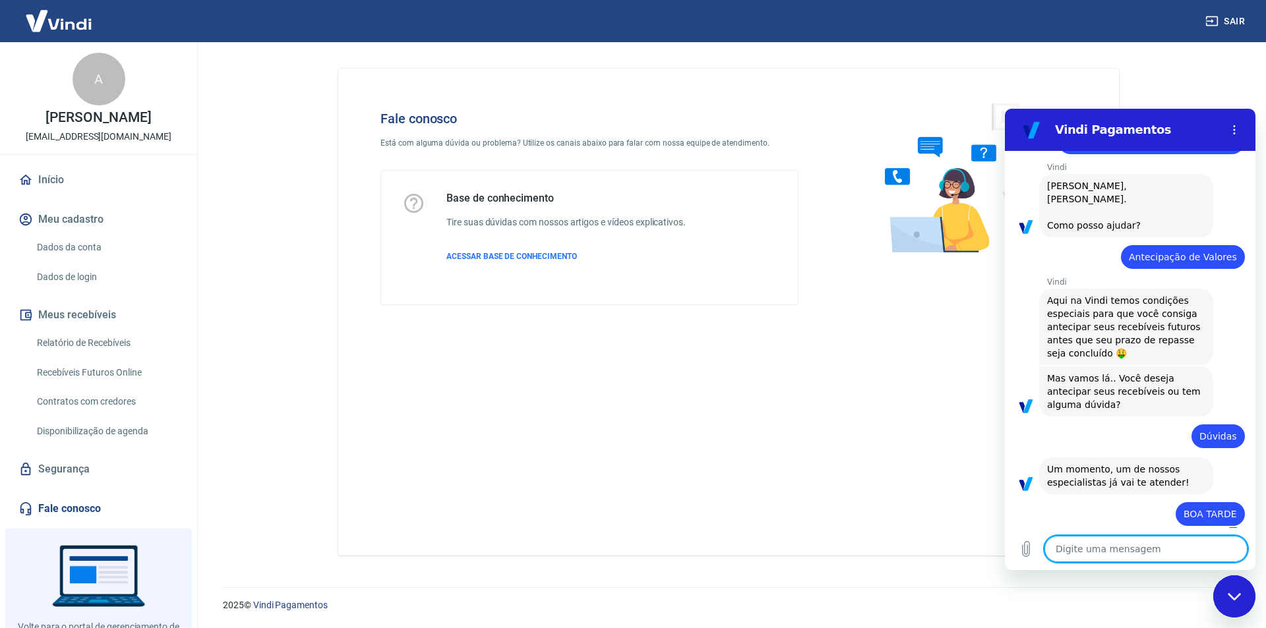
click at [1113, 549] on textarea at bounding box center [1145, 549] width 203 height 26
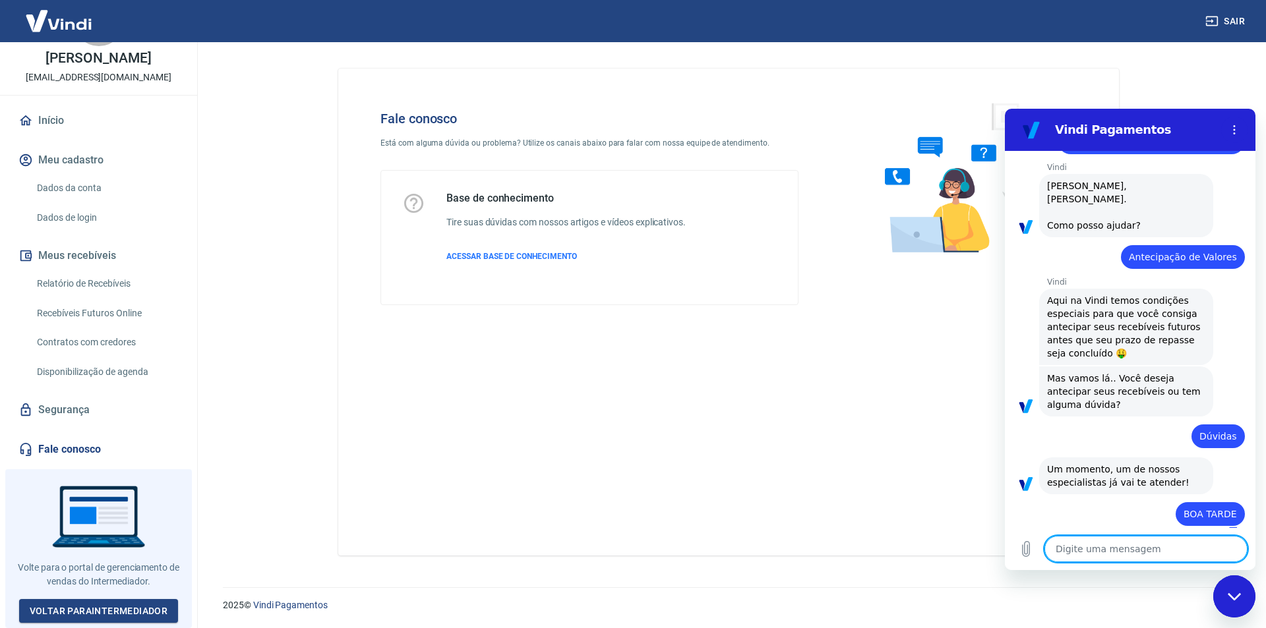
scroll to position [69, 0]
click at [121, 608] on link "Voltar para Intermediador" at bounding box center [99, 611] width 160 height 24
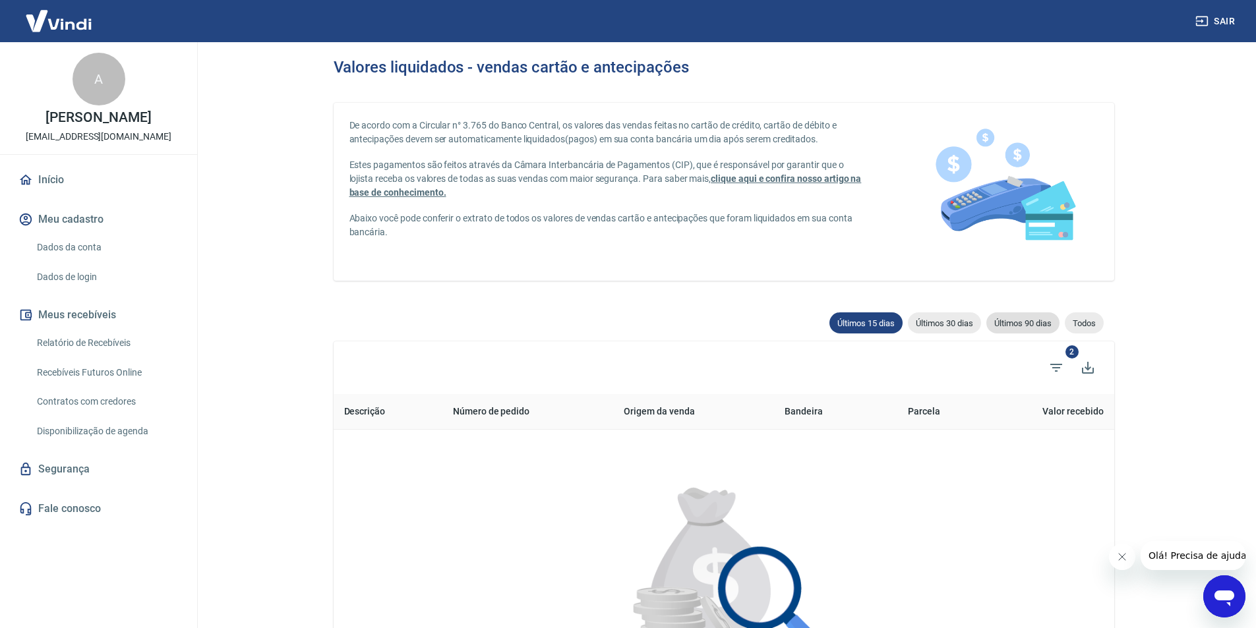
click at [1023, 321] on span "Últimos 90 dias" at bounding box center [1022, 323] width 73 height 10
type input "[DATE]"
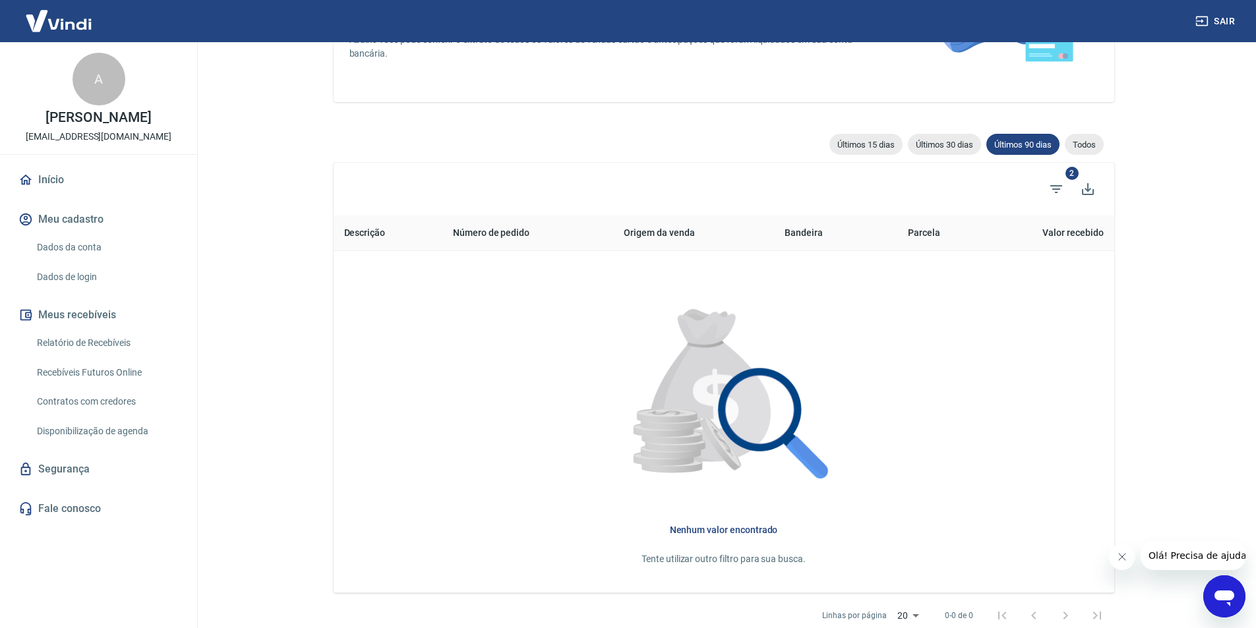
scroll to position [198, 0]
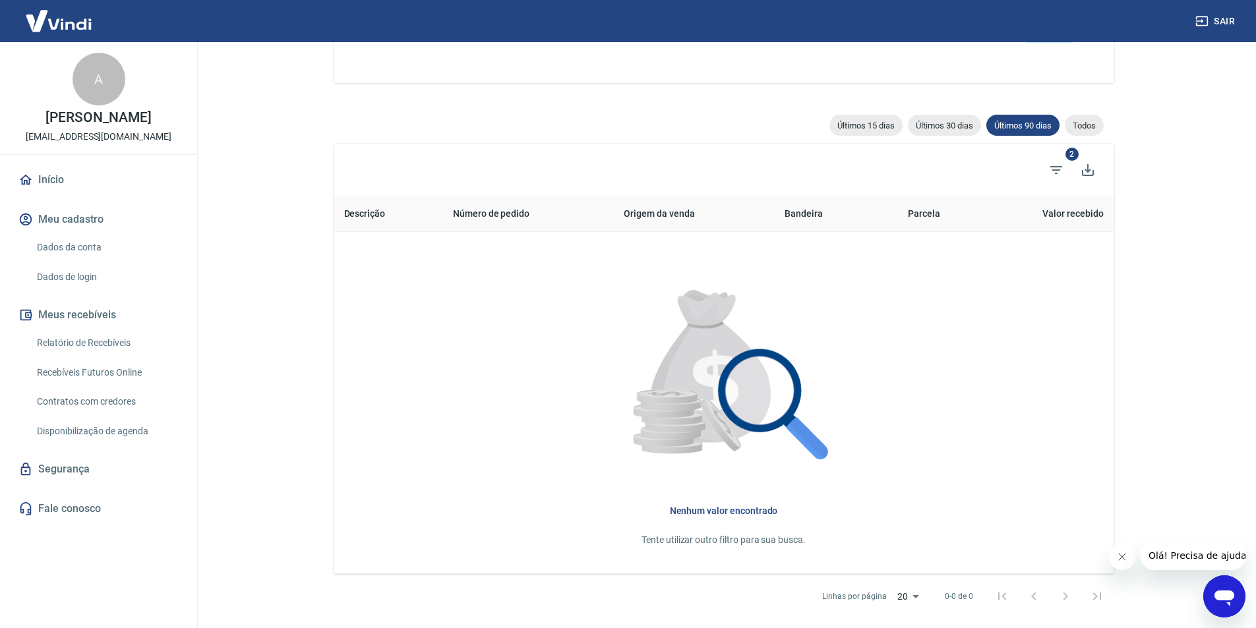
click at [1092, 216] on th "Valor recebido" at bounding box center [1042, 214] width 144 height 36
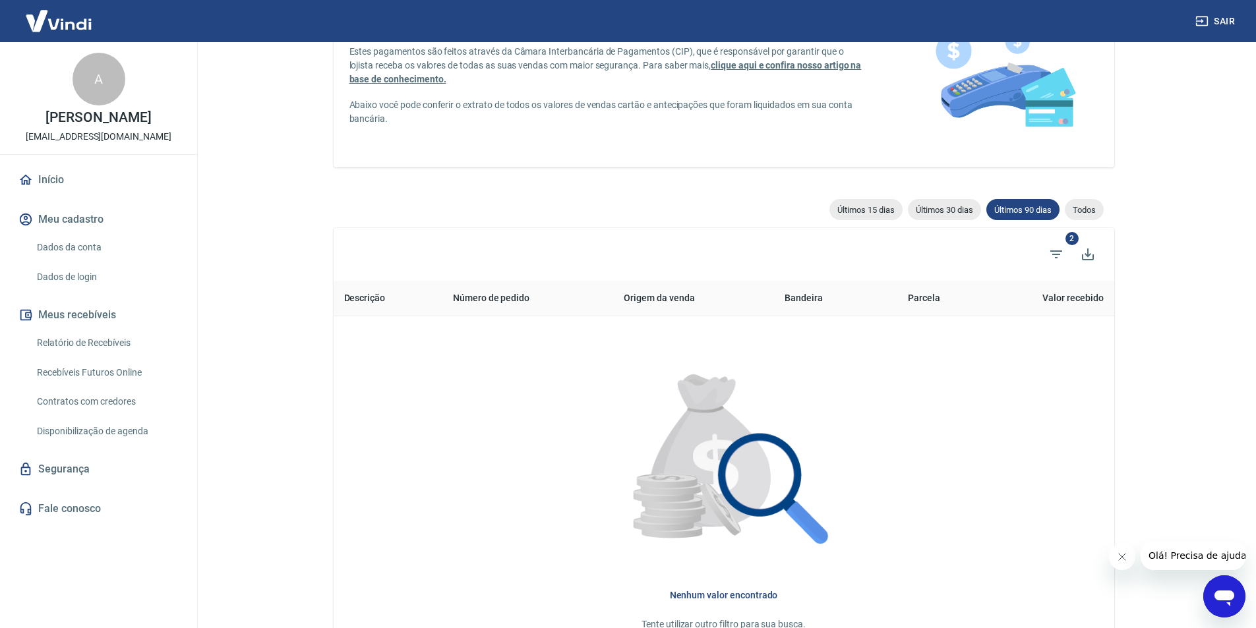
scroll to position [0, 0]
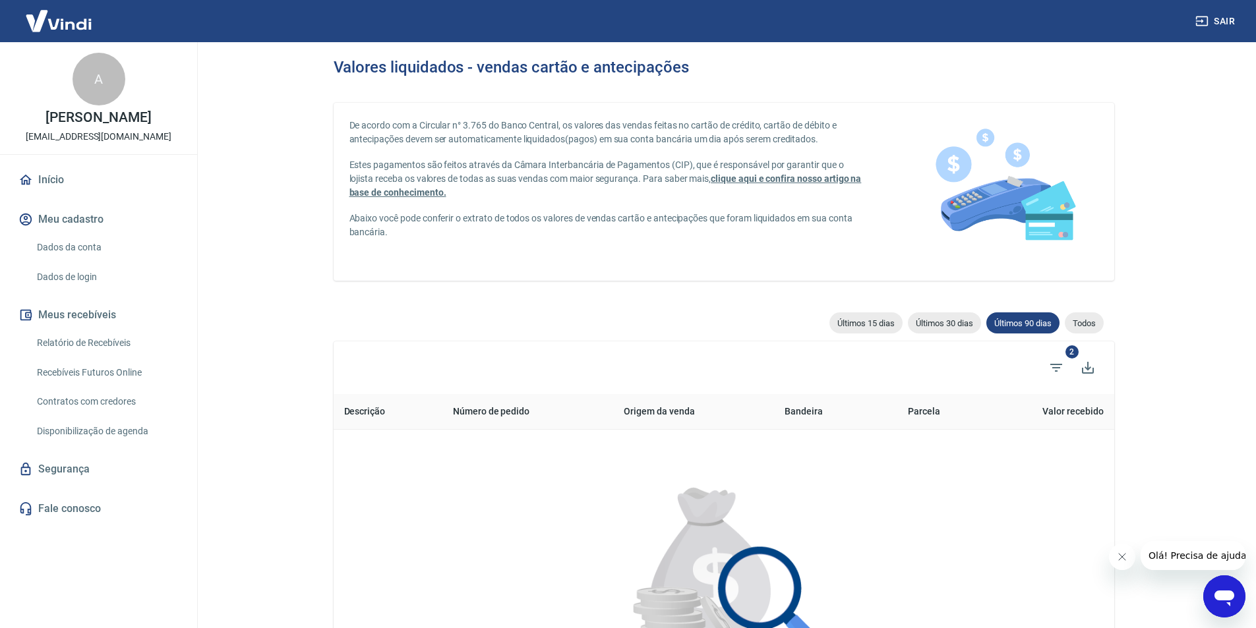
click at [98, 328] on button "Meus recebíveis" at bounding box center [98, 315] width 165 height 29
click at [104, 357] on link "Relatório de Recebíveis" at bounding box center [107, 343] width 150 height 27
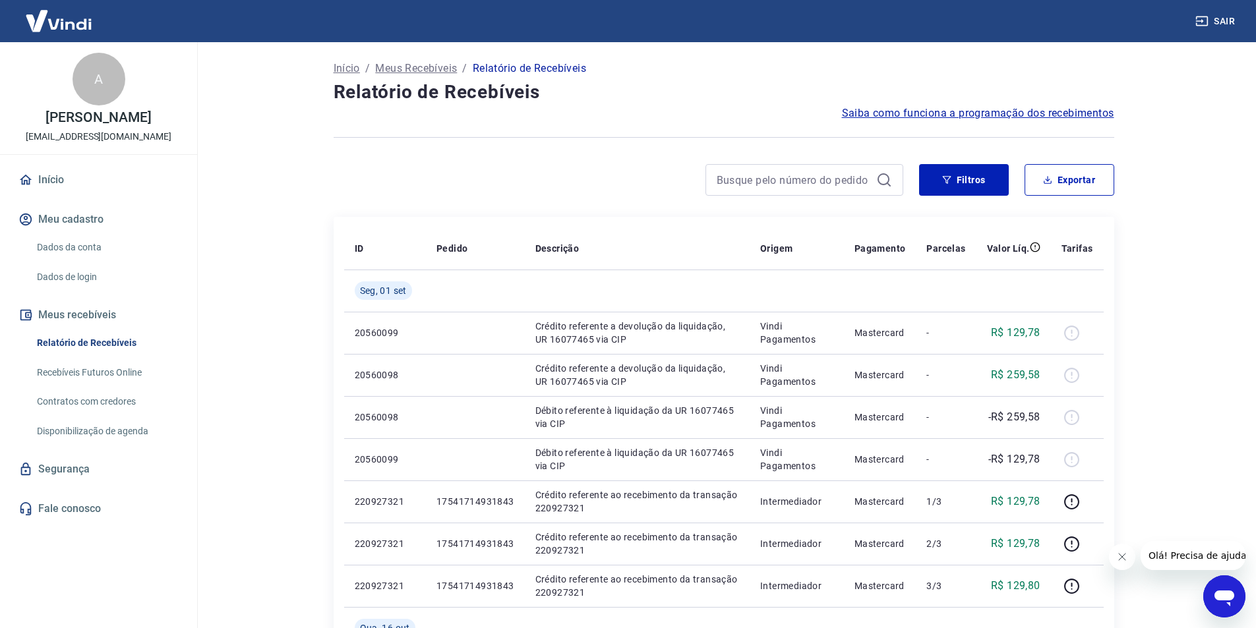
drag, startPoint x: 1073, startPoint y: 334, endPoint x: 1131, endPoint y: 333, distance: 58.7
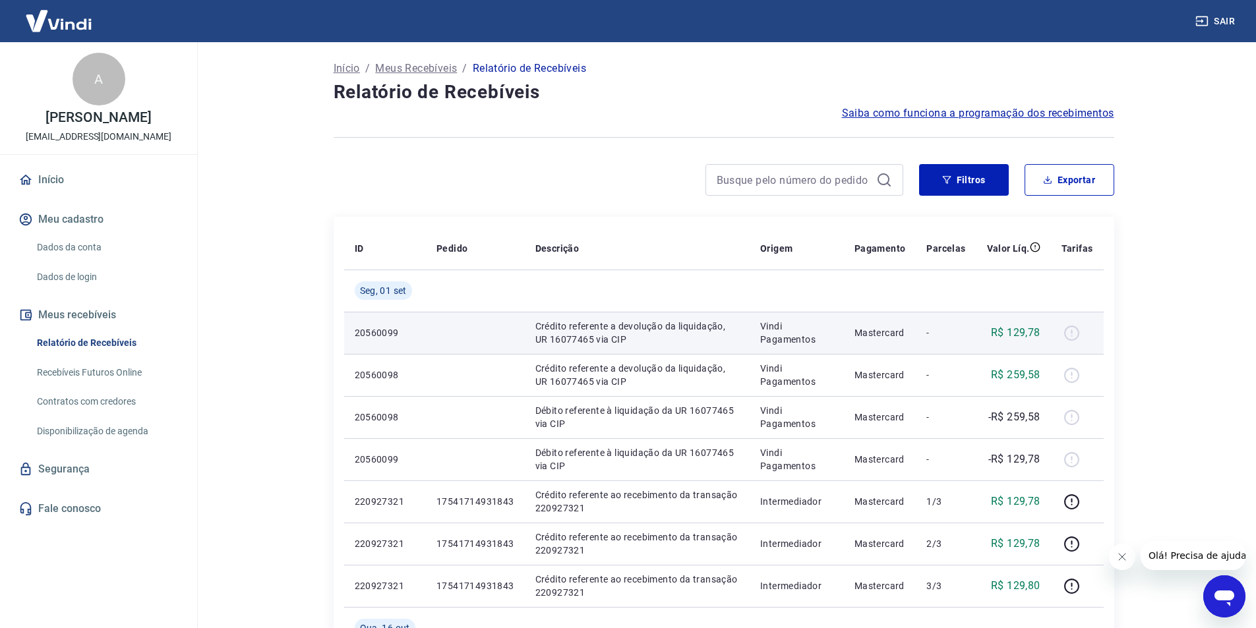
click at [1075, 337] on div at bounding box center [1077, 332] width 32 height 21
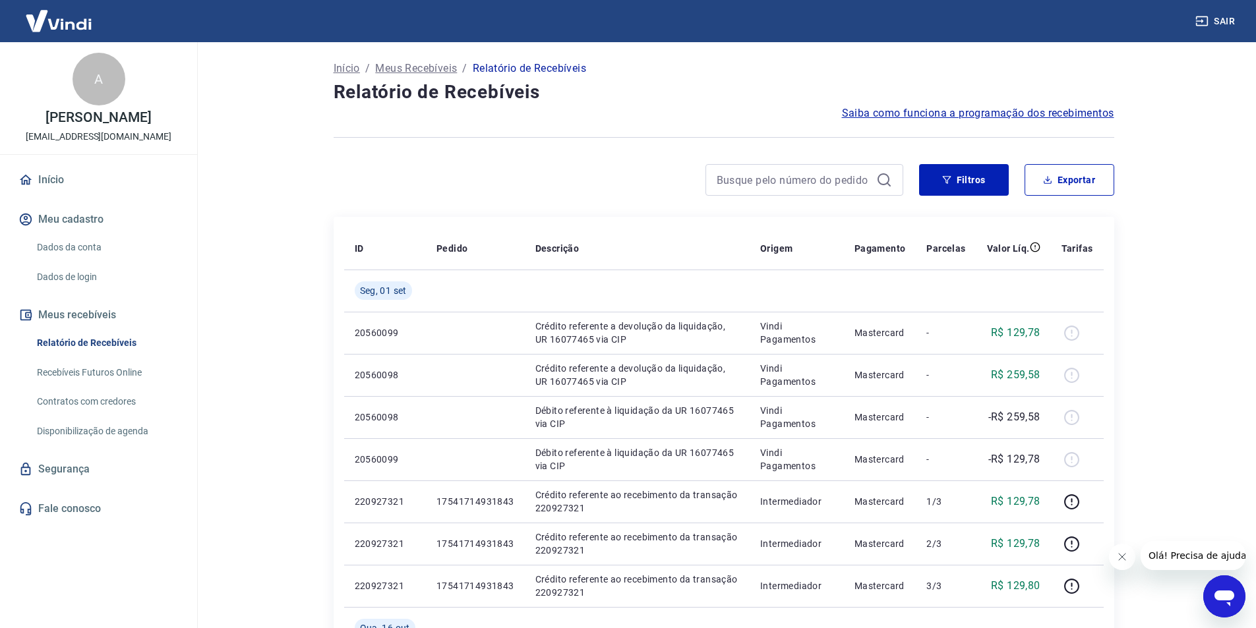
click at [344, 67] on p "Início" at bounding box center [347, 69] width 26 height 16
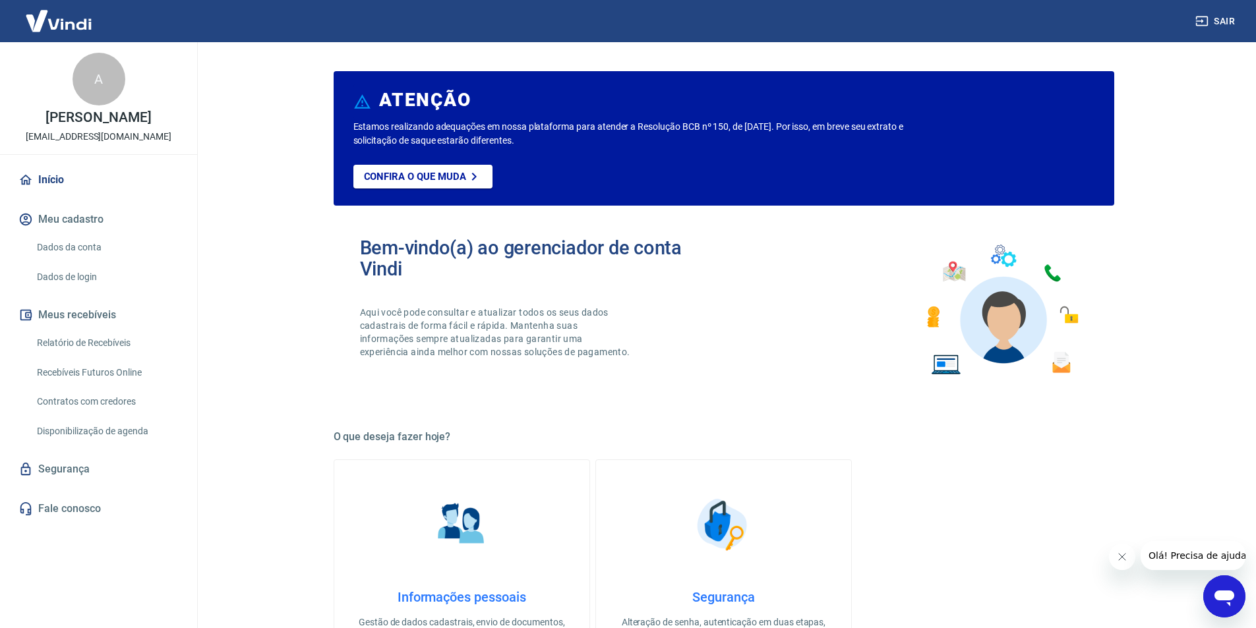
click at [266, 144] on main "ATENÇÃO Estamos realizando adequações em nossa plataforma para atender a Resolu…" at bounding box center [723, 335] width 1065 height 586
